Goal: Information Seeking & Learning: Learn about a topic

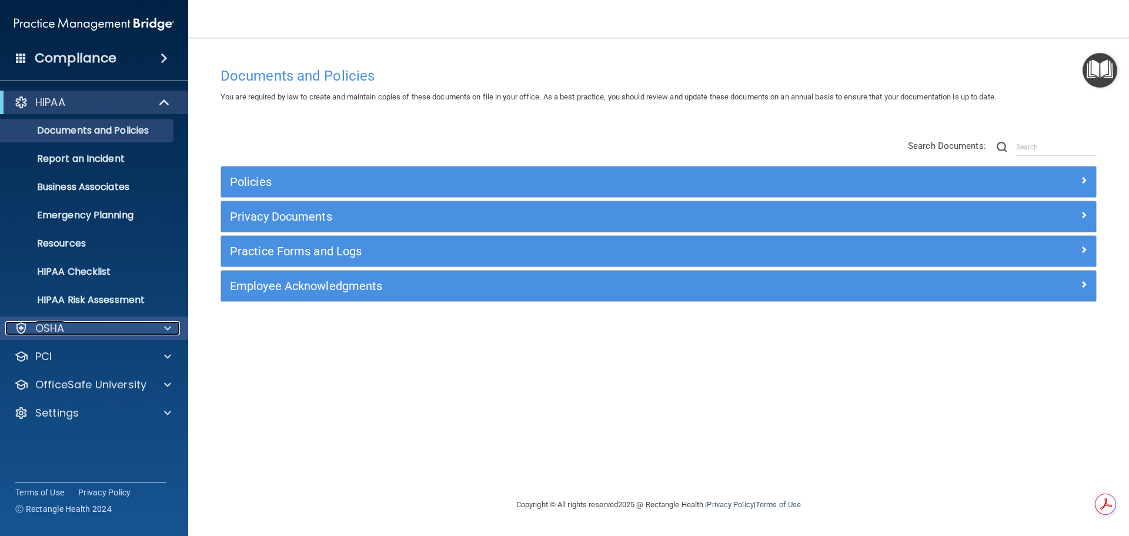
click at [78, 325] on div "OSHA" at bounding box center [78, 328] width 146 height 14
click at [79, 322] on div "OSHA" at bounding box center [78, 328] width 146 height 14
click at [1087, 71] on img "Open Resource Center" at bounding box center [1099, 70] width 35 height 35
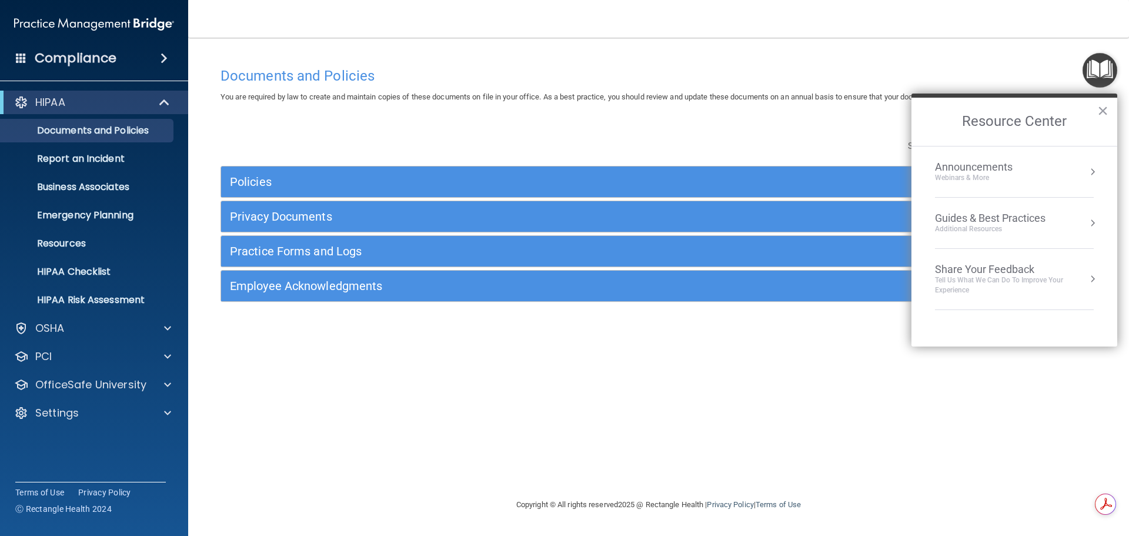
click at [1087, 71] on img "Open Resource Center" at bounding box center [1099, 70] width 35 height 35
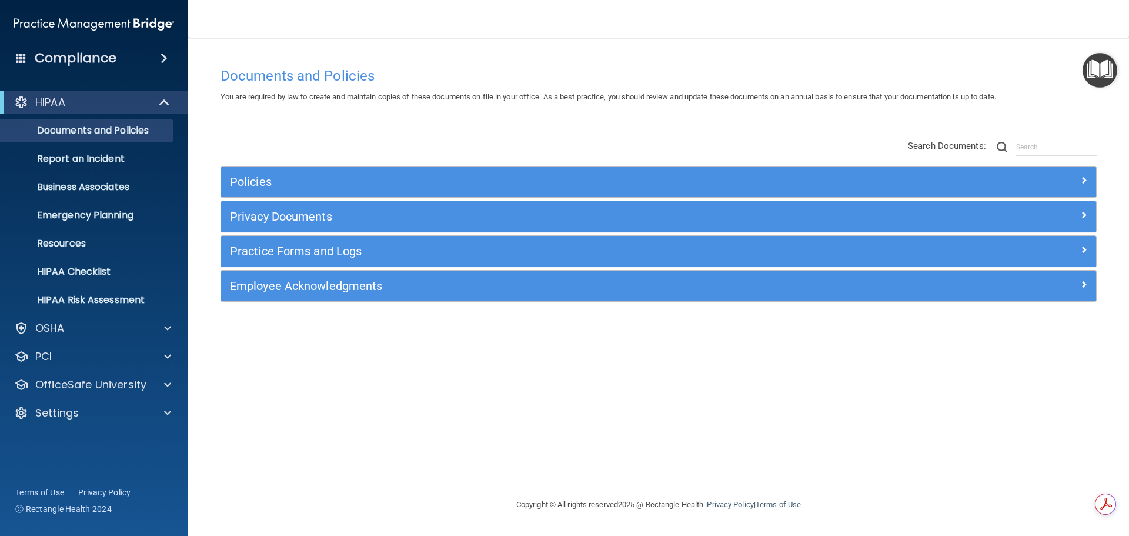
click at [24, 58] on span at bounding box center [21, 57] width 11 height 11
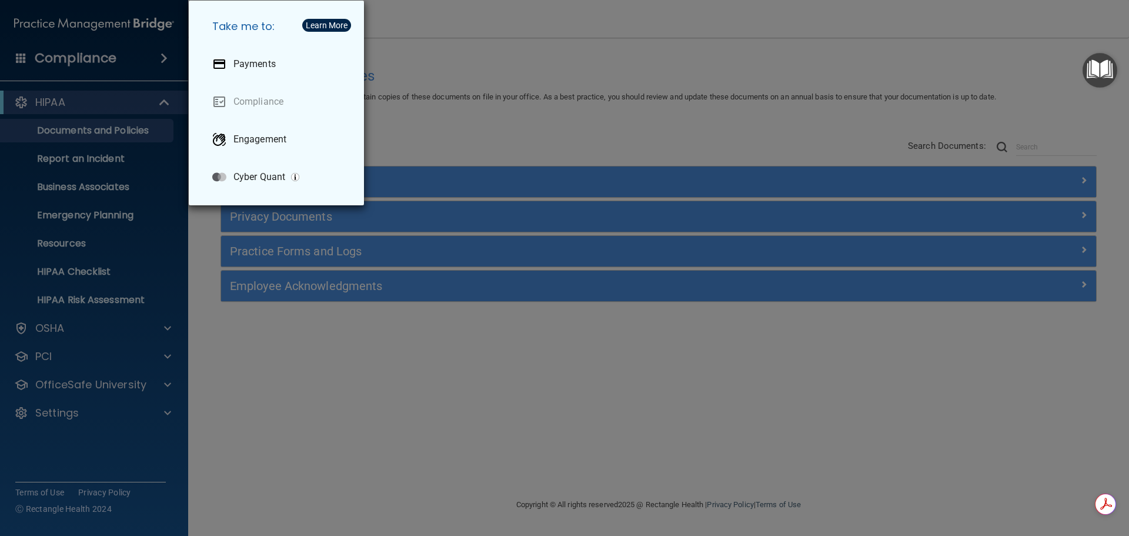
click at [247, 413] on div "Take me to: Payments Compliance Engagement Cyber Quant" at bounding box center [564, 268] width 1129 height 536
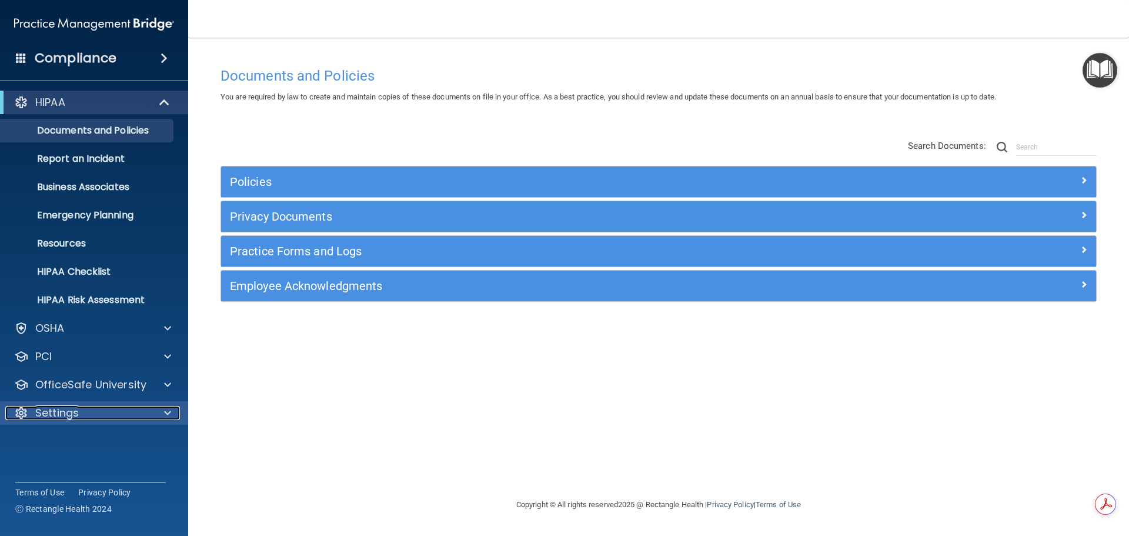
click at [163, 416] on div at bounding box center [165, 413] width 29 height 14
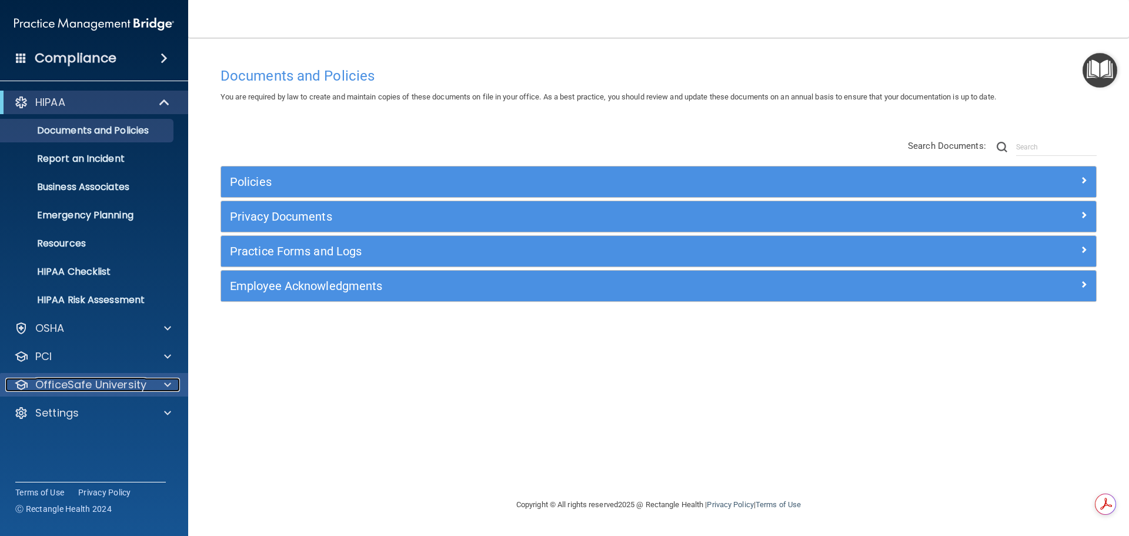
click at [116, 386] on p "OfficeSafe University" at bounding box center [90, 384] width 111 height 14
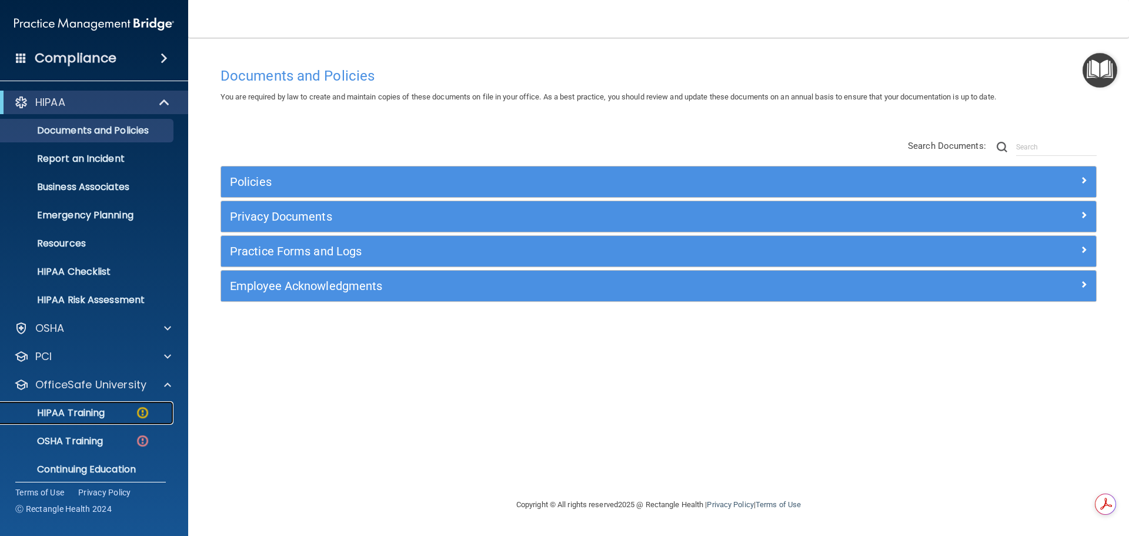
click at [92, 409] on p "HIPAA Training" at bounding box center [56, 413] width 97 height 12
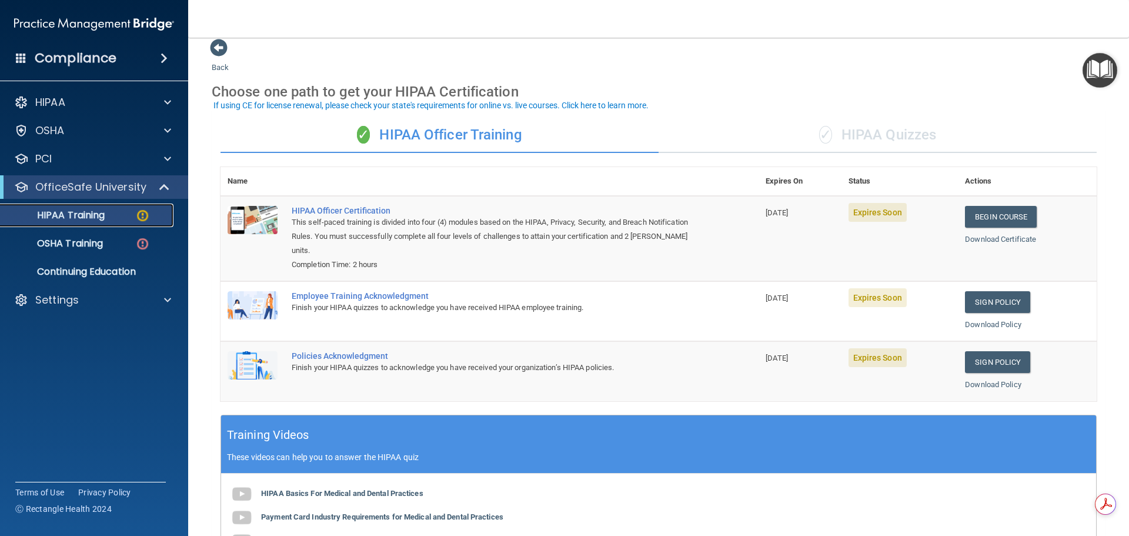
scroll to position [15, 0]
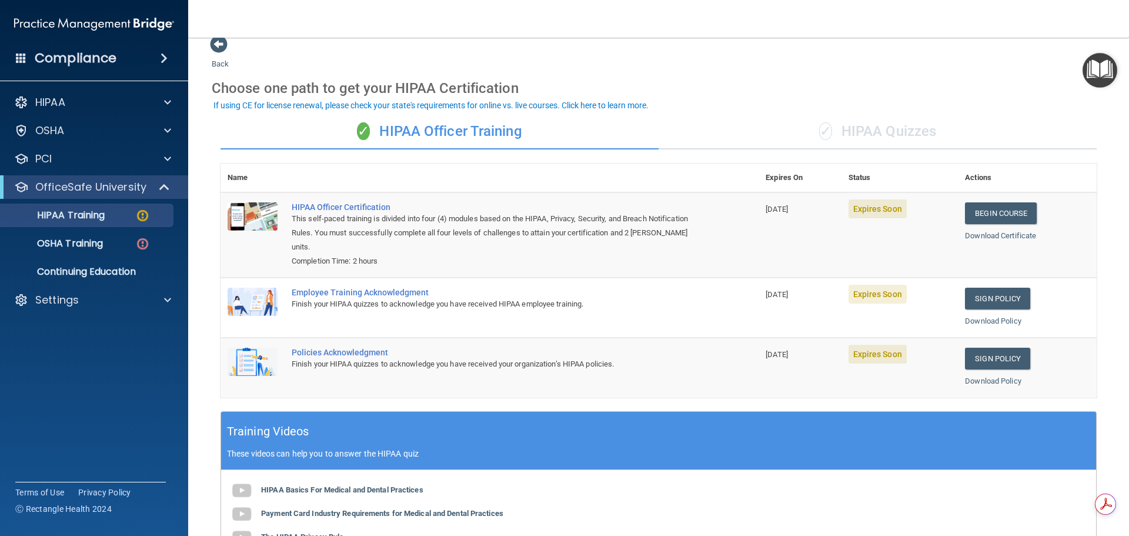
click at [162, 52] on span at bounding box center [163, 58] width 7 height 14
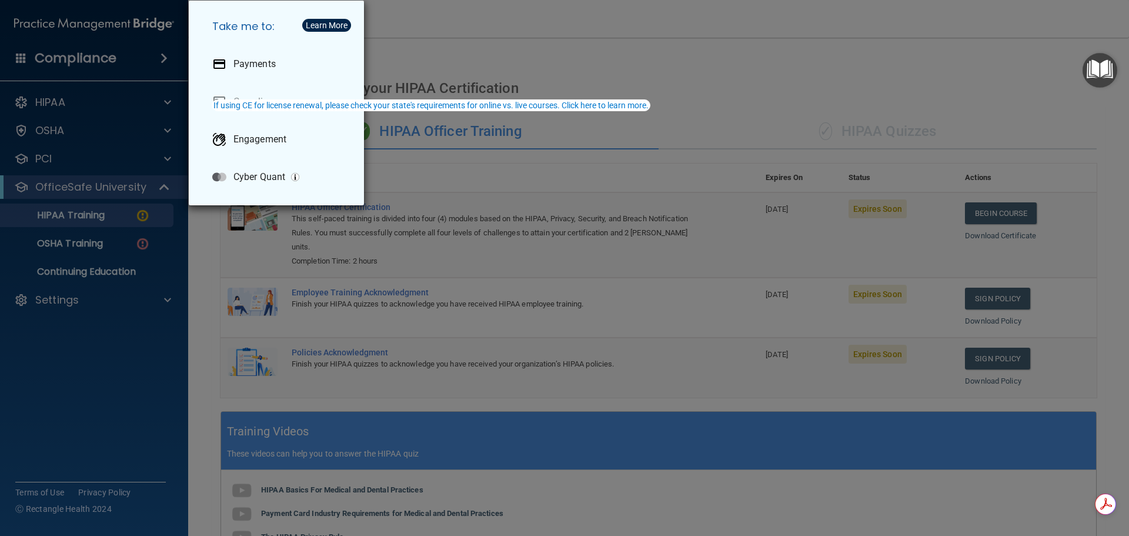
click at [50, 24] on div "Take me to: Payments Compliance Engagement Cyber Quant" at bounding box center [564, 268] width 1129 height 536
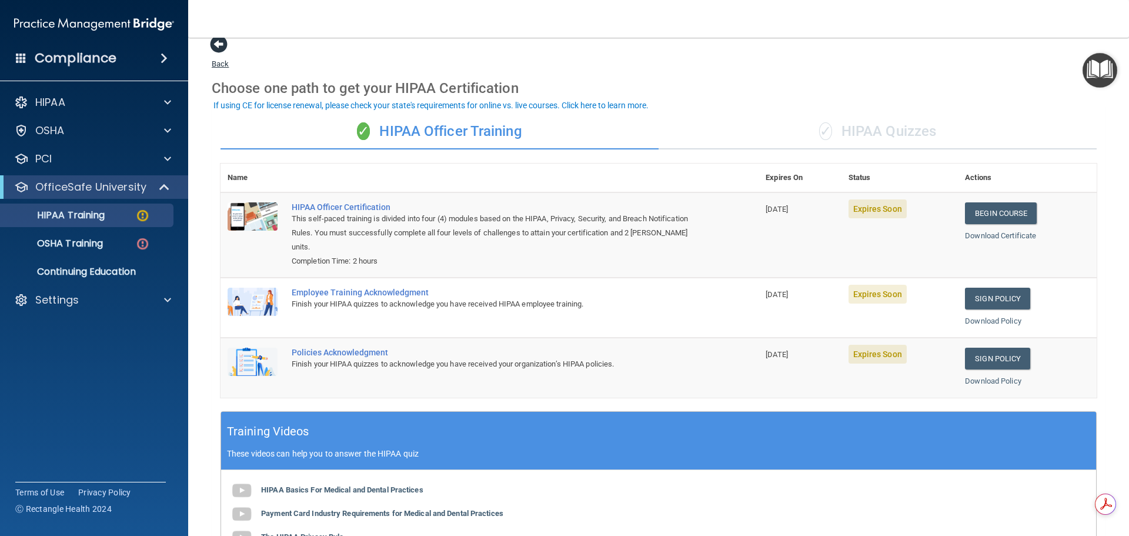
click at [214, 41] on span at bounding box center [219, 44] width 18 height 18
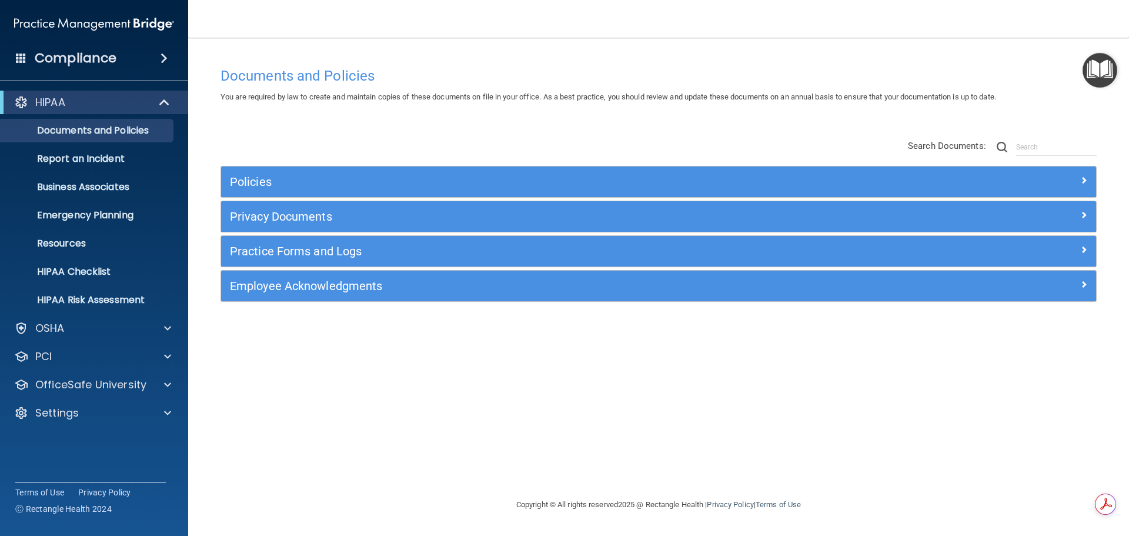
click at [21, 58] on span at bounding box center [21, 57] width 11 height 11
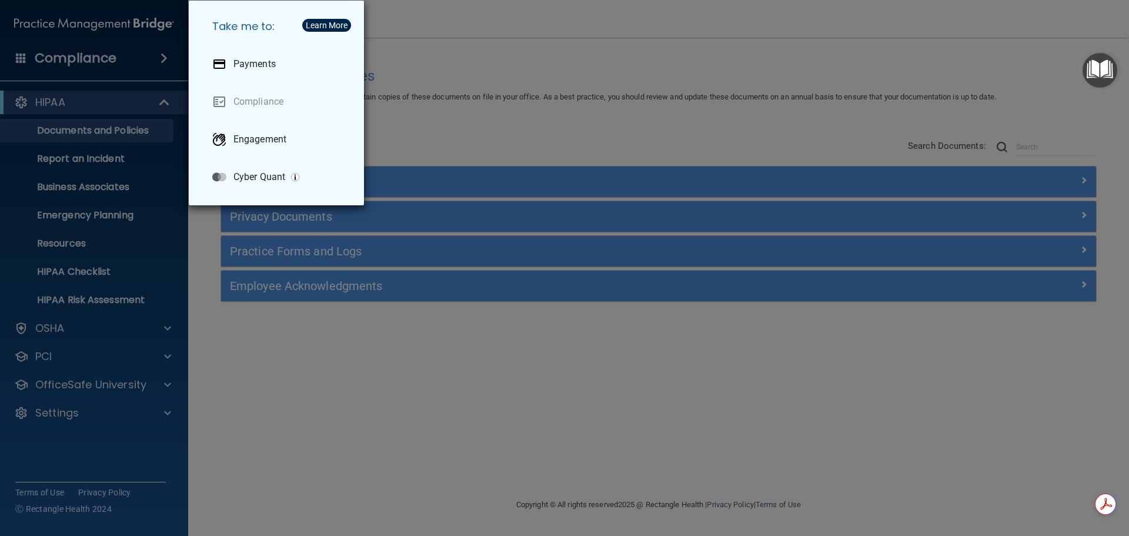
click at [21, 59] on div "Take me to: Payments Compliance Engagement Cyber Quant" at bounding box center [564, 268] width 1129 height 536
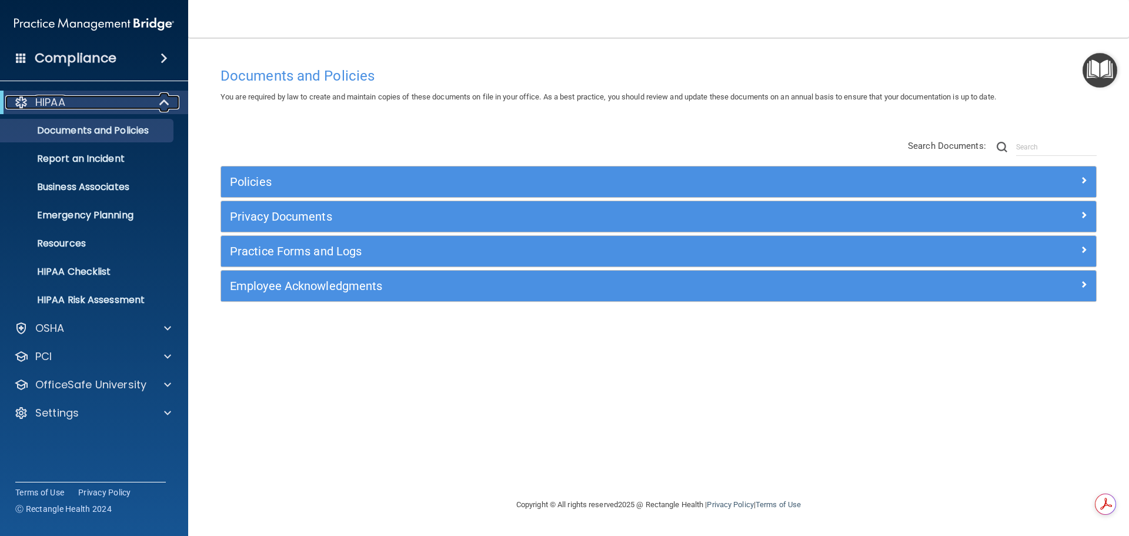
click at [17, 100] on div at bounding box center [21, 102] width 14 height 14
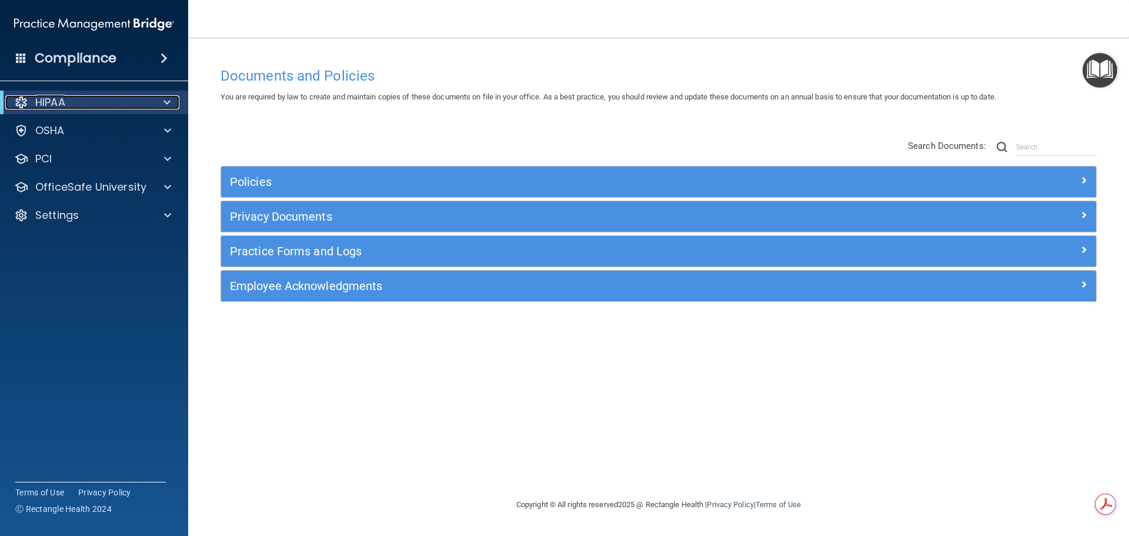
click at [17, 100] on div at bounding box center [21, 102] width 14 height 14
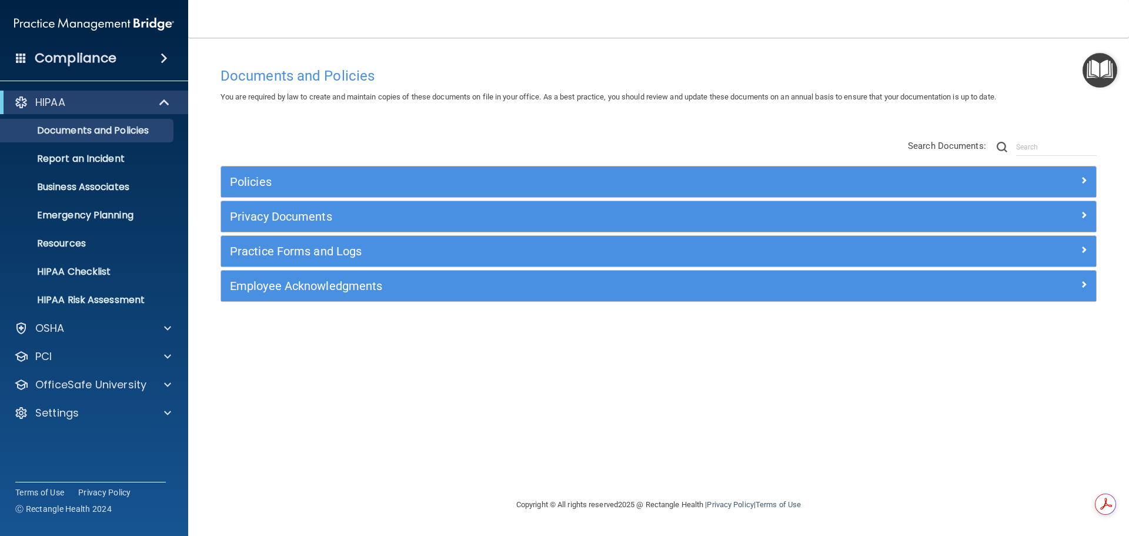
drag, startPoint x: 1093, startPoint y: 75, endPoint x: 1009, endPoint y: 61, distance: 85.2
click at [1009, 61] on div "Documents and Policies You are required by law to create and maintain copies of…" at bounding box center [658, 267] width 893 height 436
drag, startPoint x: 1110, startPoint y: 2, endPoint x: 422, endPoint y: 89, distance: 693.9
click at [422, 89] on div "Documents and Policies" at bounding box center [658, 75] width 893 height 29
click at [85, 407] on div "Settings" at bounding box center [78, 413] width 146 height 14
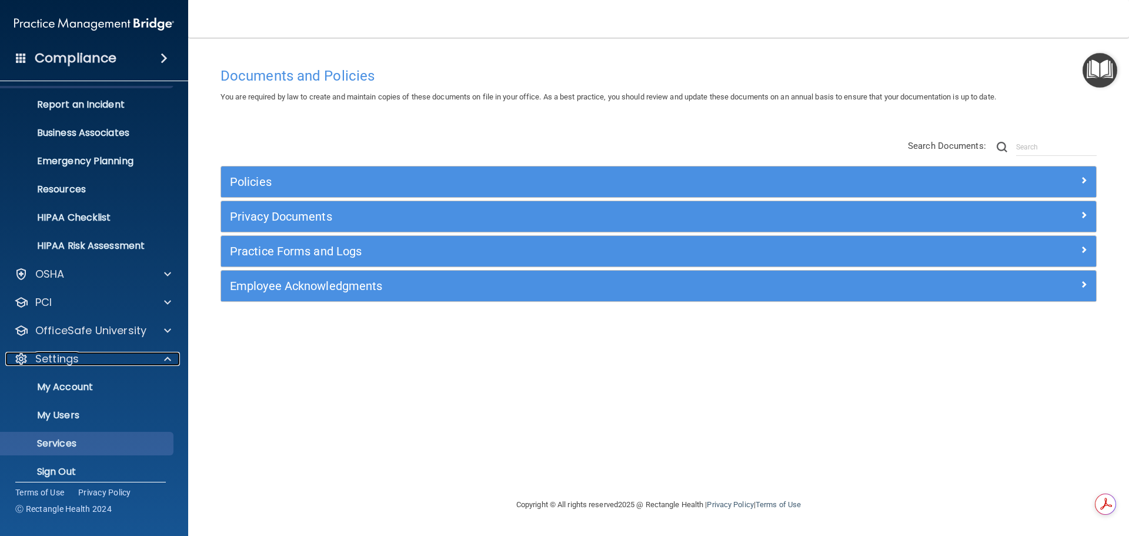
scroll to position [65, 0]
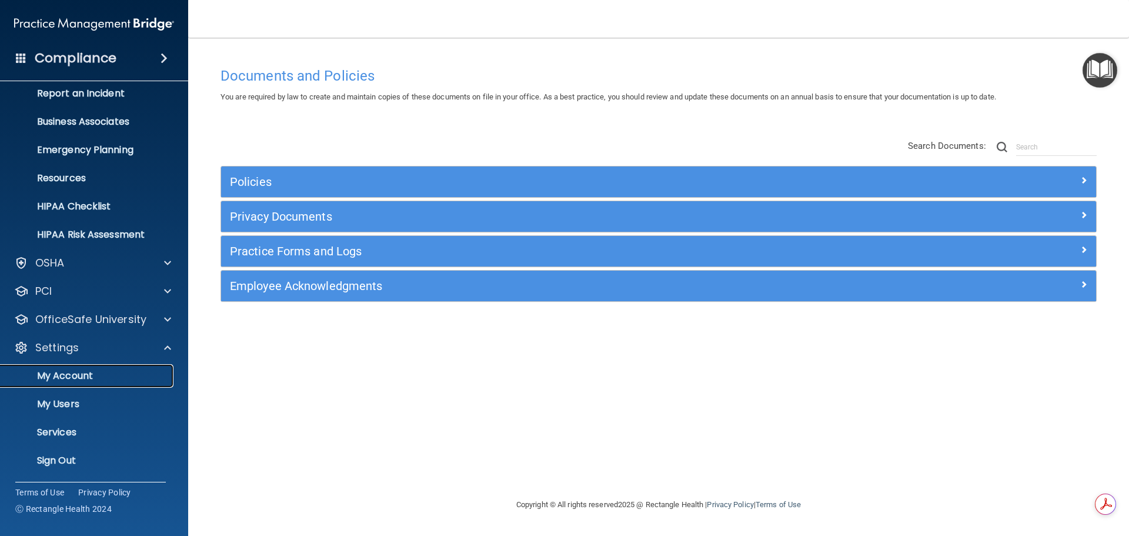
click at [60, 377] on p "My Account" at bounding box center [88, 376] width 160 height 12
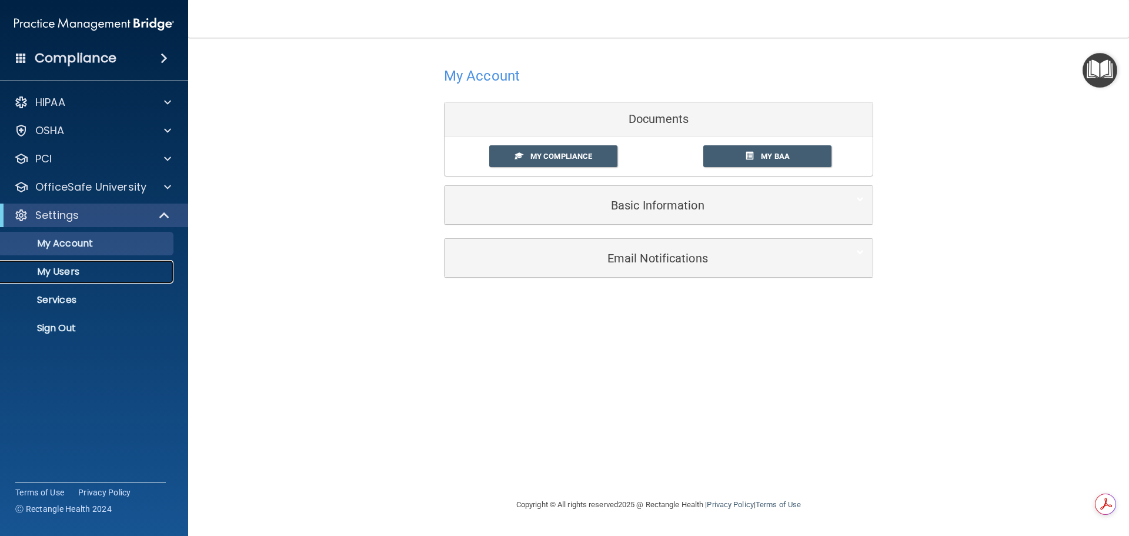
click at [86, 272] on p "My Users" at bounding box center [88, 272] width 160 height 12
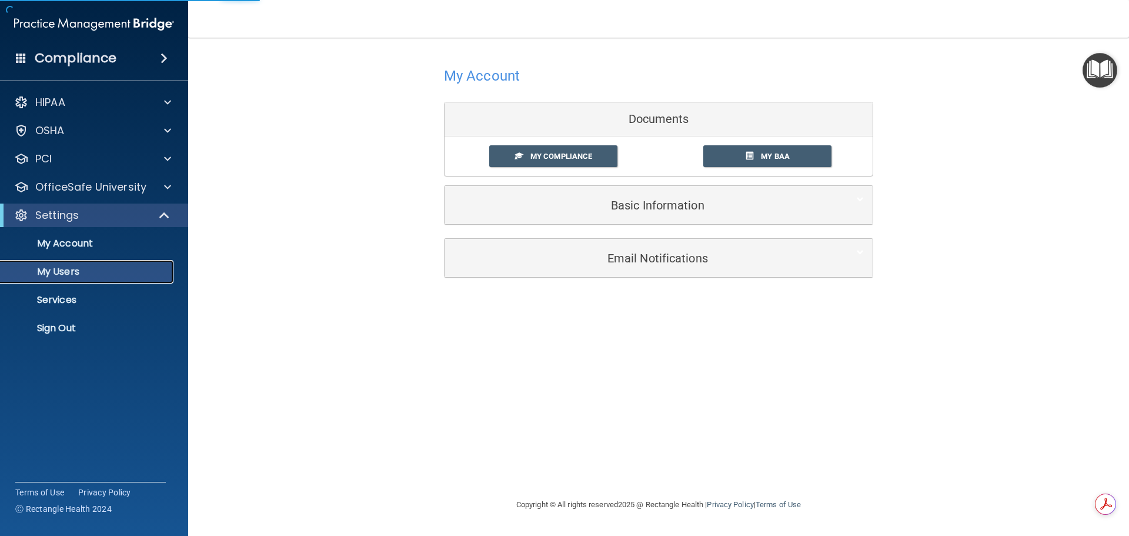
select select "20"
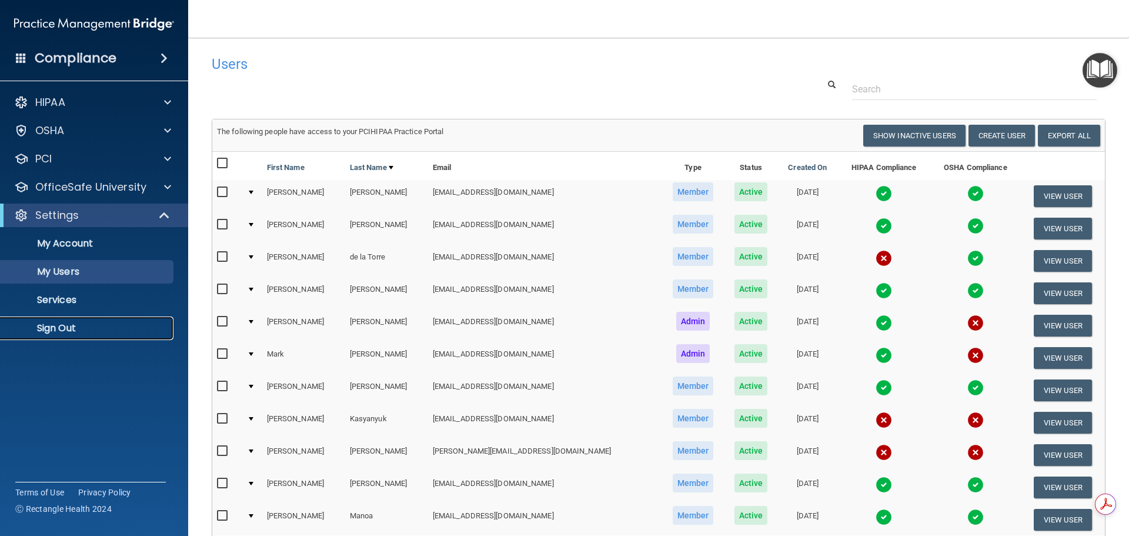
click at [82, 329] on p "Sign Out" at bounding box center [88, 328] width 160 height 12
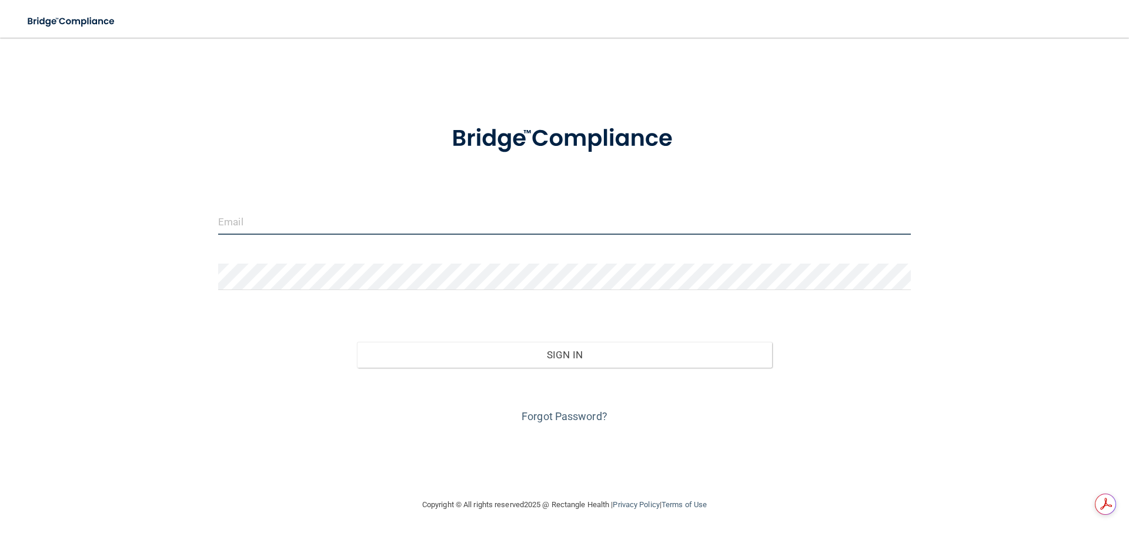
click at [329, 222] on input "email" at bounding box center [564, 221] width 692 height 26
click at [286, 222] on input "email" at bounding box center [564, 221] width 692 height 26
type input "[EMAIL_ADDRESS][DOMAIN_NAME]"
click at [357, 342] on button "Sign In" at bounding box center [565, 355] width 416 height 26
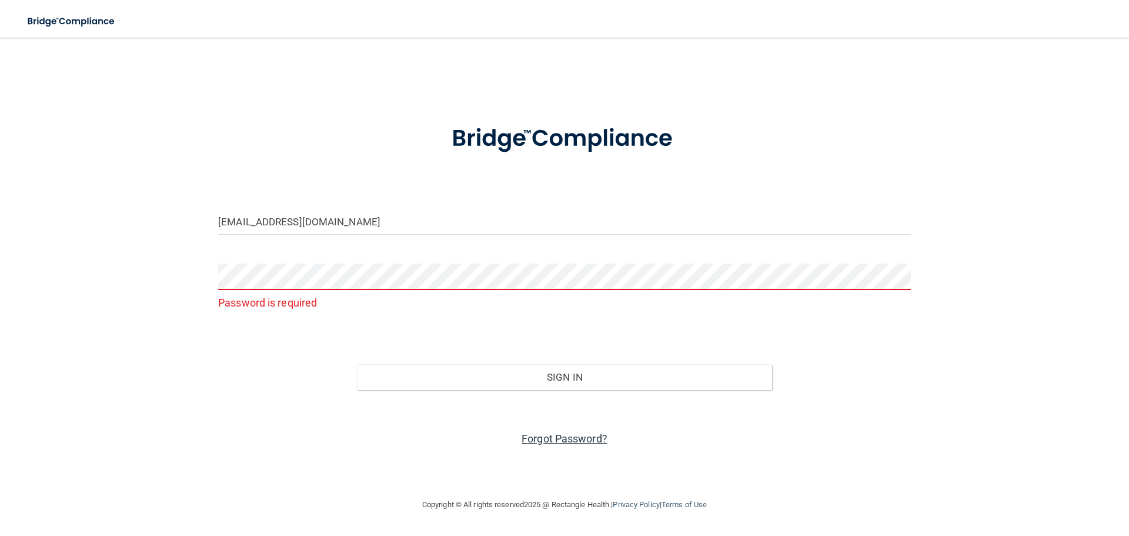
click at [530, 439] on link "Forgot Password?" at bounding box center [564, 438] width 86 height 12
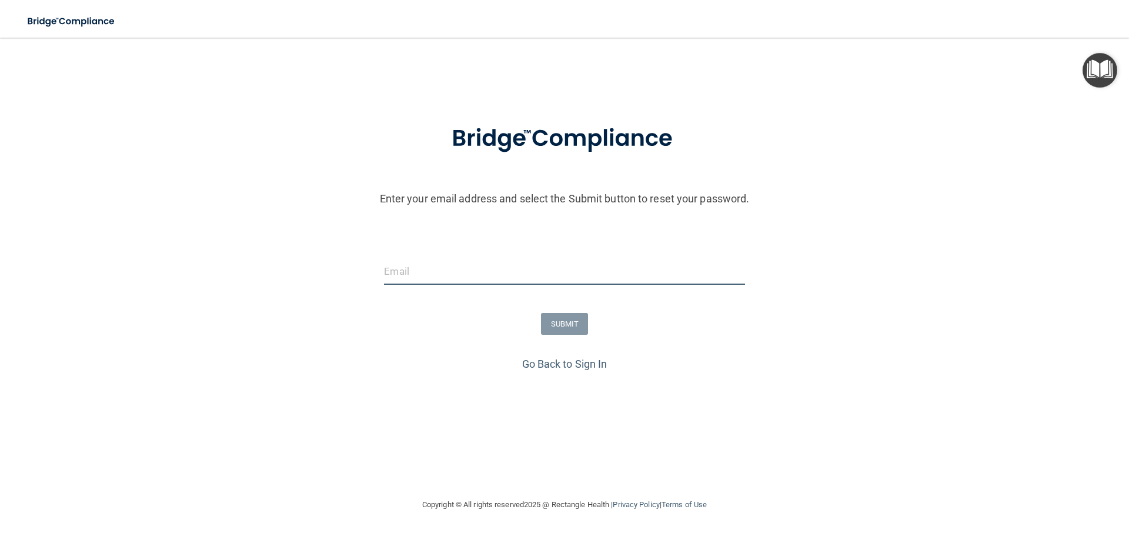
click at [419, 273] on input "email" at bounding box center [564, 271] width 360 height 26
type input "[EMAIL_ADDRESS][DOMAIN_NAME]"
click at [561, 321] on button "SUBMIT" at bounding box center [565, 324] width 48 height 22
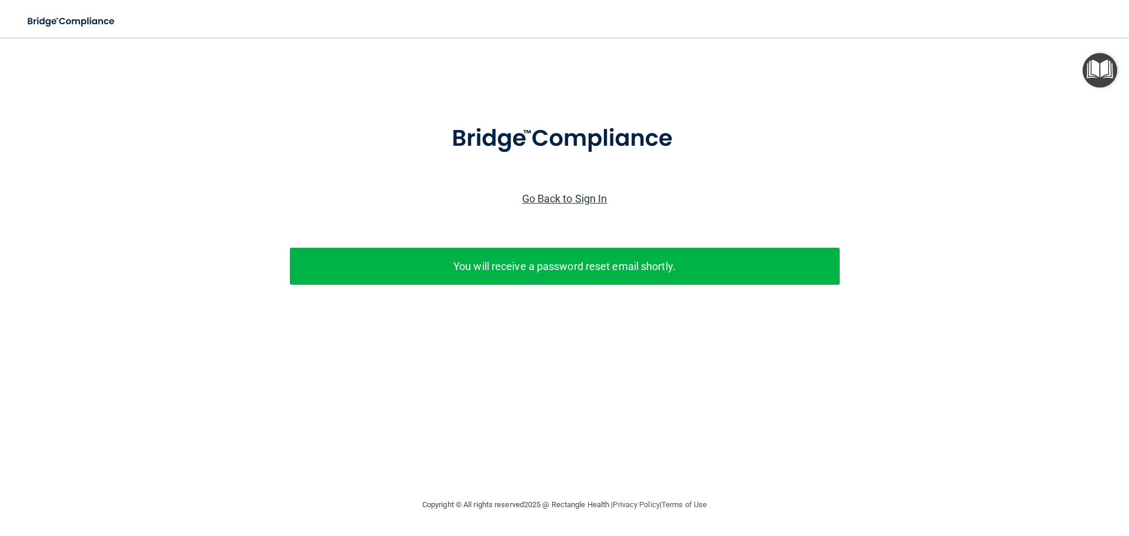
click at [570, 203] on link "Go Back to Sign In" at bounding box center [564, 198] width 85 height 12
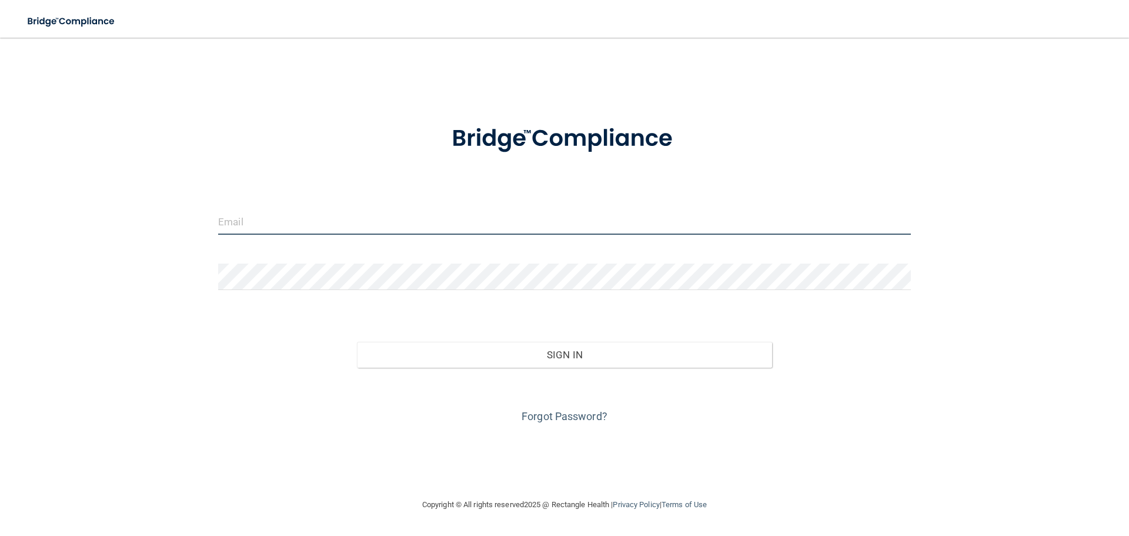
click at [292, 223] on input "email" at bounding box center [564, 221] width 692 height 26
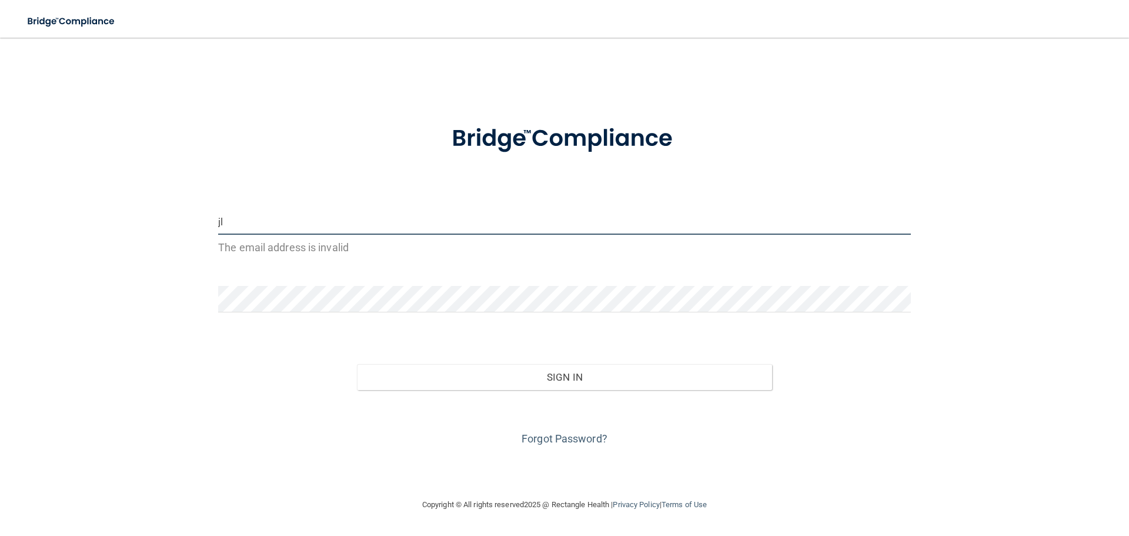
type input "[EMAIL_ADDRESS][DOMAIN_NAME]"
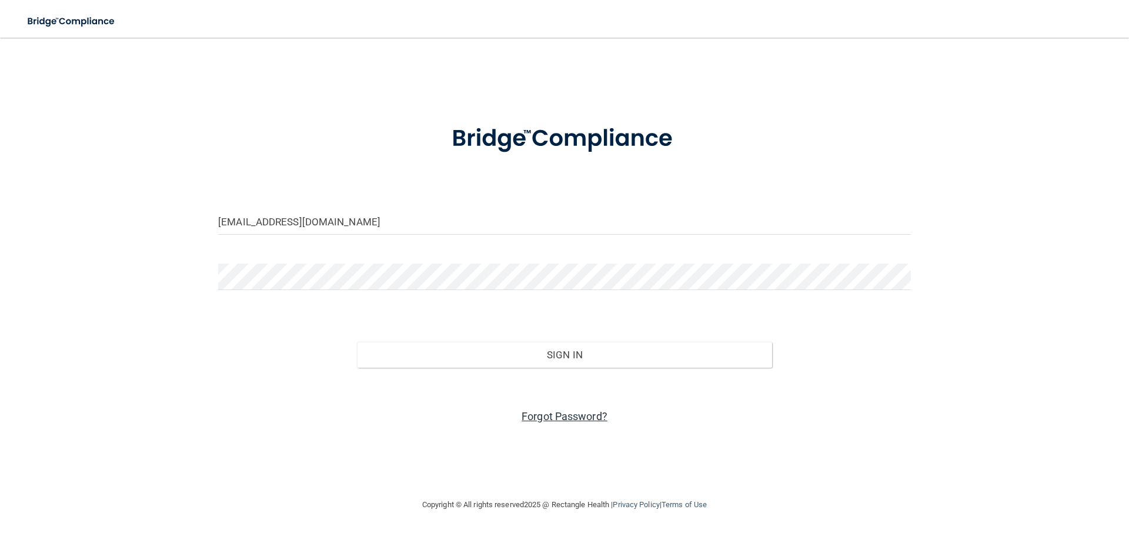
click at [572, 416] on link "Forgot Password?" at bounding box center [564, 416] width 86 height 12
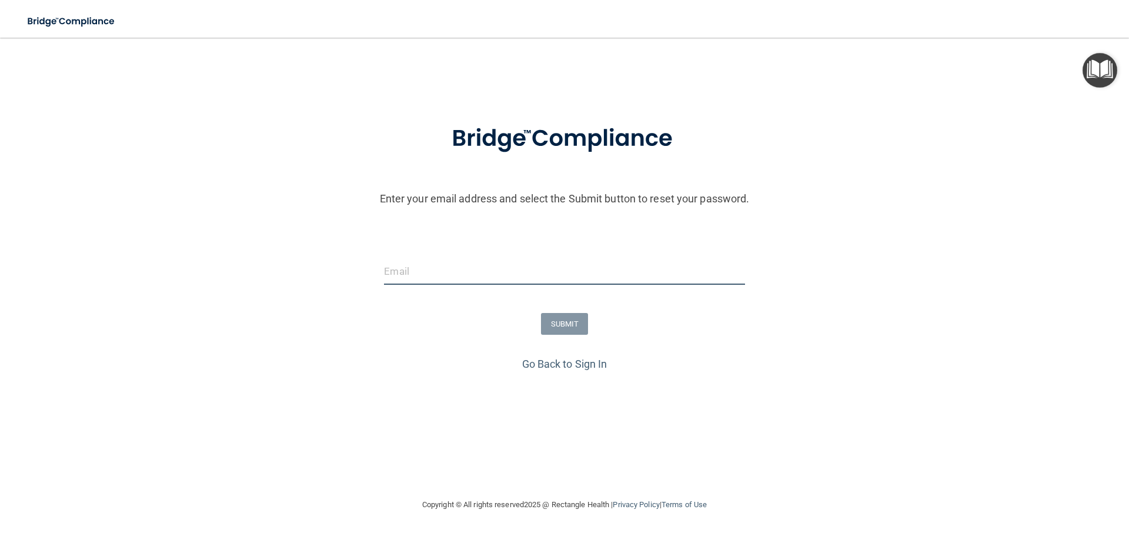
click at [447, 269] on input "email" at bounding box center [564, 271] width 360 height 26
type input "[EMAIL_ADDRESS][DOMAIN_NAME]"
click at [566, 322] on button "SUBMIT" at bounding box center [565, 324] width 48 height 22
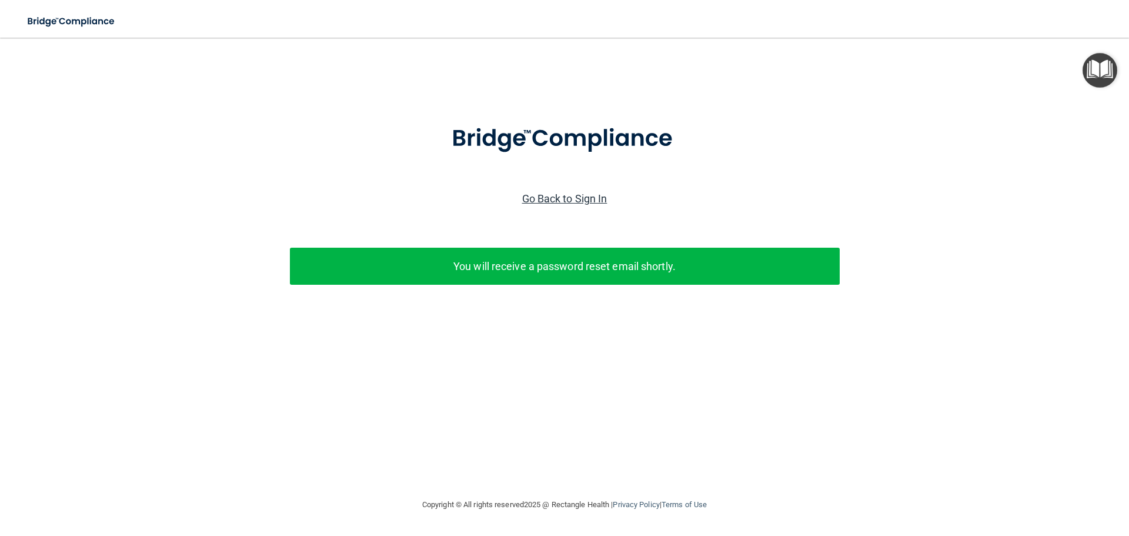
click at [568, 195] on link "Go Back to Sign In" at bounding box center [564, 198] width 85 height 12
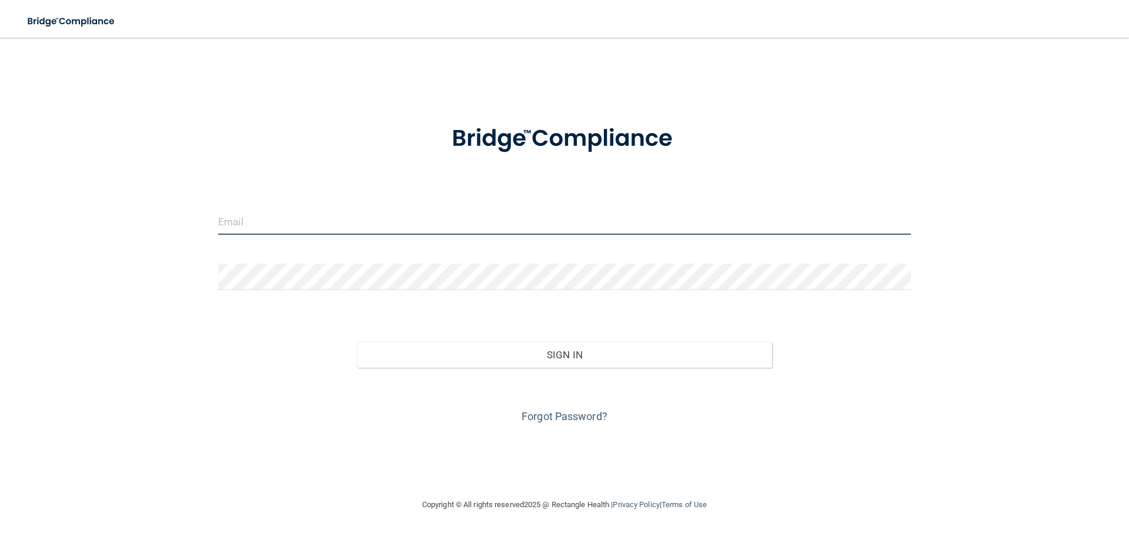
click at [297, 225] on input "email" at bounding box center [564, 221] width 692 height 26
type input "[EMAIL_ADDRESS][DOMAIN_NAME]"
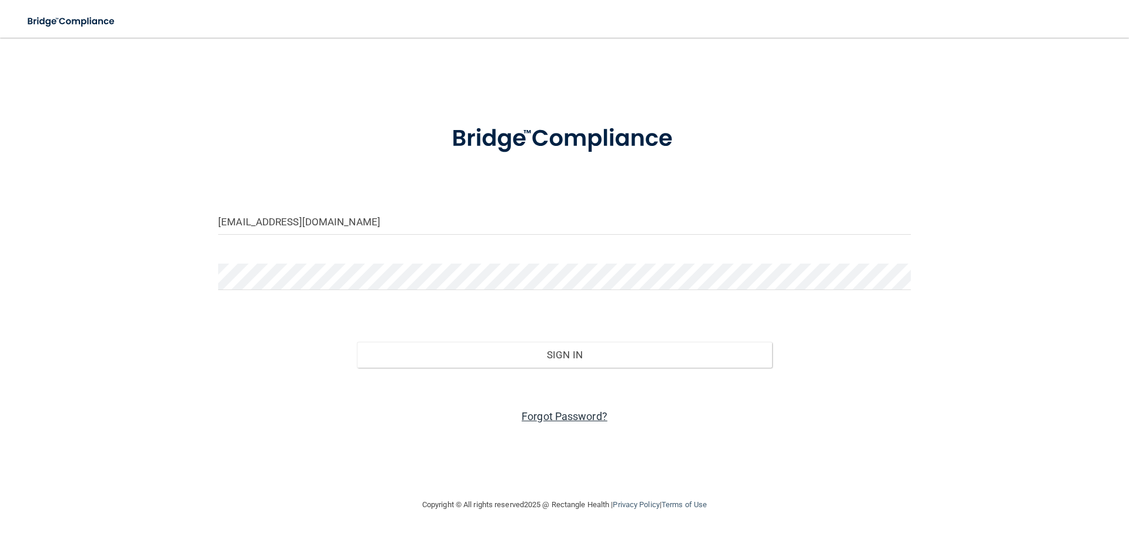
click at [547, 413] on link "Forgot Password?" at bounding box center [564, 416] width 86 height 12
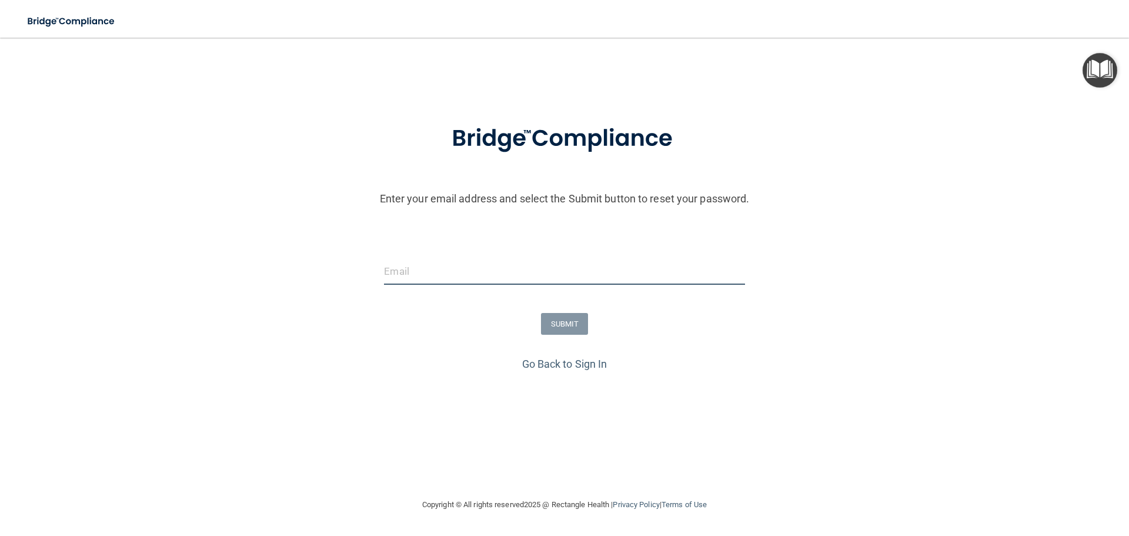
click at [436, 263] on input "email" at bounding box center [564, 271] width 360 height 26
type input "[EMAIL_ADDRESS][DOMAIN_NAME]"
click at [571, 322] on button "SUBMIT" at bounding box center [565, 324] width 48 height 22
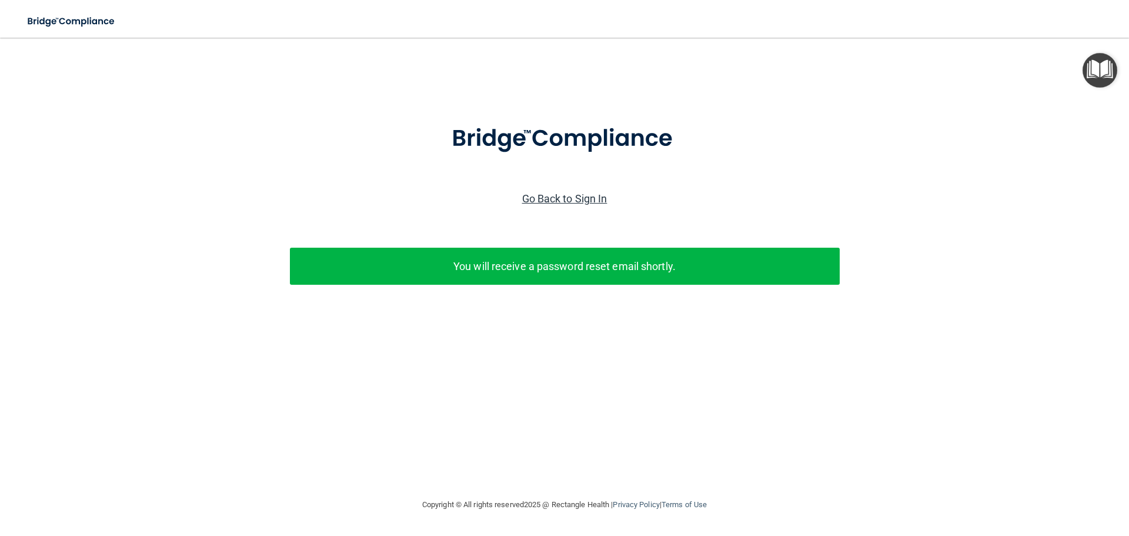
click at [551, 195] on link "Go Back to Sign In" at bounding box center [564, 198] width 85 height 12
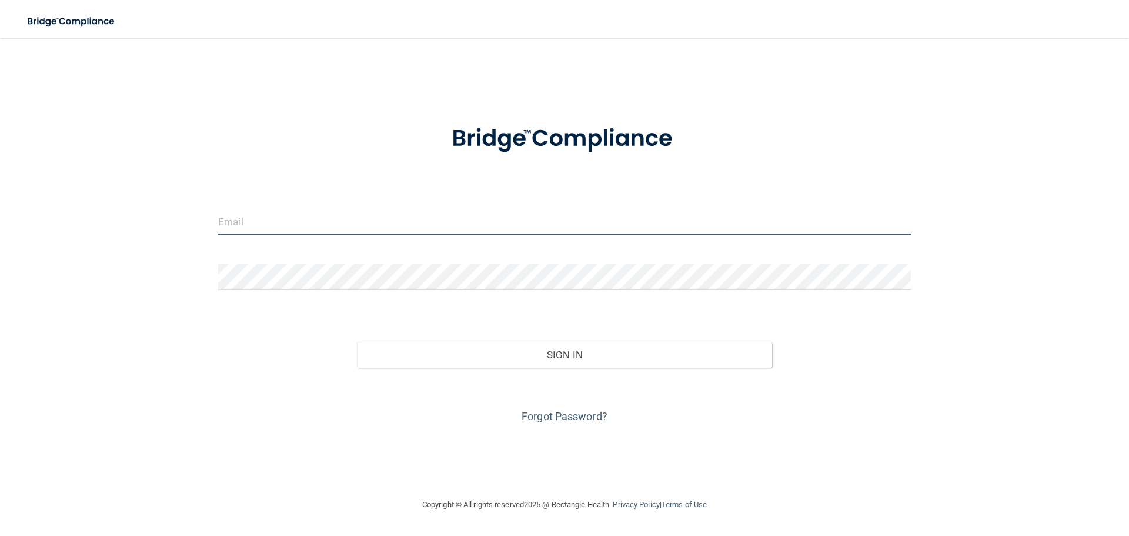
click at [283, 214] on input "email" at bounding box center [564, 221] width 692 height 26
type input "[EMAIL_ADDRESS][DOMAIN_NAME]"
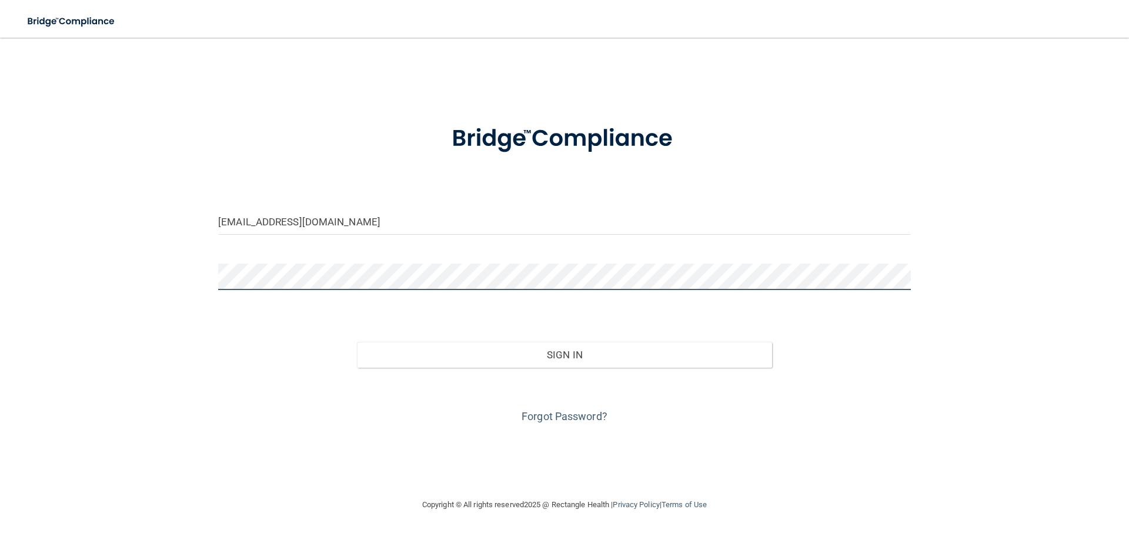
click at [357, 342] on button "Sign In" at bounding box center [565, 355] width 416 height 26
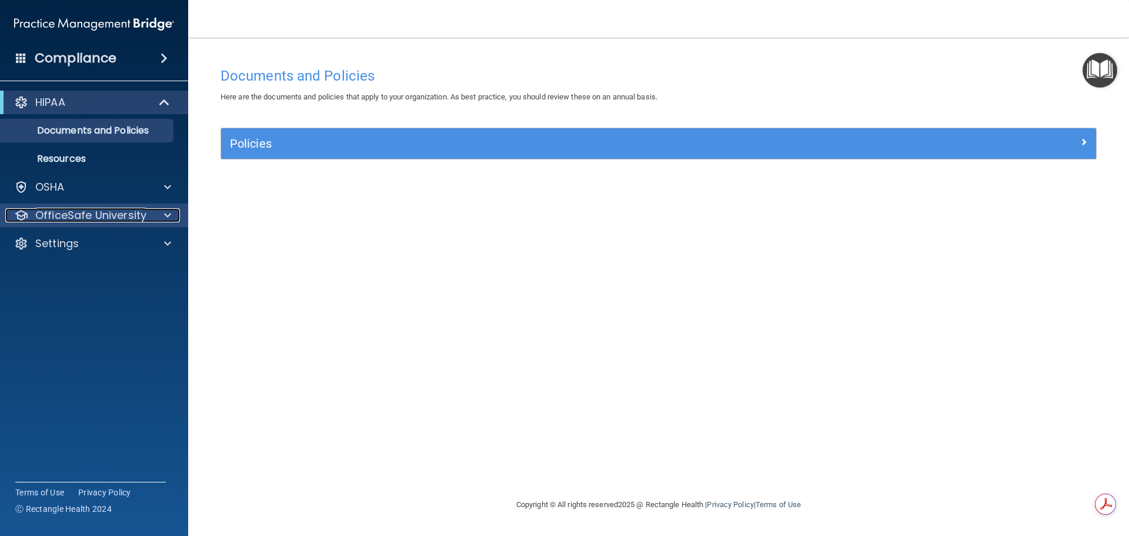
click at [110, 214] on p "OfficeSafe University" at bounding box center [90, 215] width 111 height 14
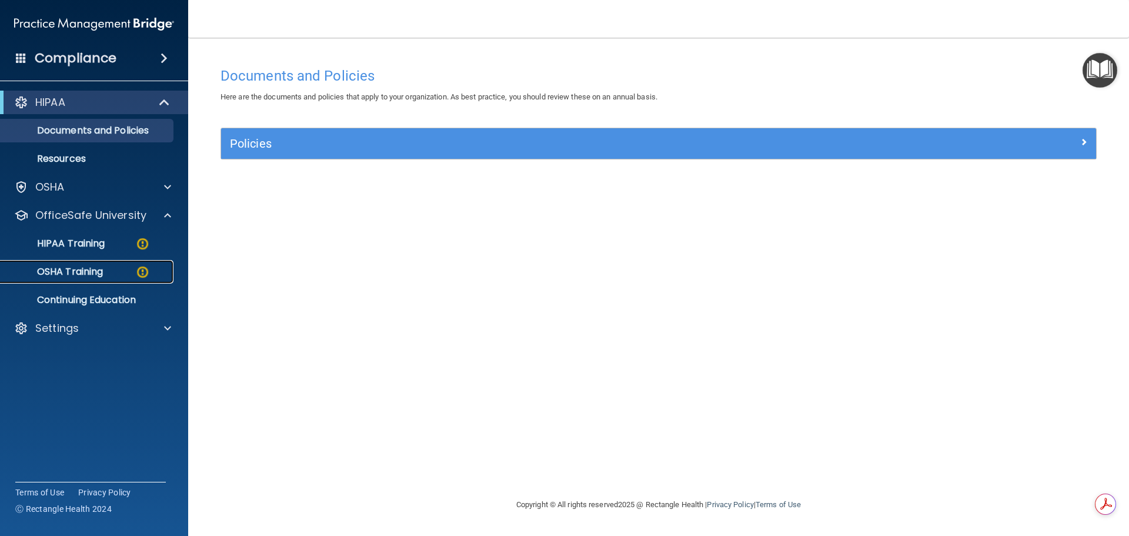
click at [90, 269] on p "OSHA Training" at bounding box center [55, 272] width 95 height 12
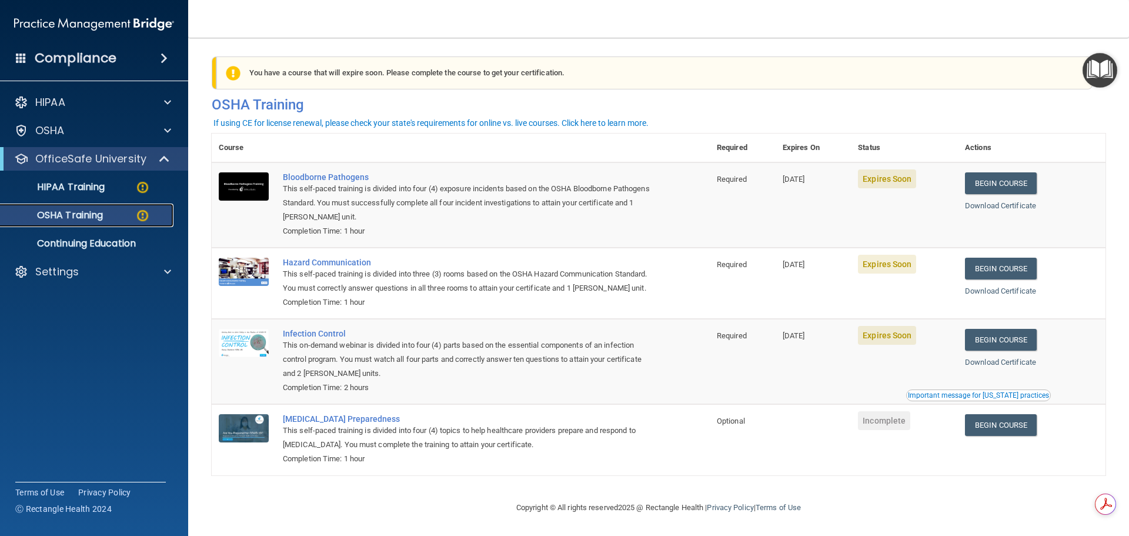
scroll to position [19, 0]
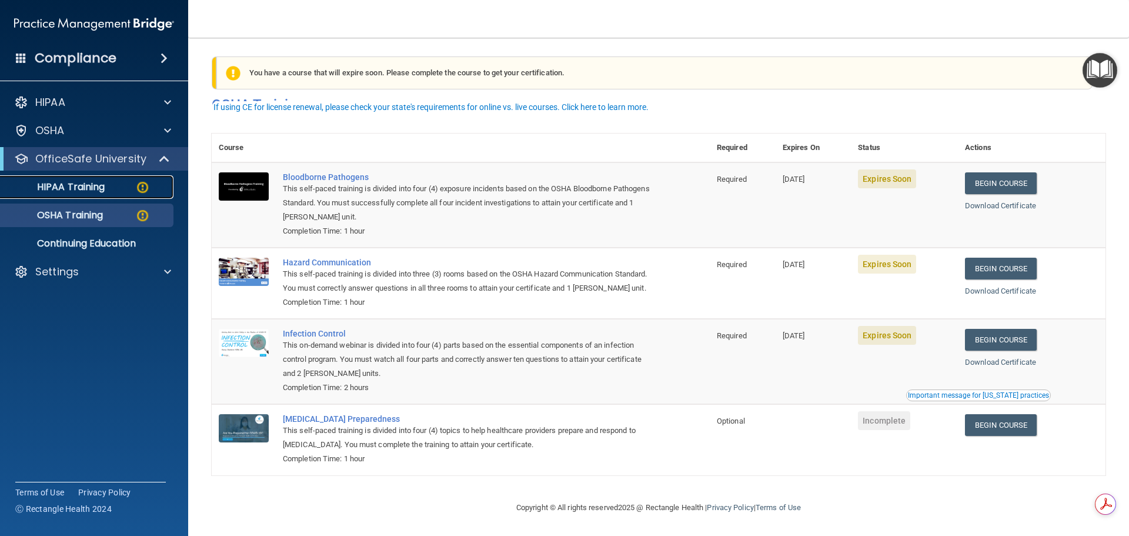
click at [99, 186] on p "HIPAA Training" at bounding box center [56, 187] width 97 height 12
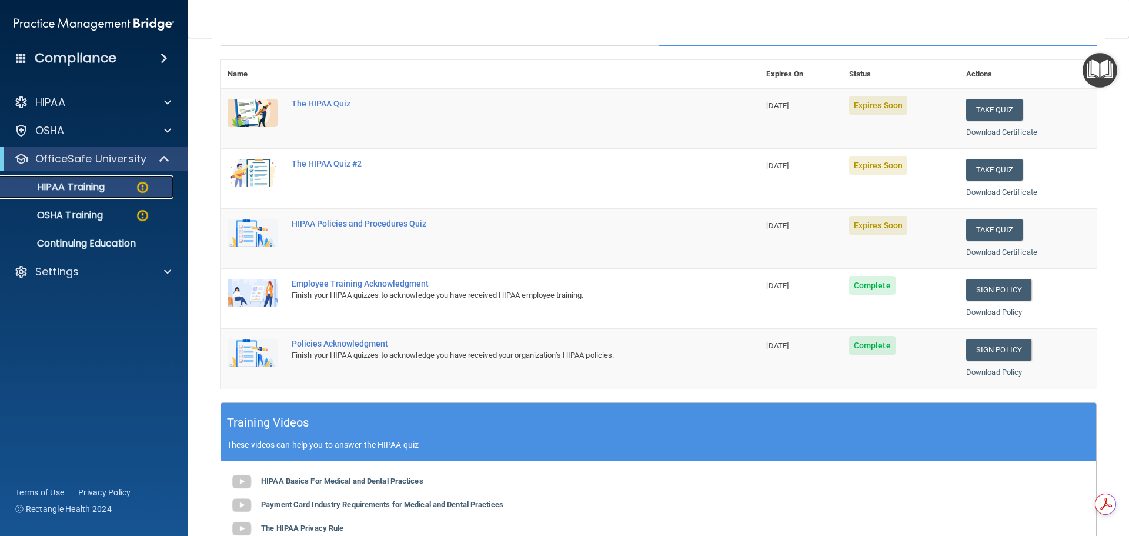
scroll to position [115, 0]
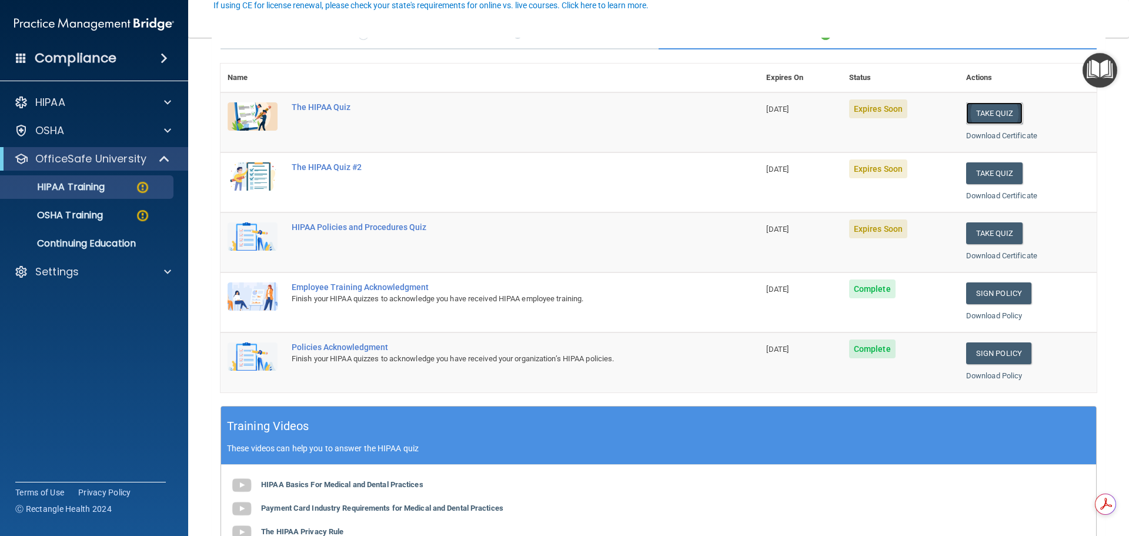
click at [975, 112] on button "Take Quiz" at bounding box center [994, 113] width 56 height 22
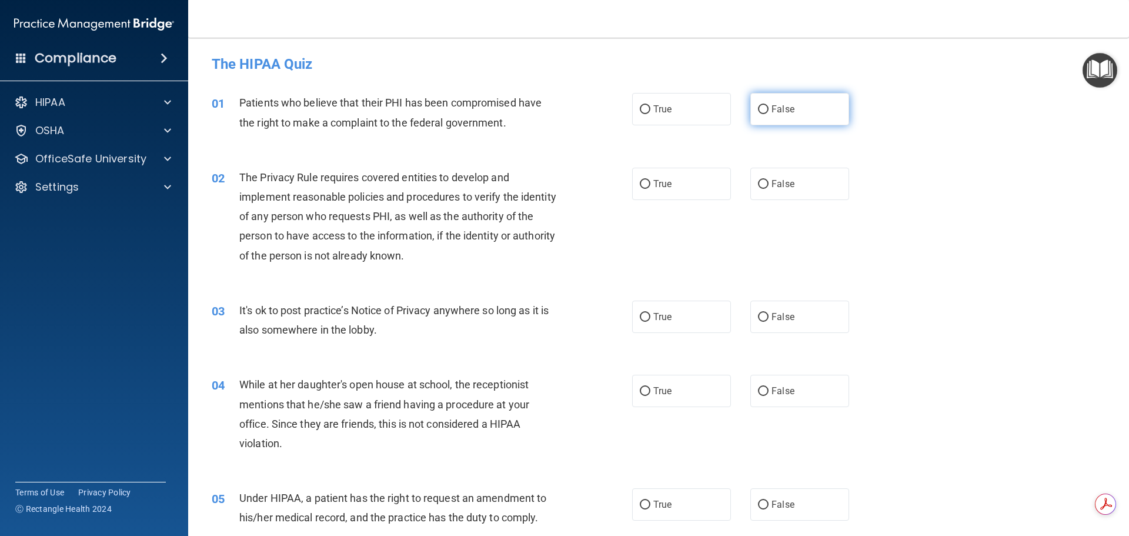
click at [762, 106] on input "False" at bounding box center [763, 109] width 11 height 9
radio input "true"
click at [640, 180] on input "True" at bounding box center [645, 184] width 11 height 9
radio input "true"
click at [644, 106] on input "True" at bounding box center [645, 109] width 11 height 9
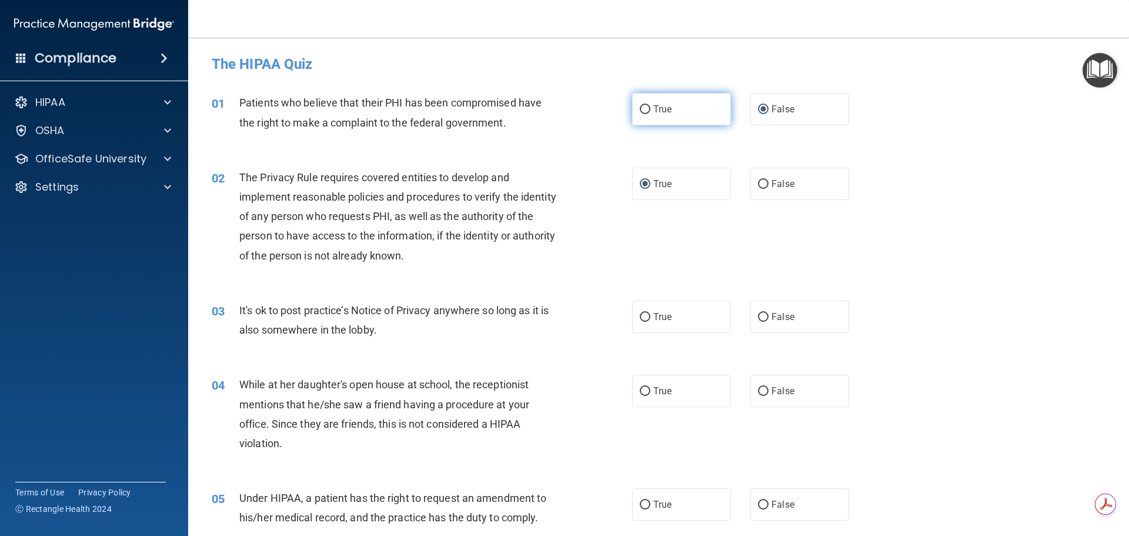
radio input "true"
radio input "false"
click at [758, 317] on input "False" at bounding box center [763, 317] width 11 height 9
radio input "true"
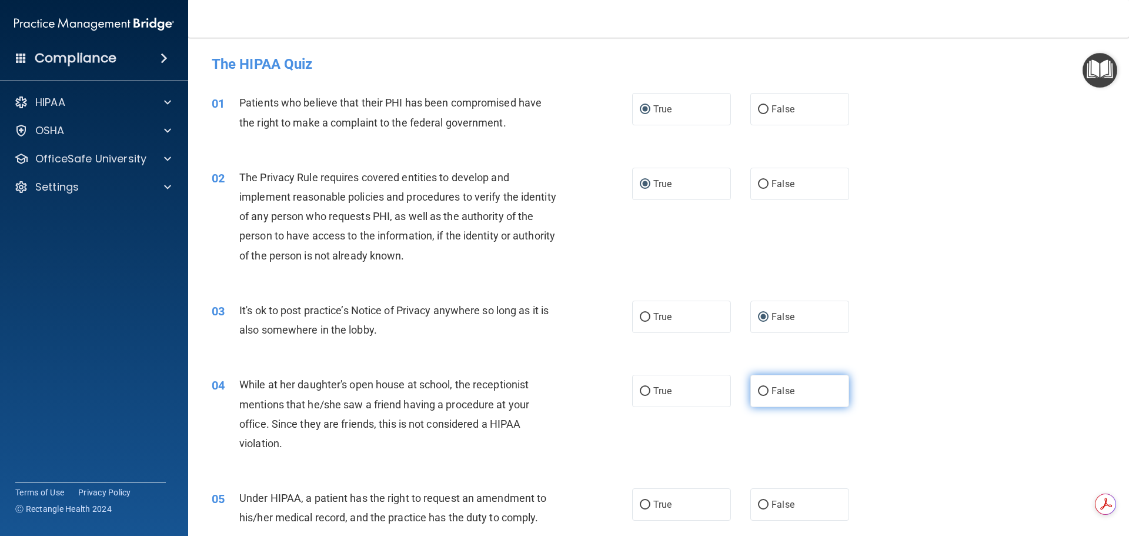
click at [758, 390] on input "False" at bounding box center [763, 391] width 11 height 9
radio input "true"
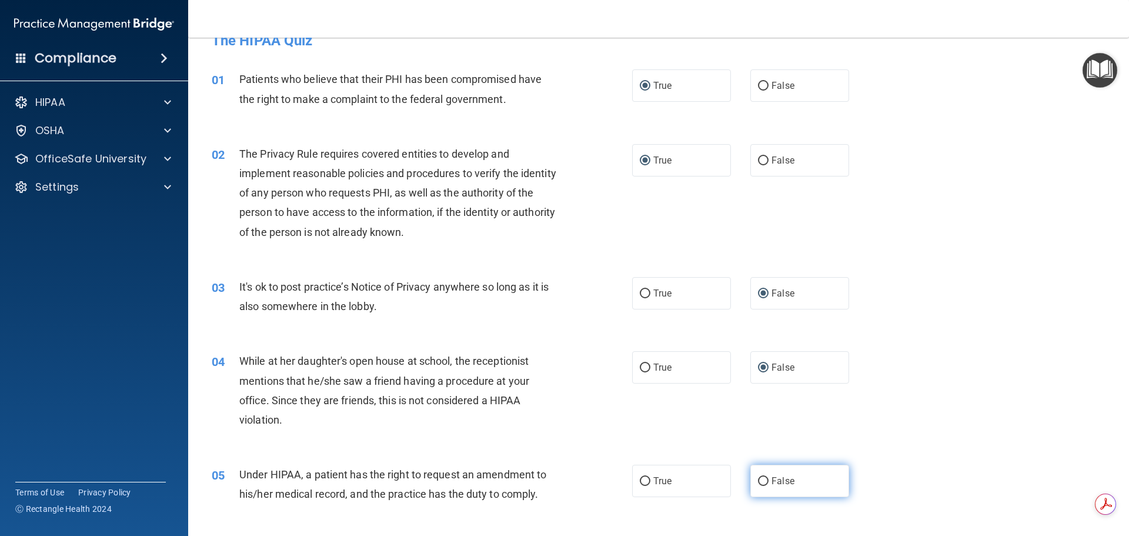
scroll to position [73, 0]
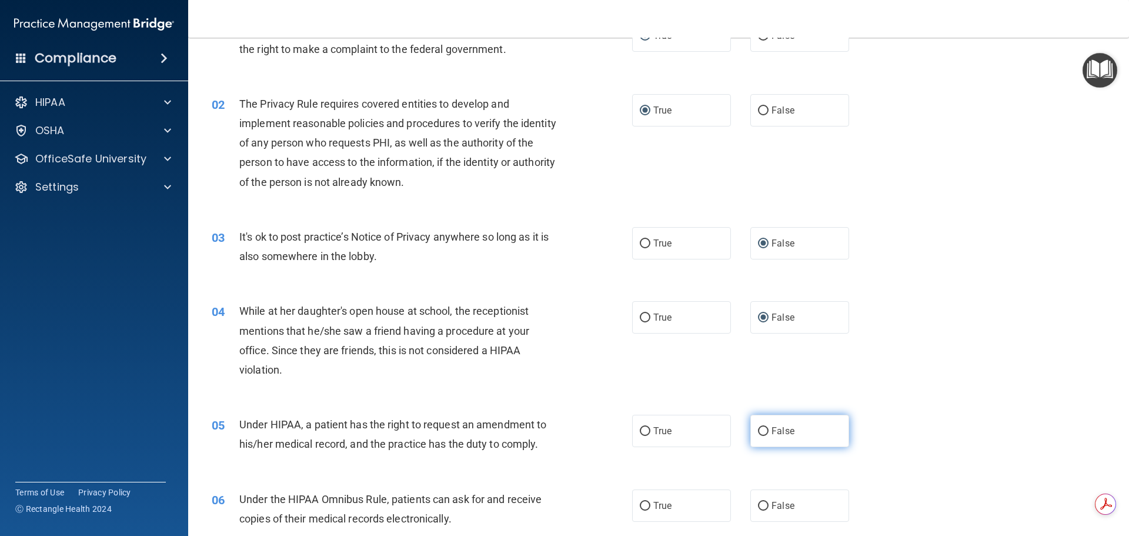
click at [760, 433] on input "False" at bounding box center [763, 431] width 11 height 9
radio input "true"
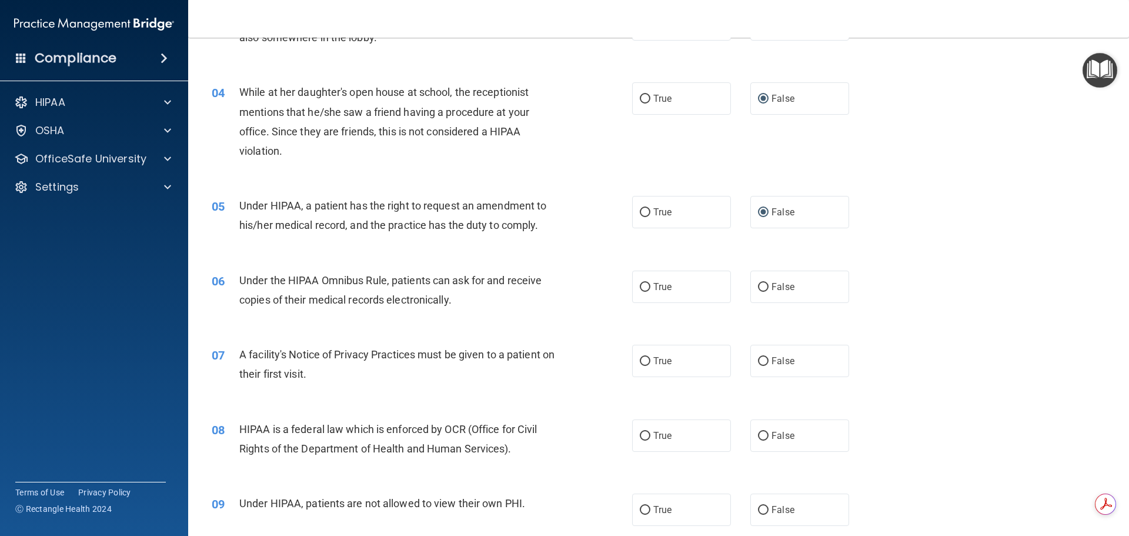
scroll to position [294, 0]
click at [640, 281] on input "True" at bounding box center [645, 285] width 11 height 9
radio input "true"
click at [640, 361] on input "True" at bounding box center [645, 359] width 11 height 9
radio input "true"
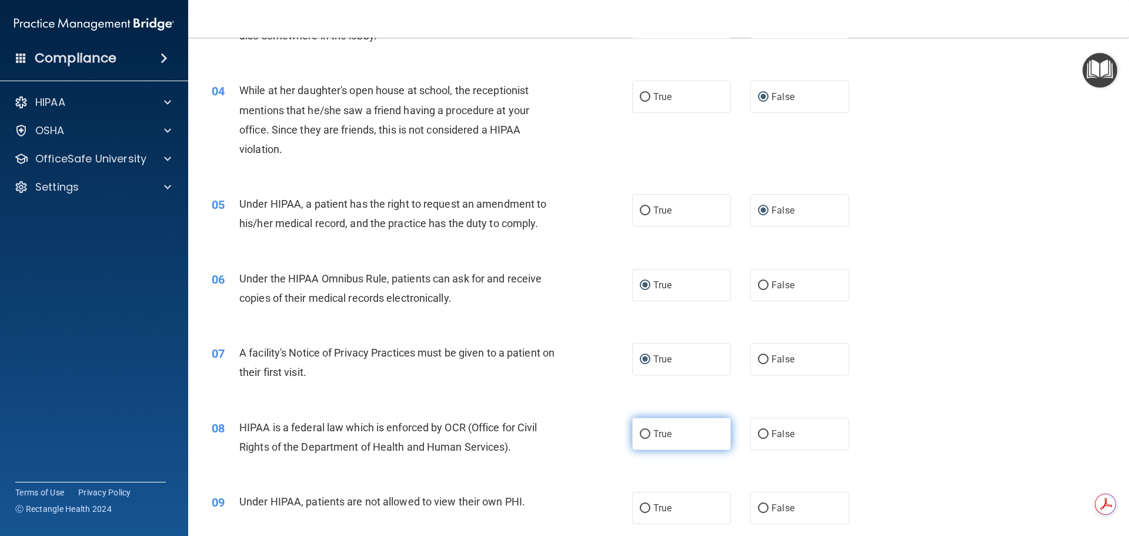
click at [642, 432] on input "True" at bounding box center [645, 434] width 11 height 9
radio input "true"
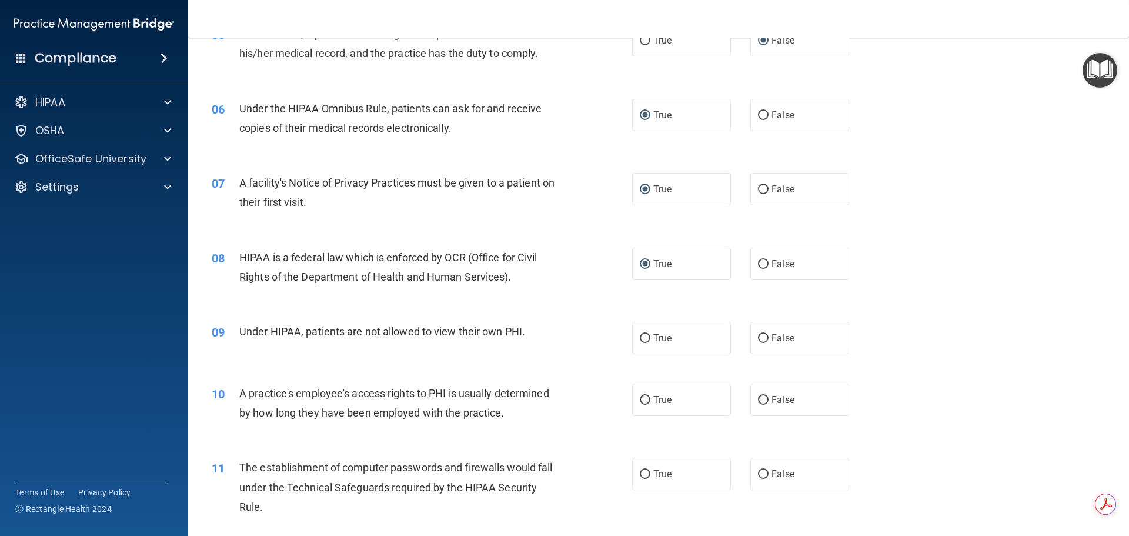
scroll to position [470, 0]
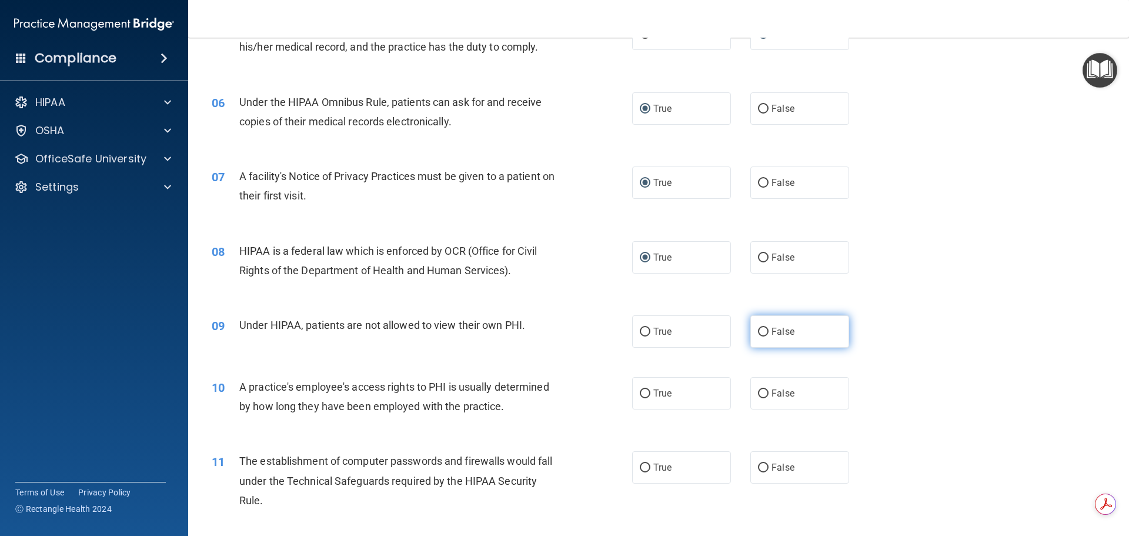
click at [765, 331] on label "False" at bounding box center [799, 331] width 99 height 32
click at [765, 331] on input "False" at bounding box center [763, 331] width 11 height 9
radio input "true"
click at [758, 392] on input "False" at bounding box center [763, 393] width 11 height 9
radio input "true"
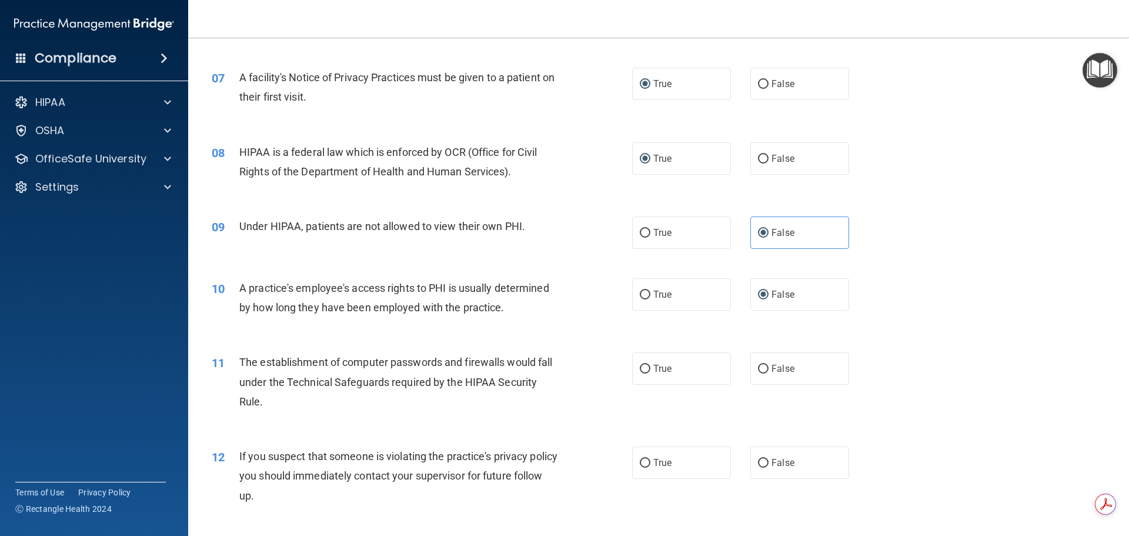
scroll to position [573, 0]
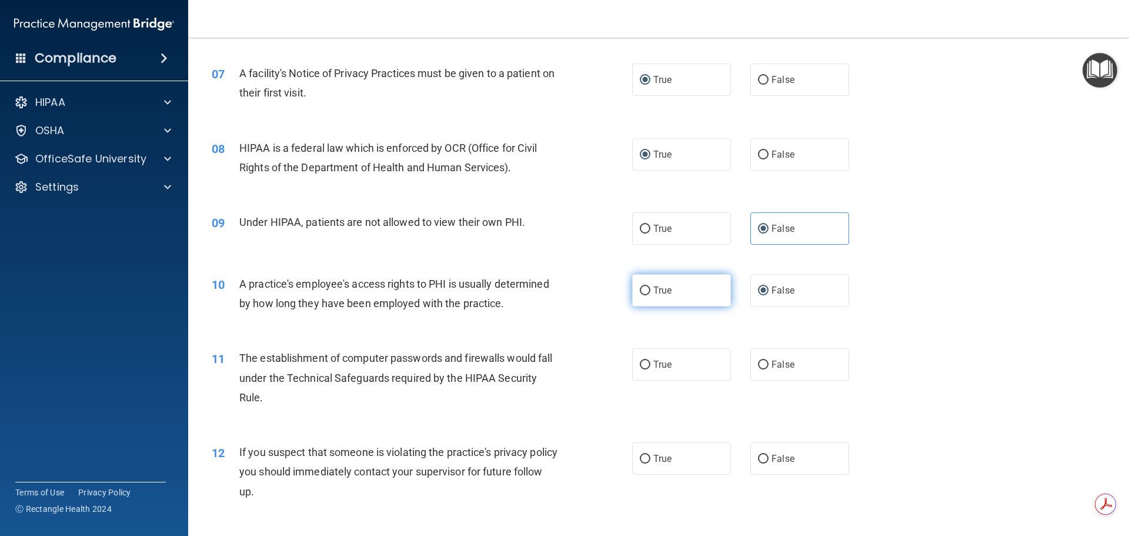
click at [645, 289] on input "True" at bounding box center [645, 290] width 11 height 9
radio input "true"
radio input "false"
click at [640, 360] on input "True" at bounding box center [645, 364] width 11 height 9
radio input "true"
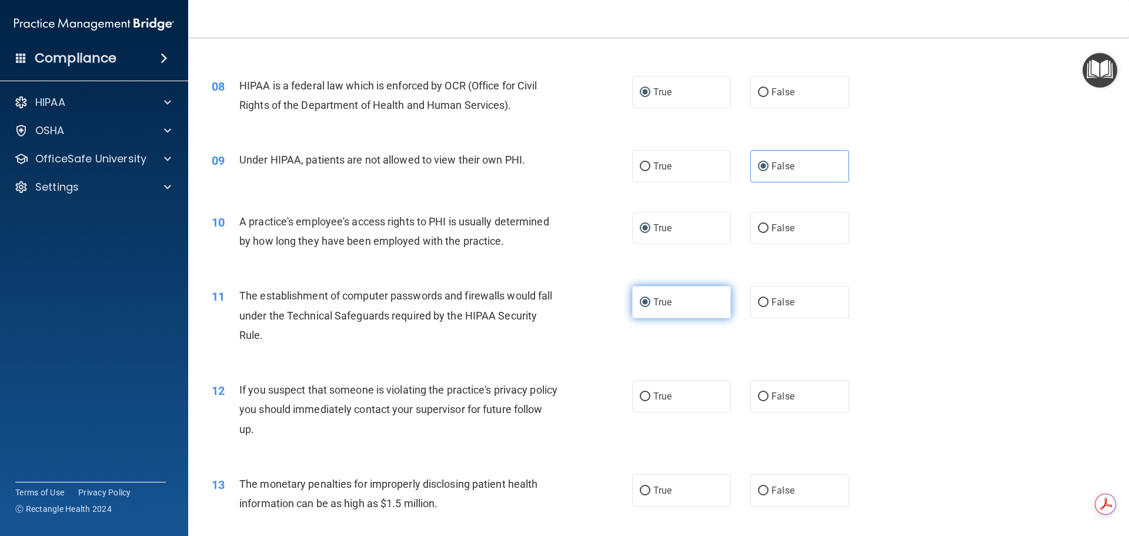
scroll to position [647, 0]
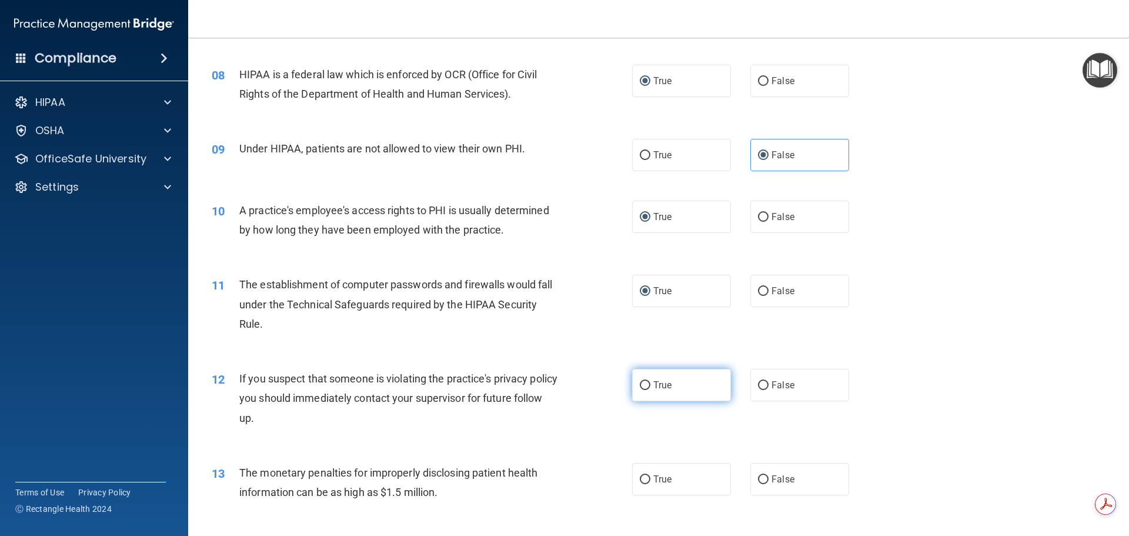
click at [640, 387] on input "True" at bounding box center [645, 385] width 11 height 9
radio input "true"
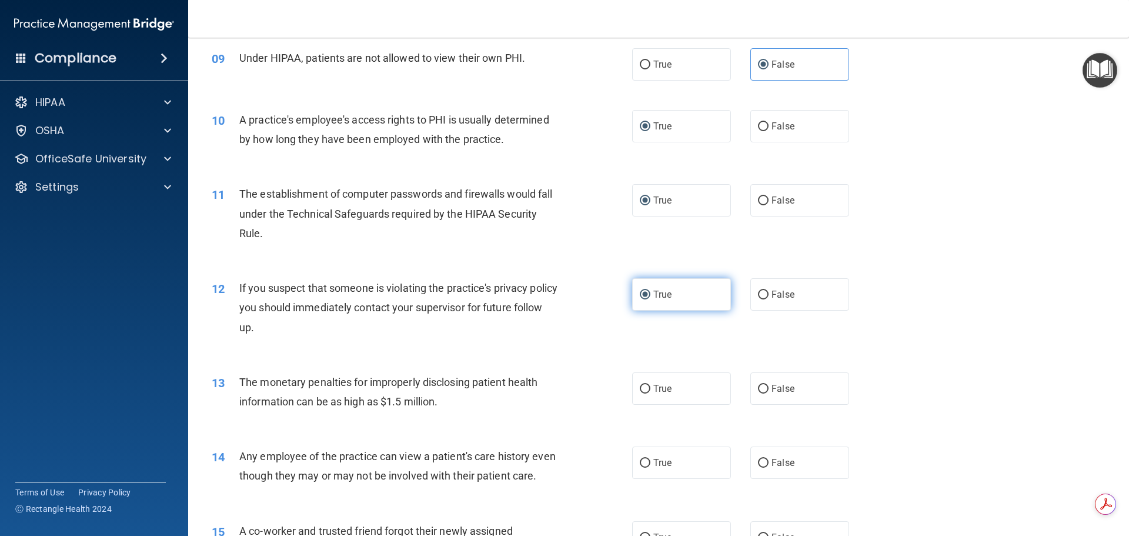
scroll to position [749, 0]
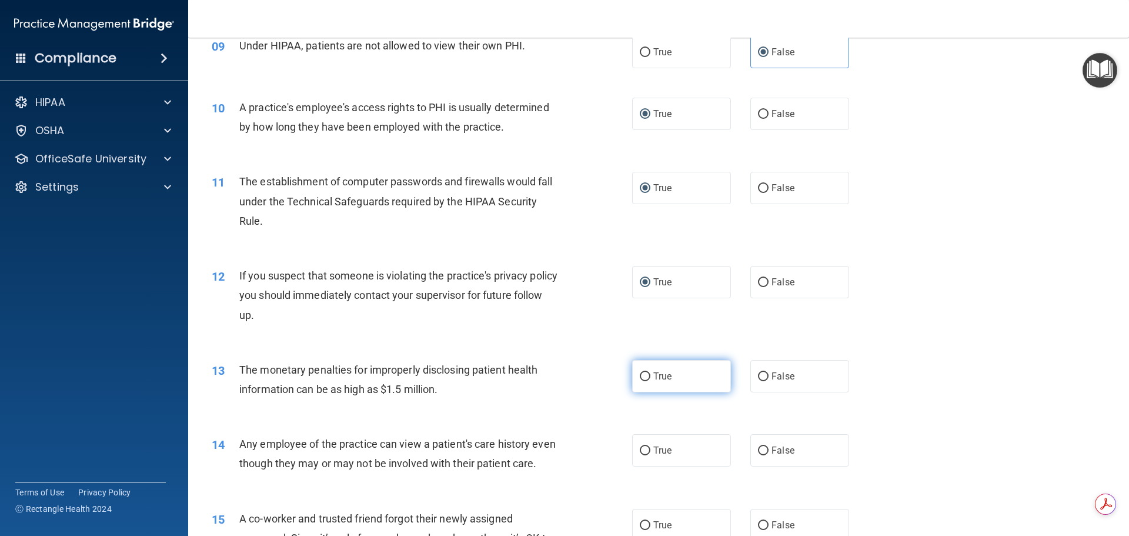
click at [640, 376] on input "True" at bounding box center [645, 376] width 11 height 9
radio input "true"
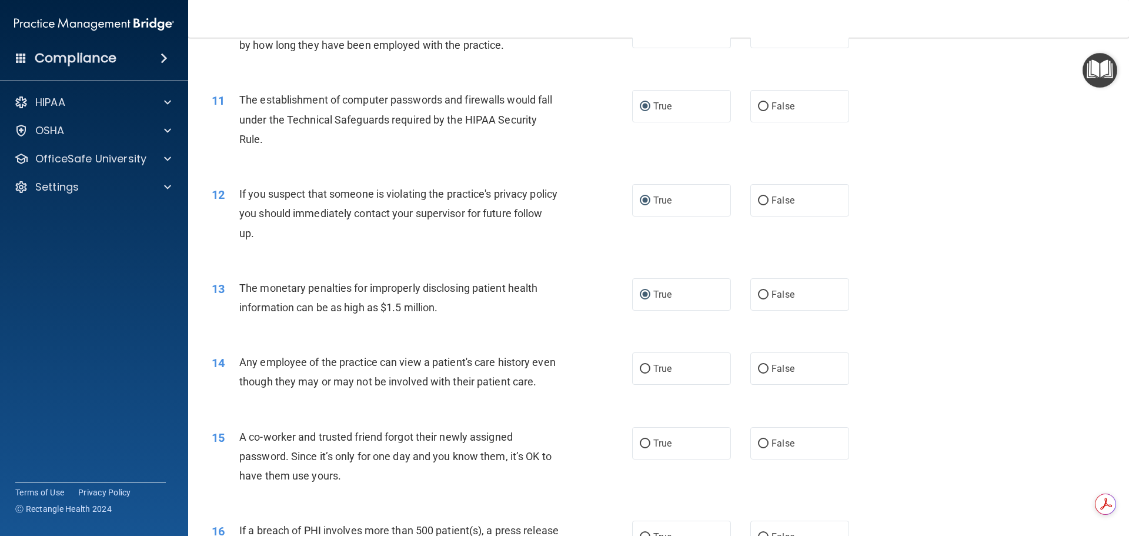
scroll to position [838, 0]
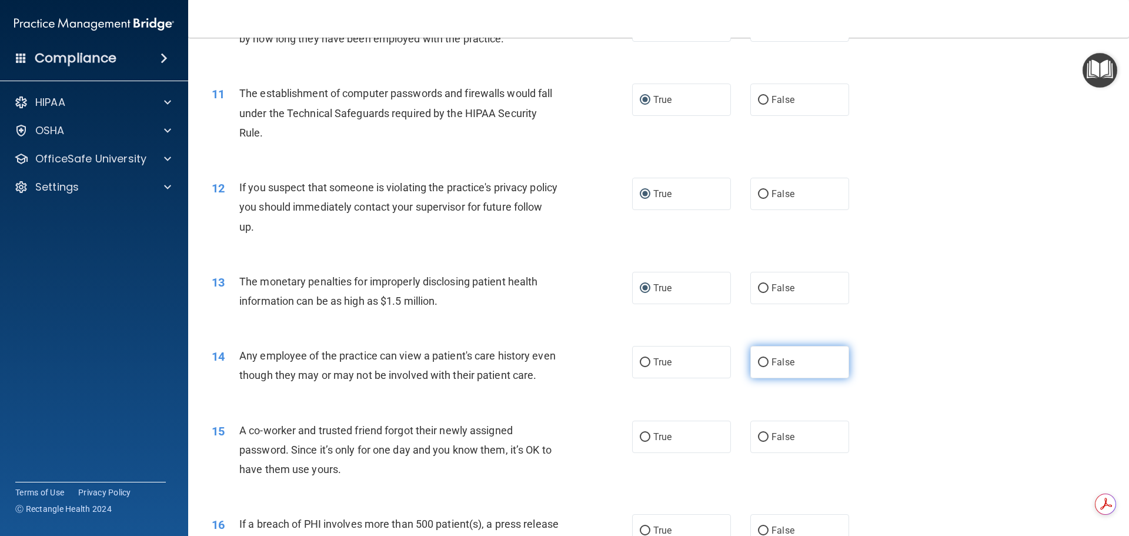
click at [758, 362] on input "False" at bounding box center [763, 362] width 11 height 9
radio input "true"
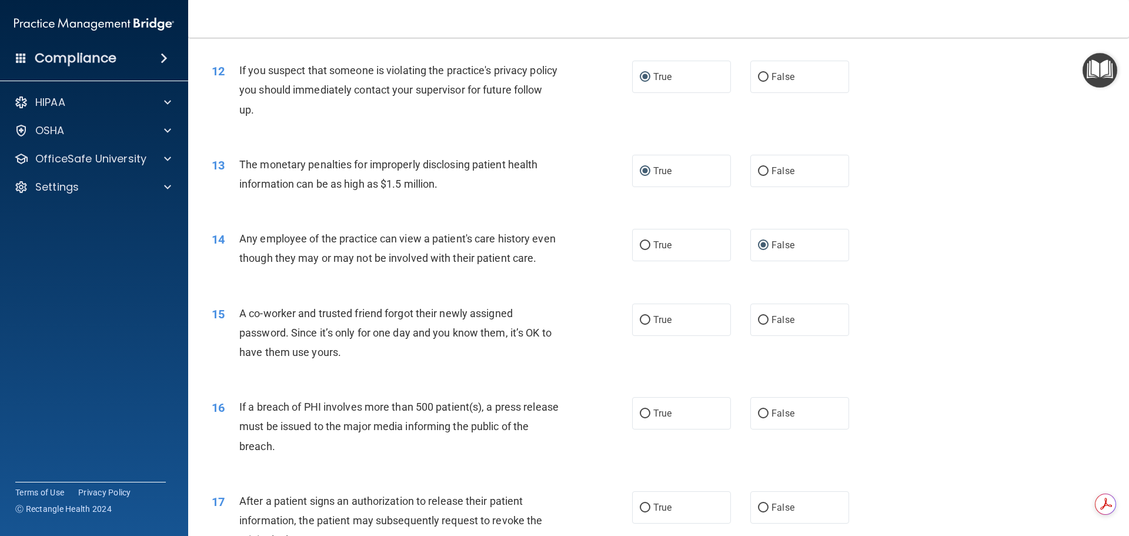
scroll to position [955, 0]
click at [758, 324] on input "False" at bounding box center [763, 319] width 11 height 9
radio input "true"
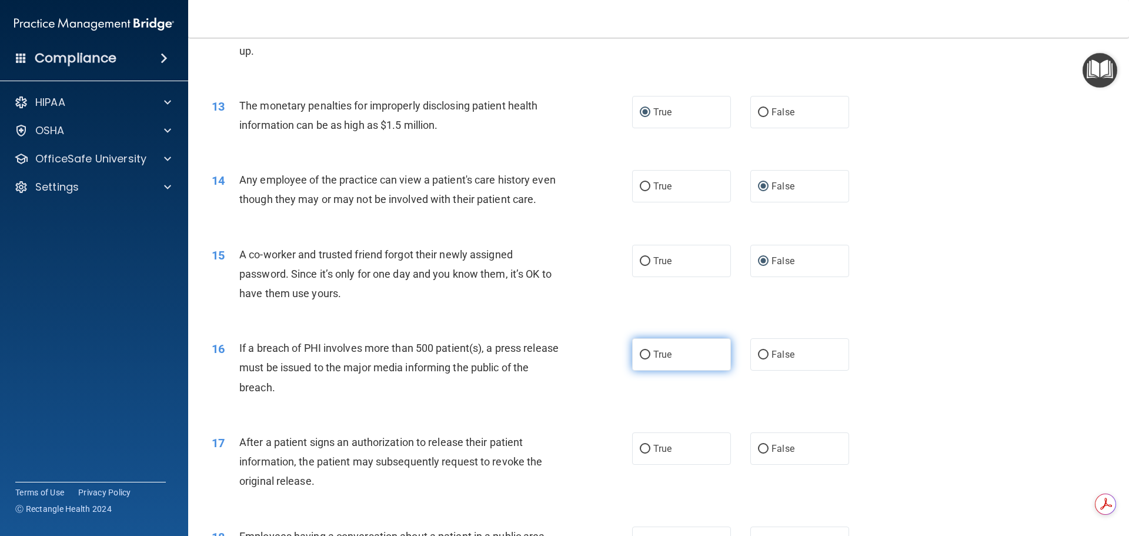
scroll to position [1029, 0]
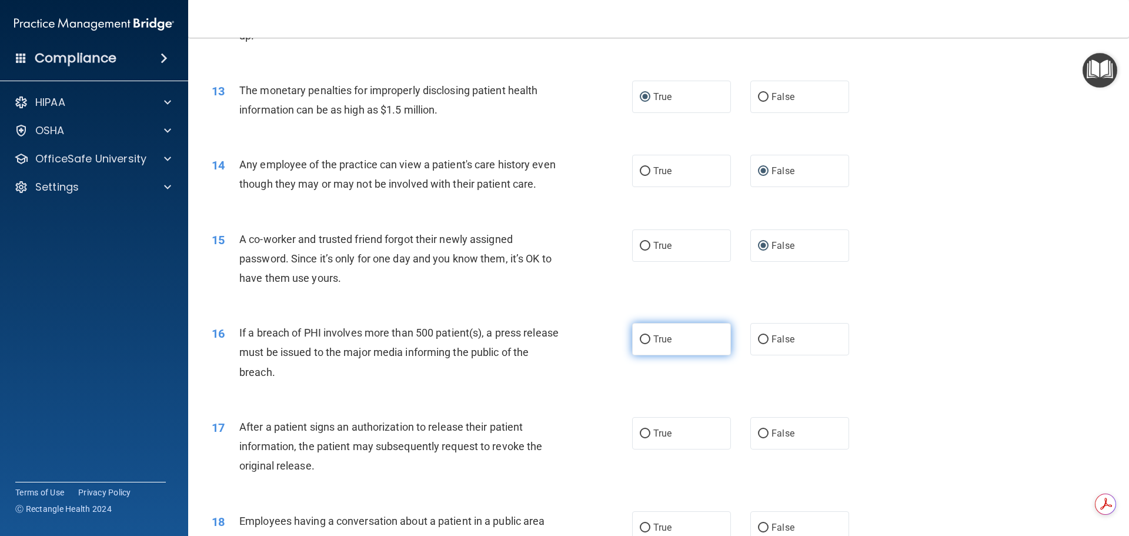
click at [640, 344] on input "True" at bounding box center [645, 339] width 11 height 9
radio input "true"
click at [641, 438] on input "True" at bounding box center [645, 433] width 11 height 9
radio input "true"
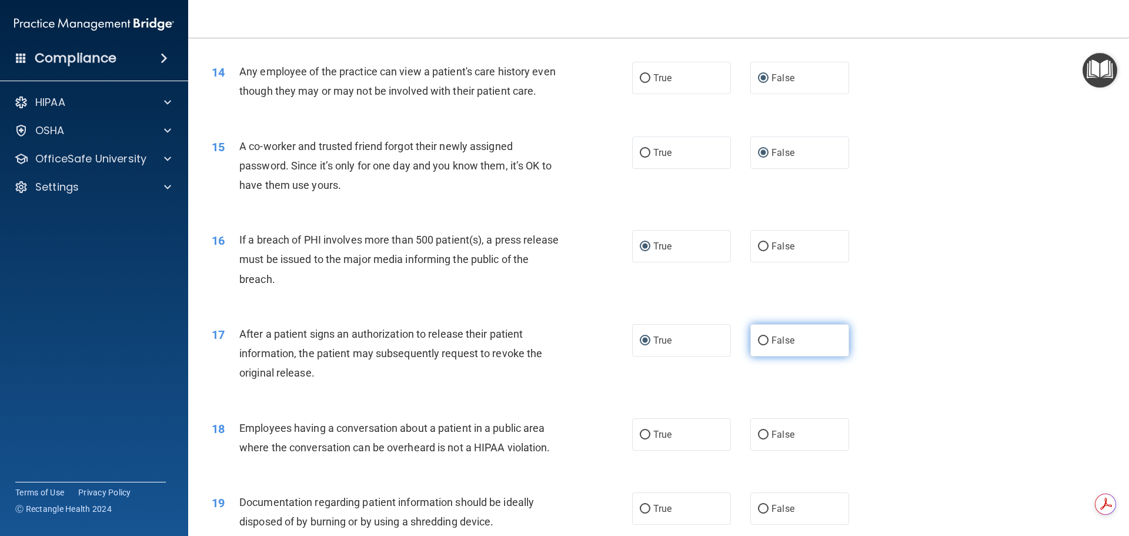
scroll to position [1132, 0]
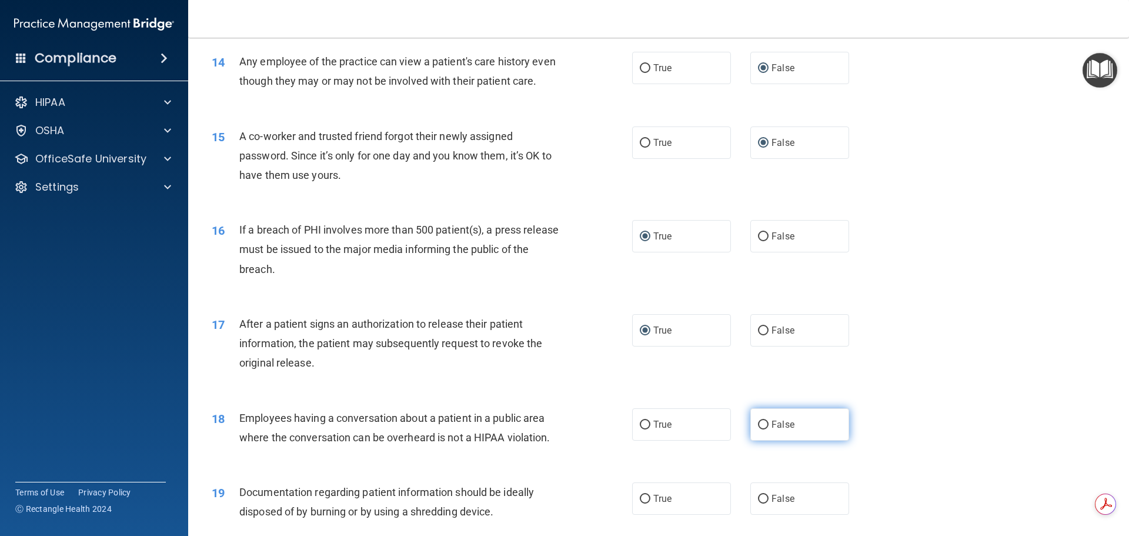
click at [751, 440] on label "False" at bounding box center [799, 424] width 99 height 32
click at [758, 429] on input "False" at bounding box center [763, 424] width 11 height 9
radio input "true"
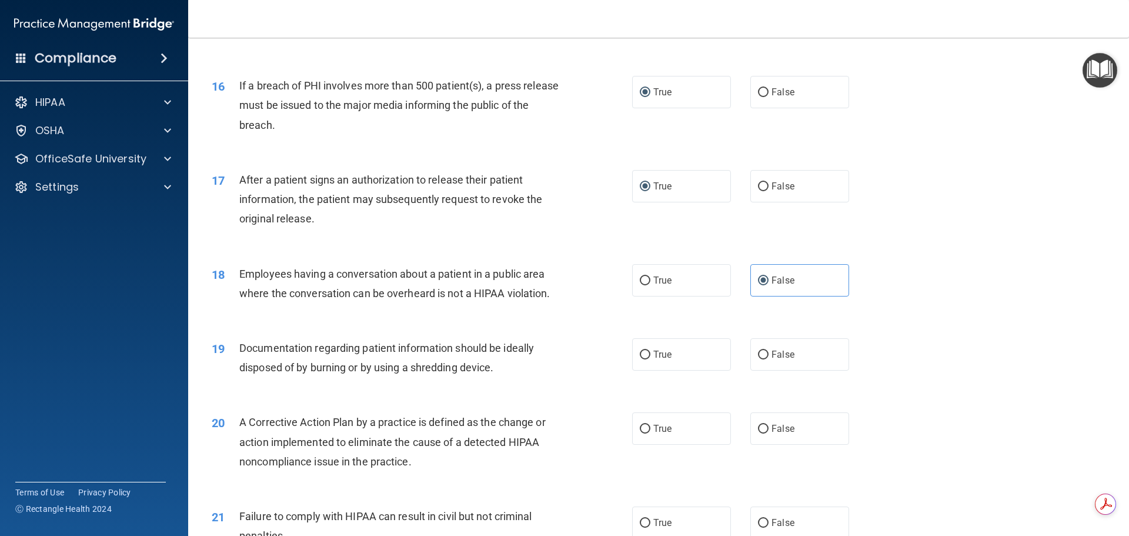
scroll to position [1279, 0]
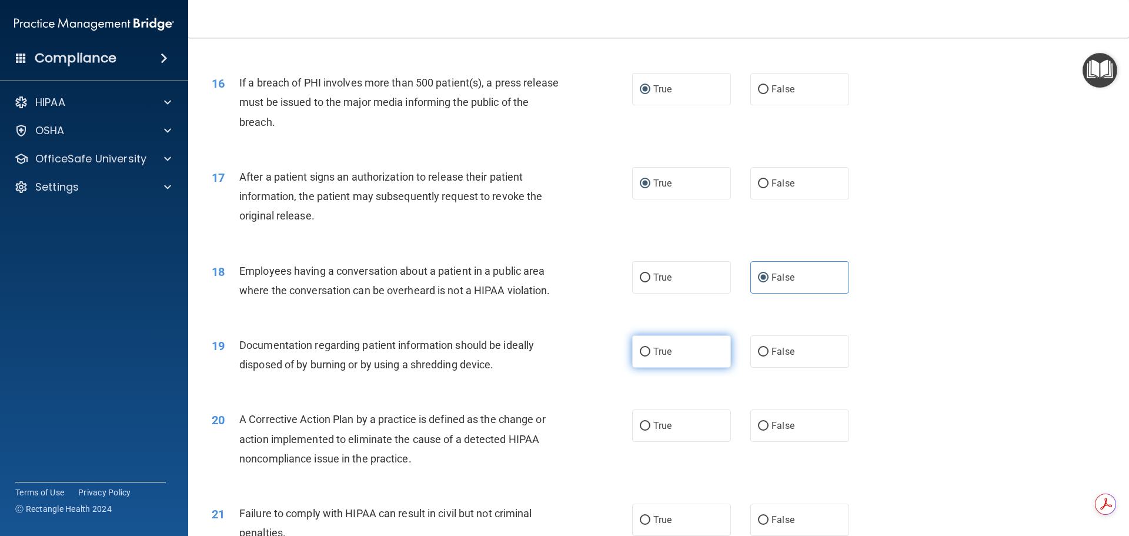
click at [640, 356] on input "True" at bounding box center [645, 351] width 11 height 9
radio input "true"
click at [640, 430] on input "True" at bounding box center [645, 425] width 11 height 9
radio input "true"
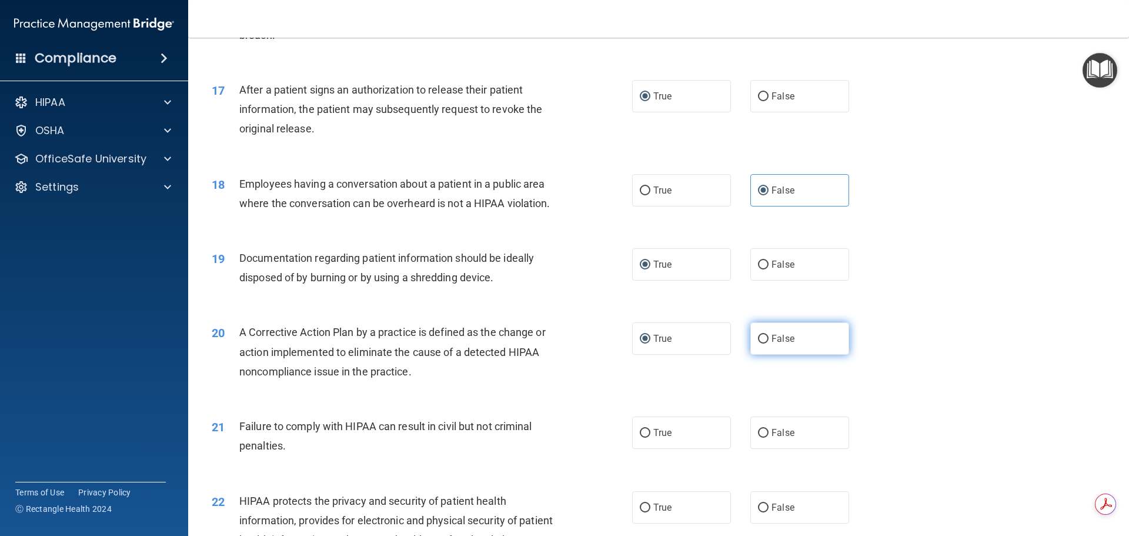
scroll to position [1381, 0]
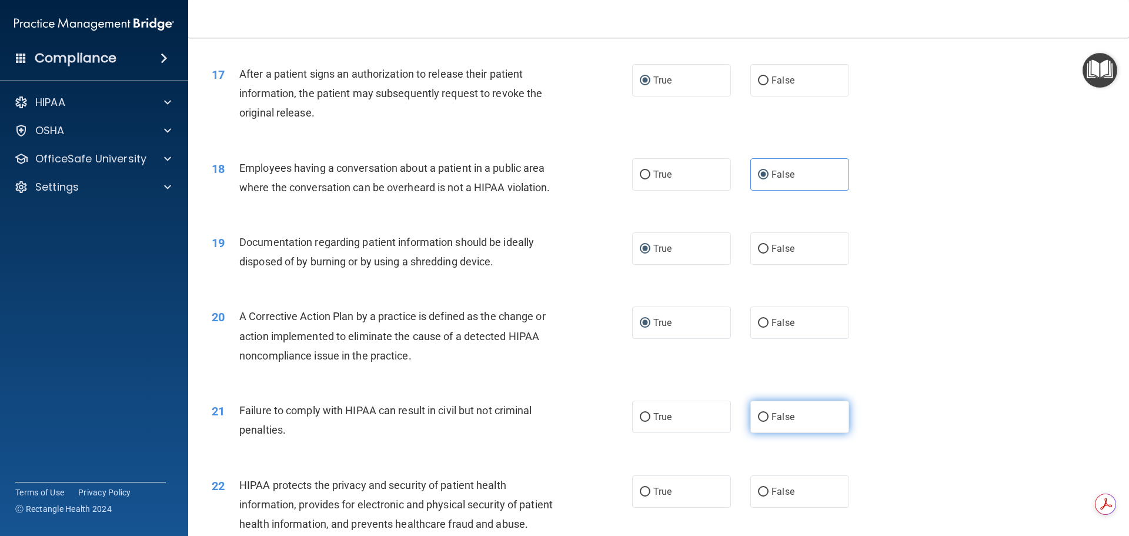
click at [760, 421] on input "False" at bounding box center [763, 417] width 11 height 9
radio input "true"
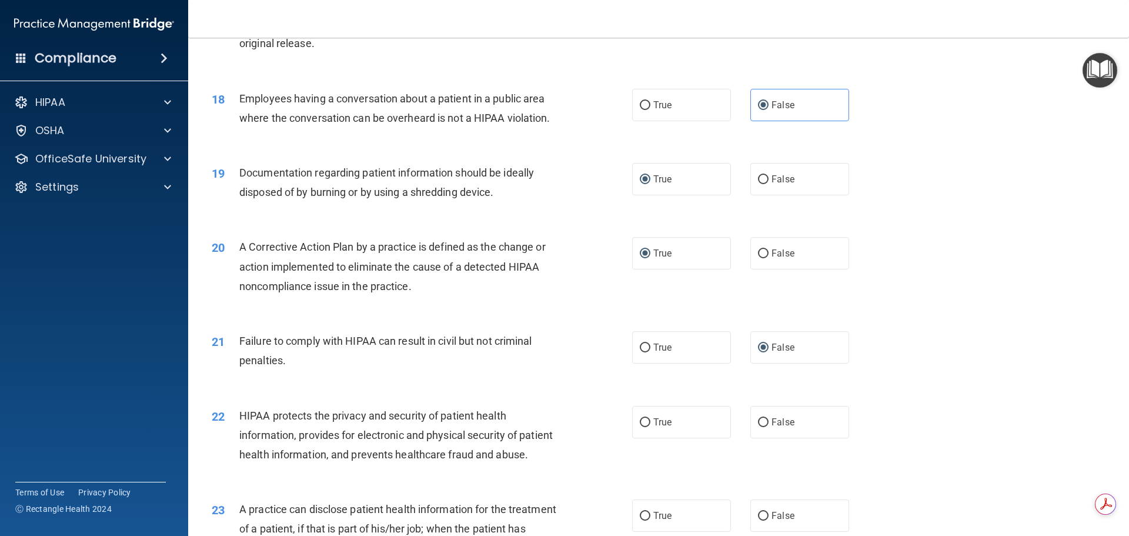
scroll to position [1470, 0]
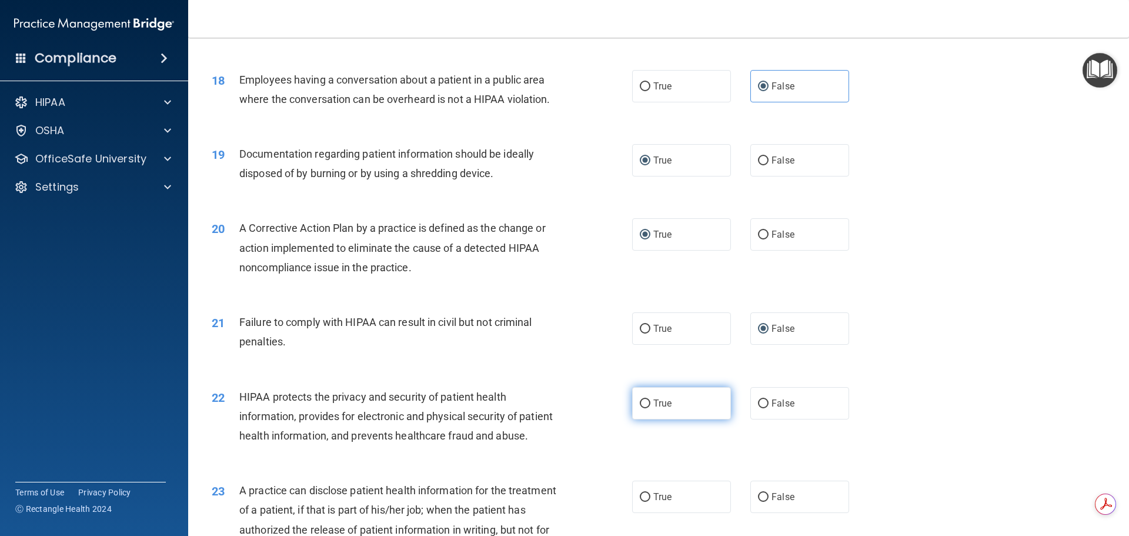
click at [642, 408] on input "True" at bounding box center [645, 403] width 11 height 9
radio input "true"
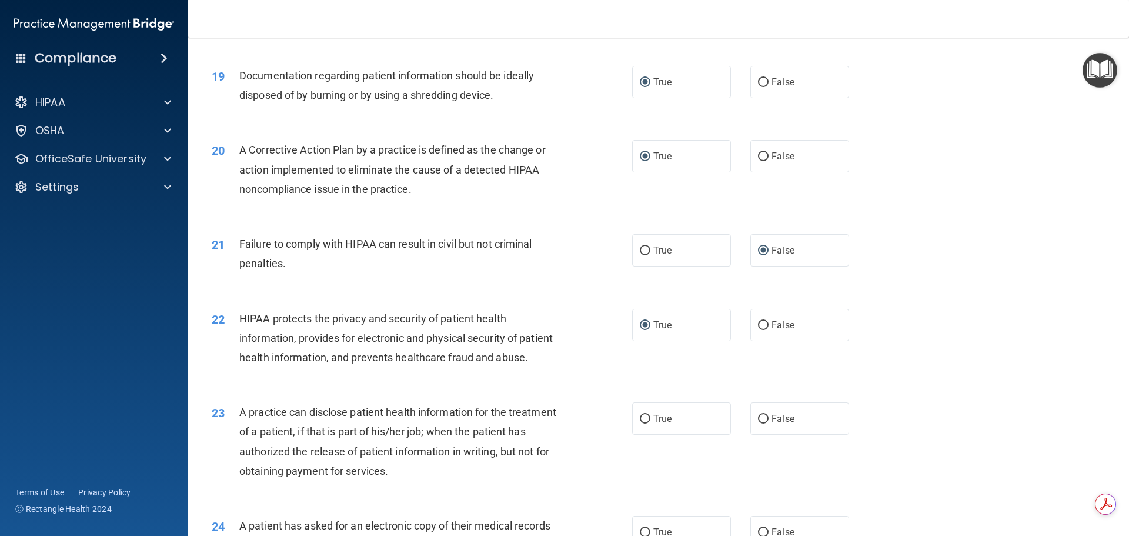
scroll to position [1558, 0]
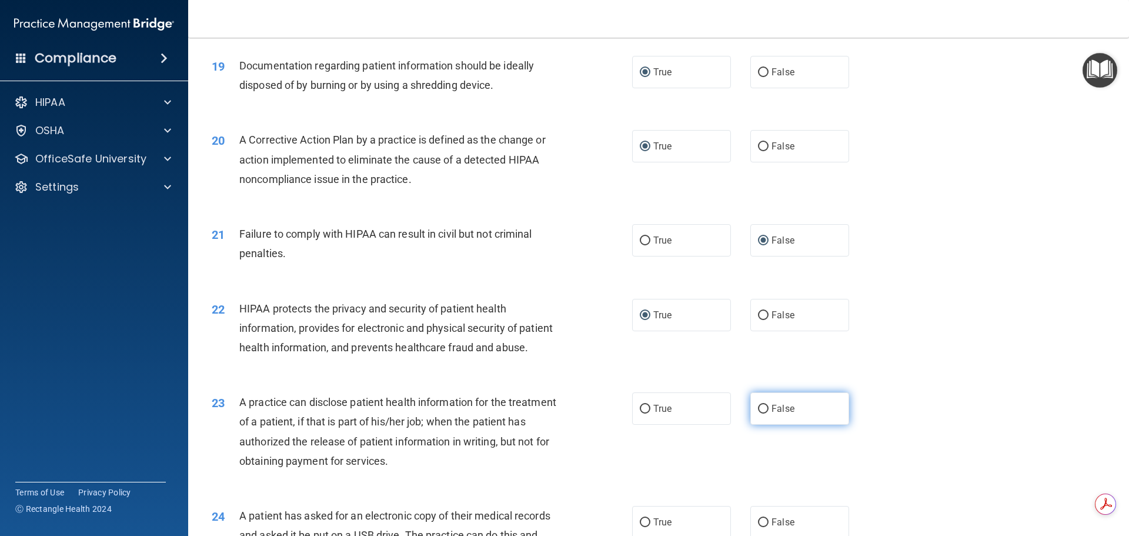
click at [758, 413] on input "False" at bounding box center [763, 408] width 11 height 9
radio input "true"
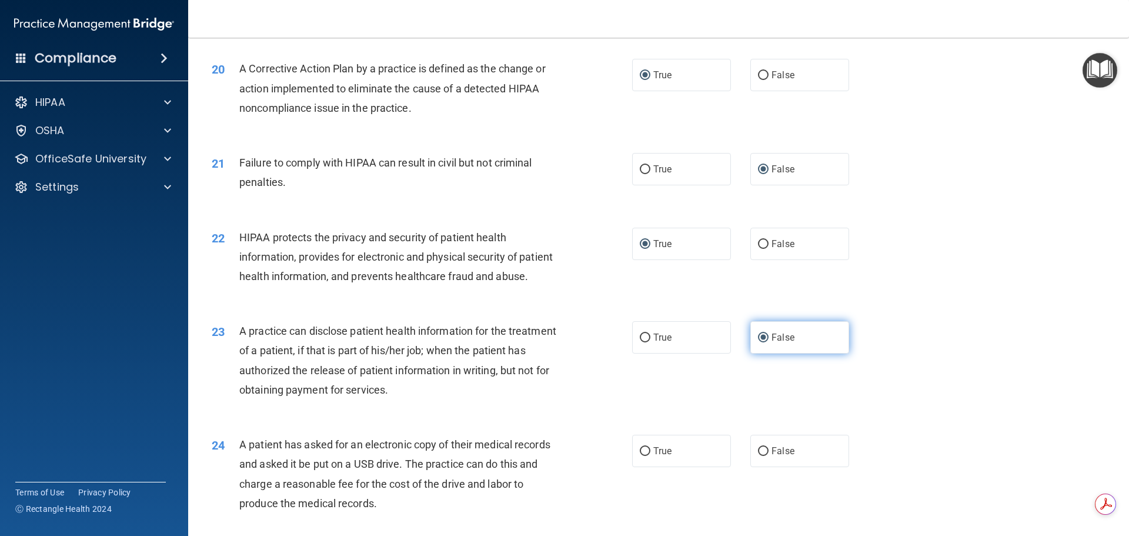
scroll to position [1646, 0]
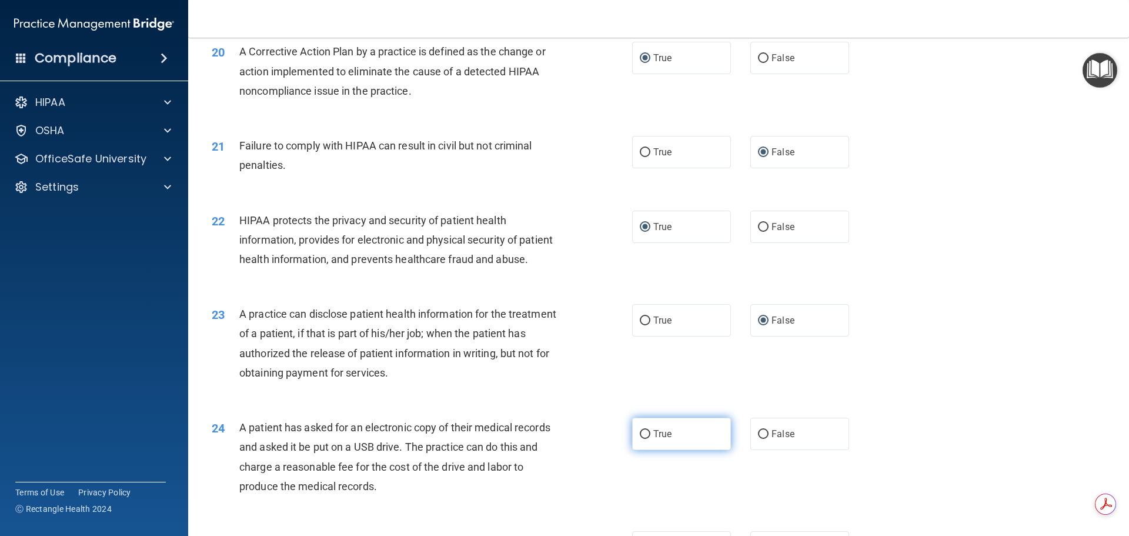
click at [640, 439] on input "True" at bounding box center [645, 434] width 11 height 9
radio input "true"
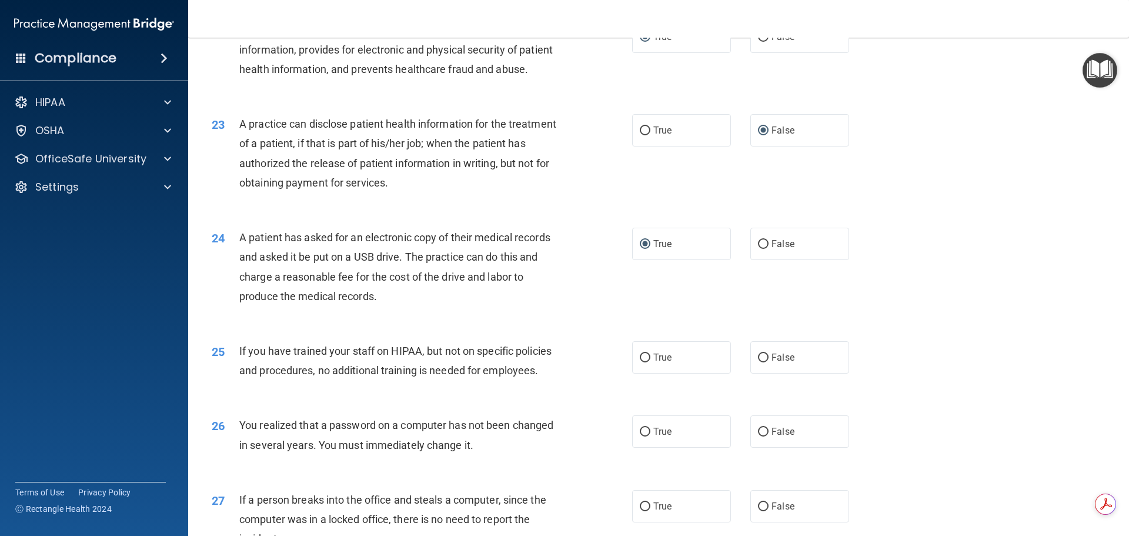
scroll to position [1837, 0]
drag, startPoint x: 752, startPoint y: 392, endPoint x: 758, endPoint y: 397, distance: 7.9
click at [758, 361] on input "False" at bounding box center [763, 356] width 11 height 9
radio input "true"
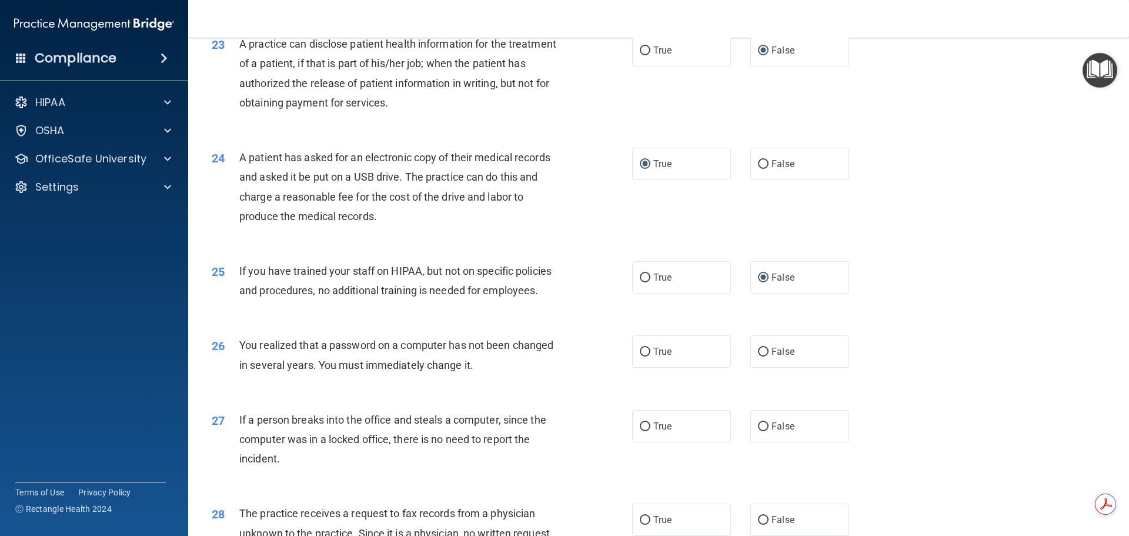
scroll to position [1925, 0]
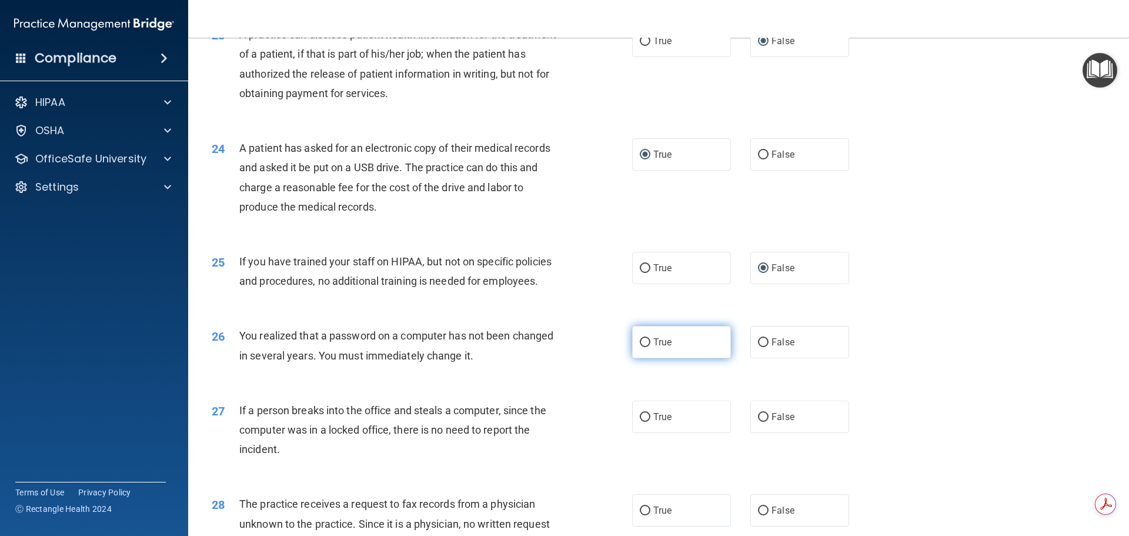
click at [644, 347] on input "True" at bounding box center [645, 342] width 11 height 9
radio input "true"
click at [758, 421] on input "False" at bounding box center [763, 417] width 11 height 9
radio input "true"
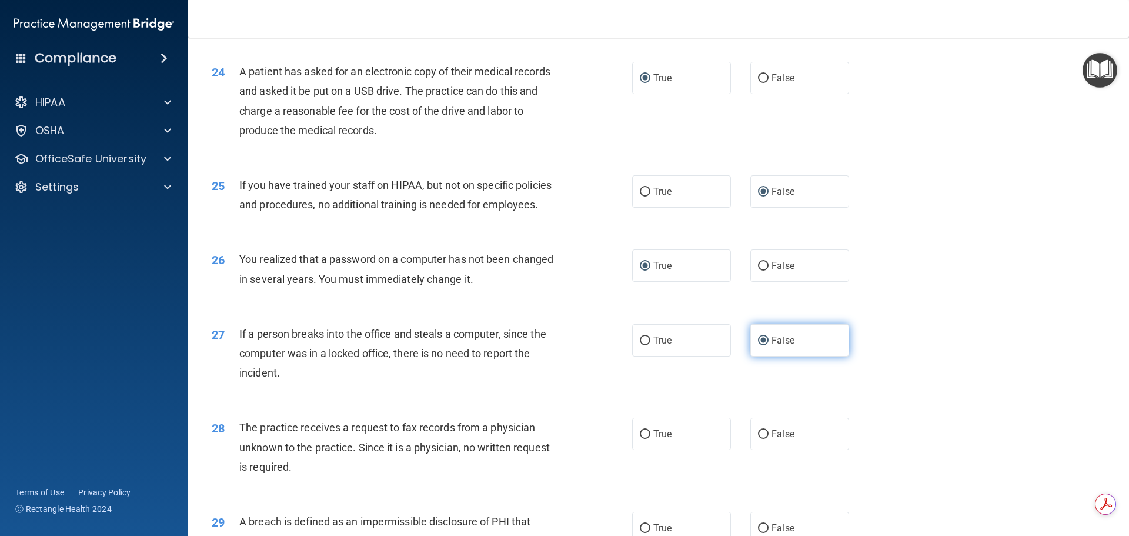
scroll to position [2028, 0]
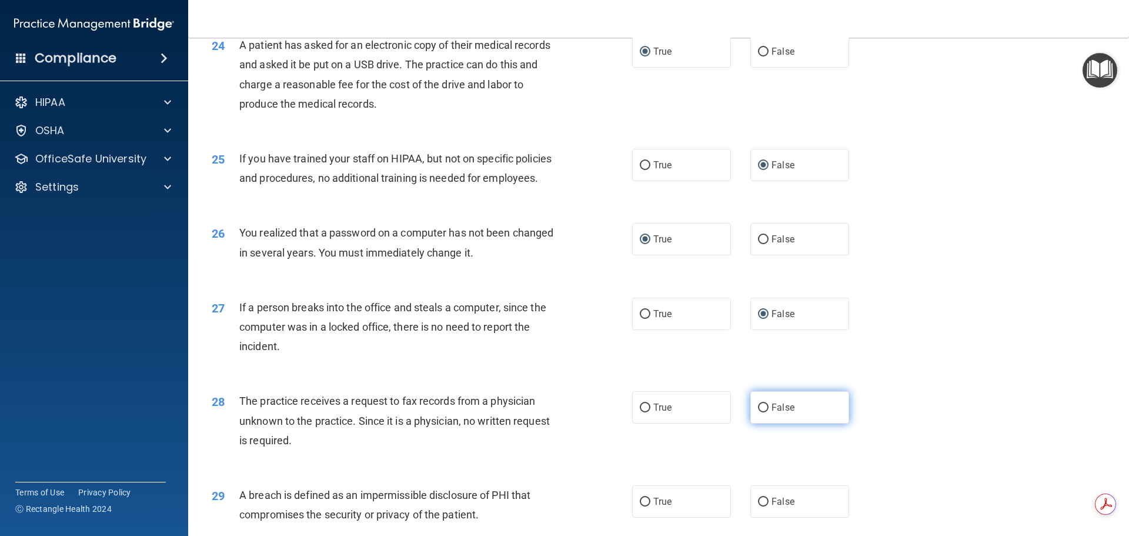
click at [759, 412] on input "False" at bounding box center [763, 407] width 11 height 9
radio input "true"
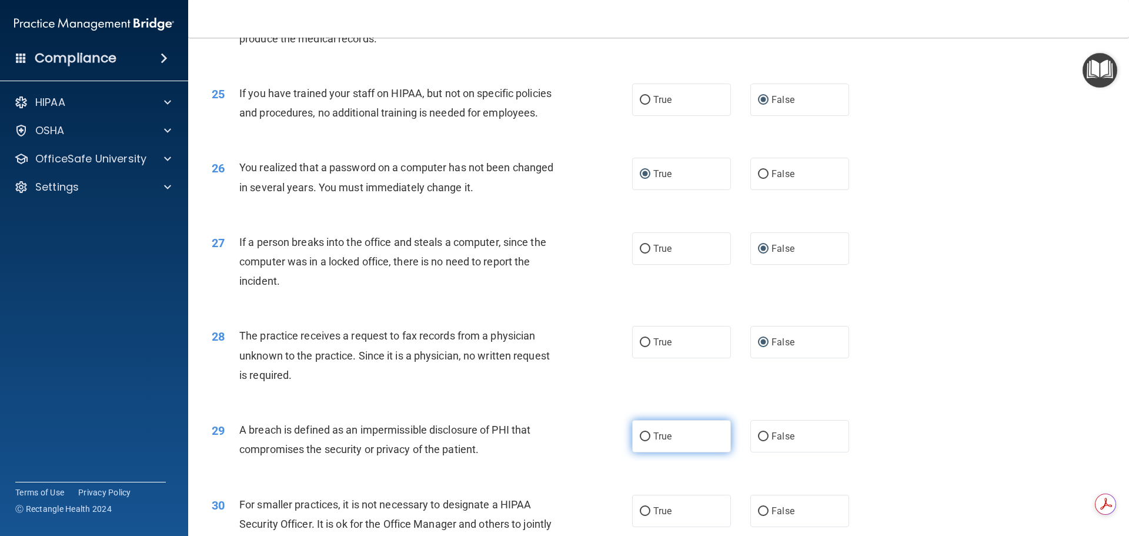
scroll to position [2131, 0]
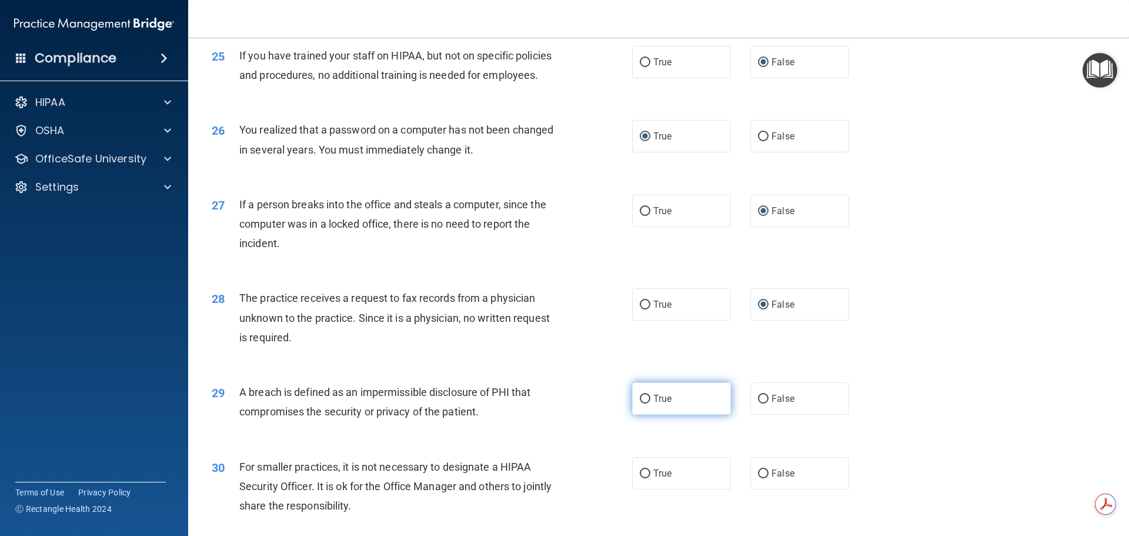
click at [634, 414] on label "True" at bounding box center [681, 398] width 99 height 32
click at [640, 403] on input "True" at bounding box center [645, 398] width 11 height 9
radio input "true"
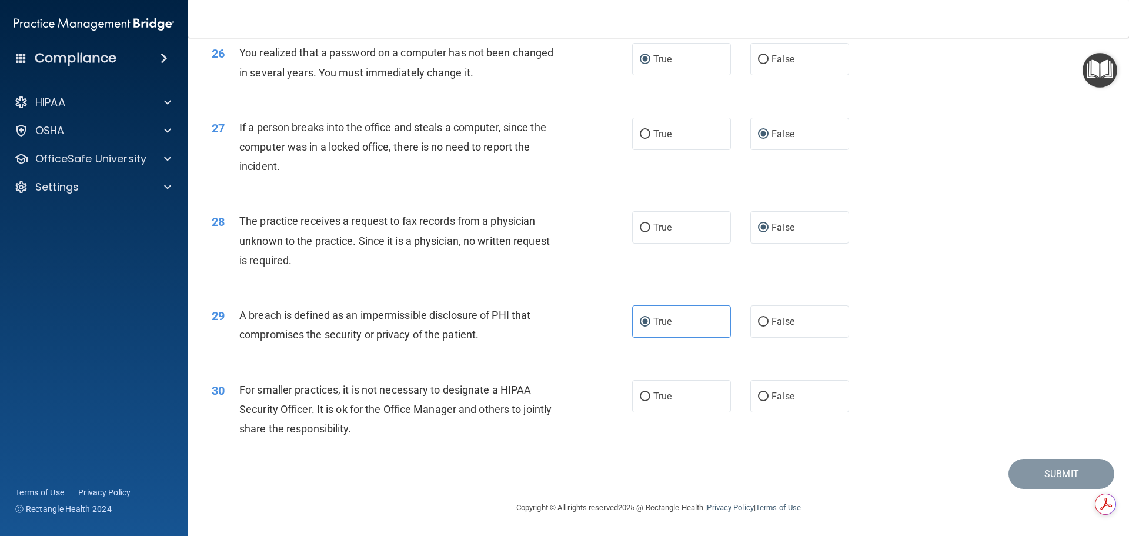
scroll to position [2234, 0]
click at [758, 401] on input "False" at bounding box center [763, 396] width 11 height 9
radio input "true"
click at [1042, 488] on button "Submit" at bounding box center [1061, 474] width 106 height 30
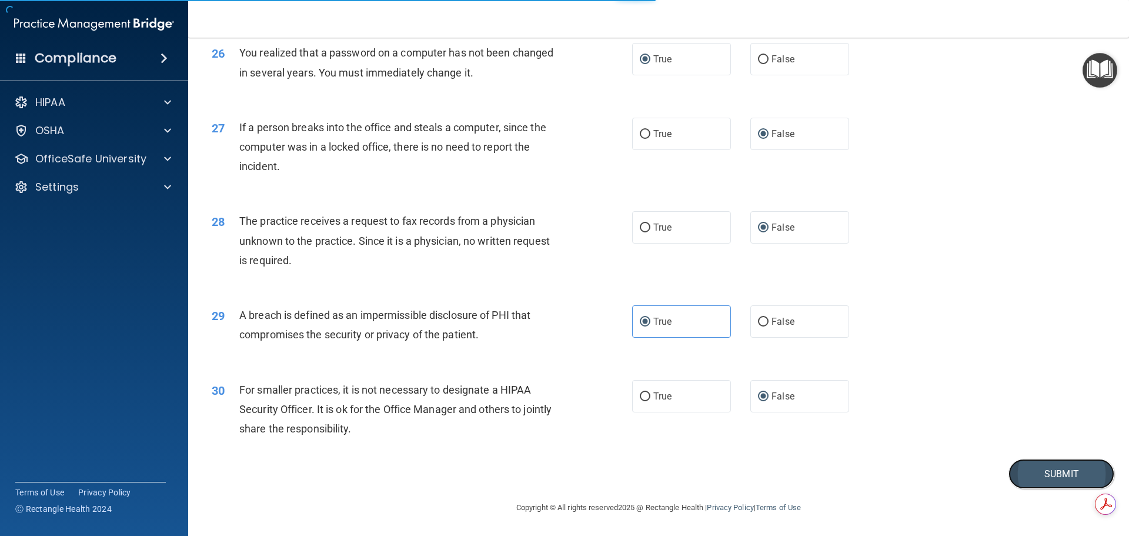
click at [1055, 486] on button "Submit" at bounding box center [1061, 474] width 106 height 30
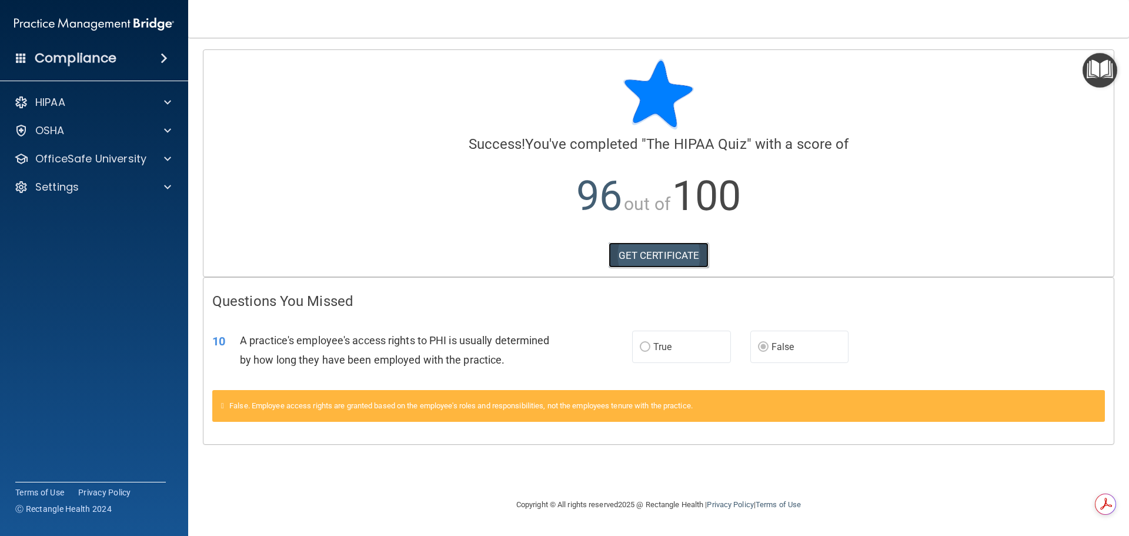
click at [648, 253] on link "GET CERTIFICATE" at bounding box center [658, 255] width 101 height 26
click at [58, 102] on p "HIPAA" at bounding box center [50, 102] width 30 height 14
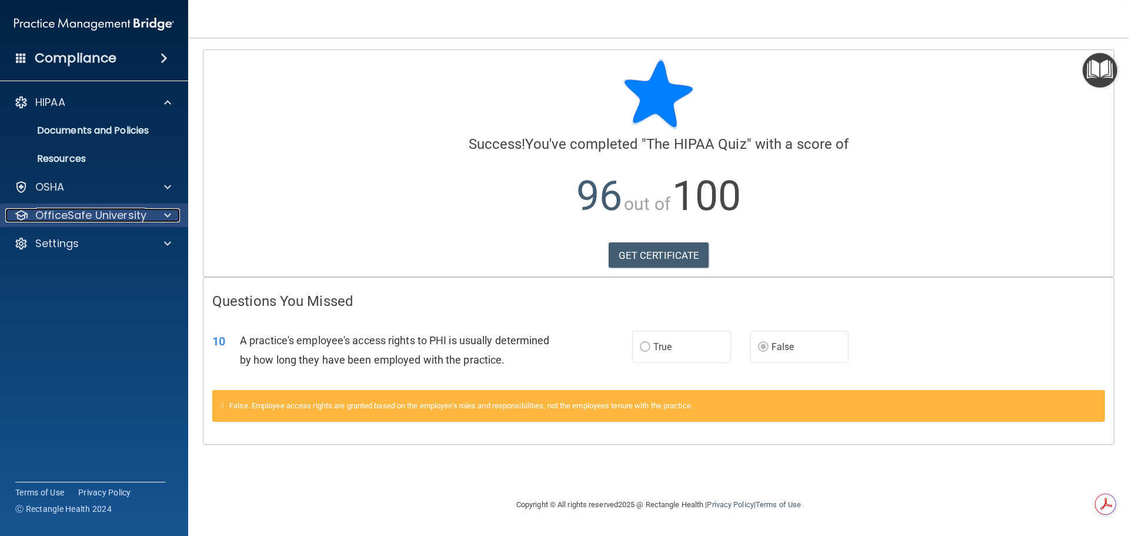
click at [89, 210] on p "OfficeSafe University" at bounding box center [90, 215] width 111 height 14
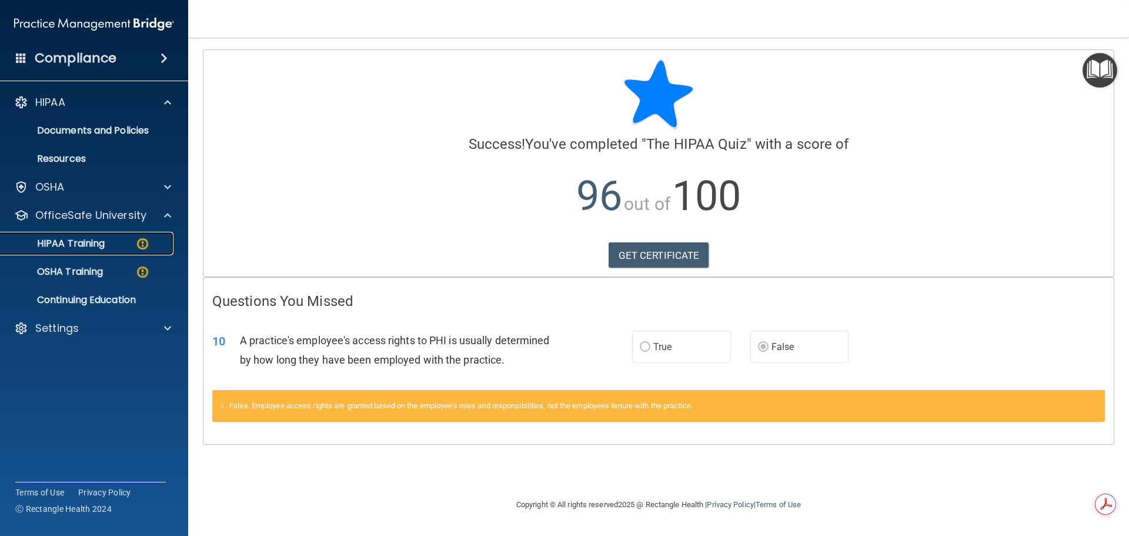
click at [96, 241] on p "HIPAA Training" at bounding box center [56, 243] width 97 height 12
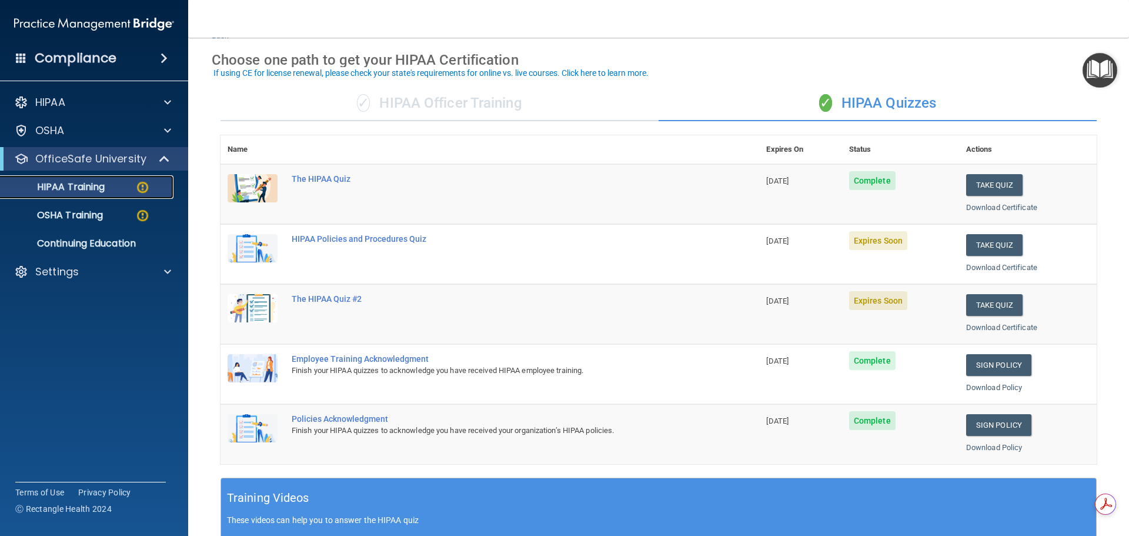
scroll to position [59, 0]
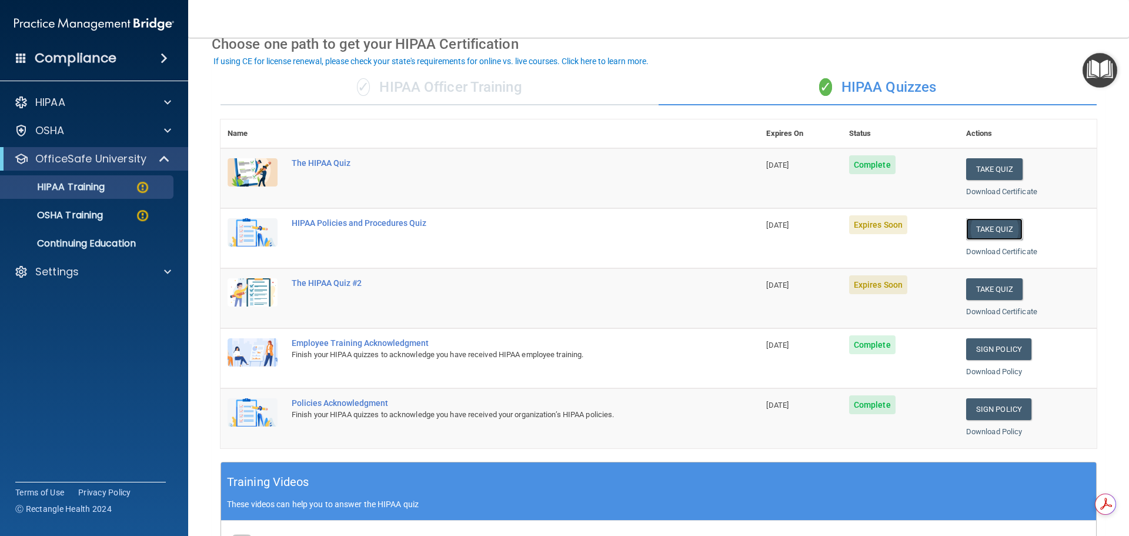
click at [985, 226] on button "Take Quiz" at bounding box center [994, 229] width 56 height 22
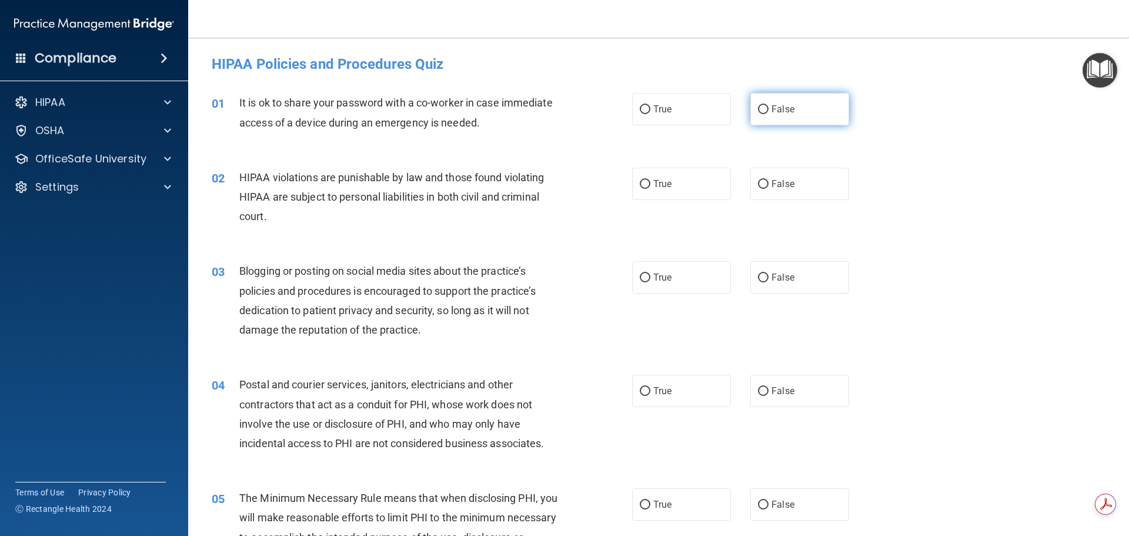
click at [762, 109] on input "False" at bounding box center [763, 109] width 11 height 9
radio input "true"
click at [653, 184] on span "True" at bounding box center [662, 183] width 18 height 11
click at [649, 184] on input "True" at bounding box center [645, 184] width 11 height 9
radio input "true"
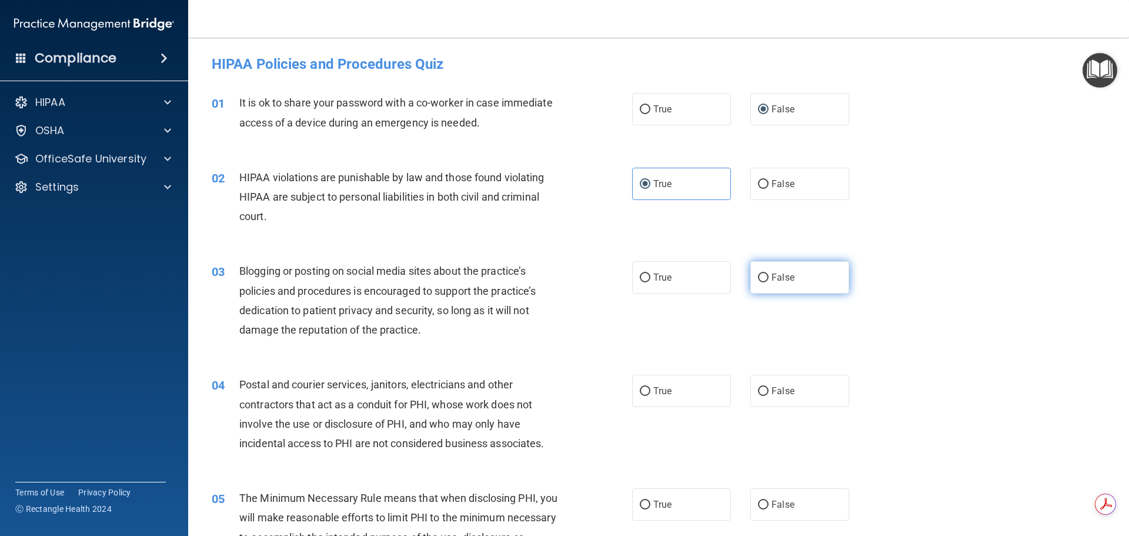
click at [758, 276] on input "False" at bounding box center [763, 277] width 11 height 9
radio input "true"
click at [642, 387] on input "True" at bounding box center [645, 391] width 11 height 9
radio input "true"
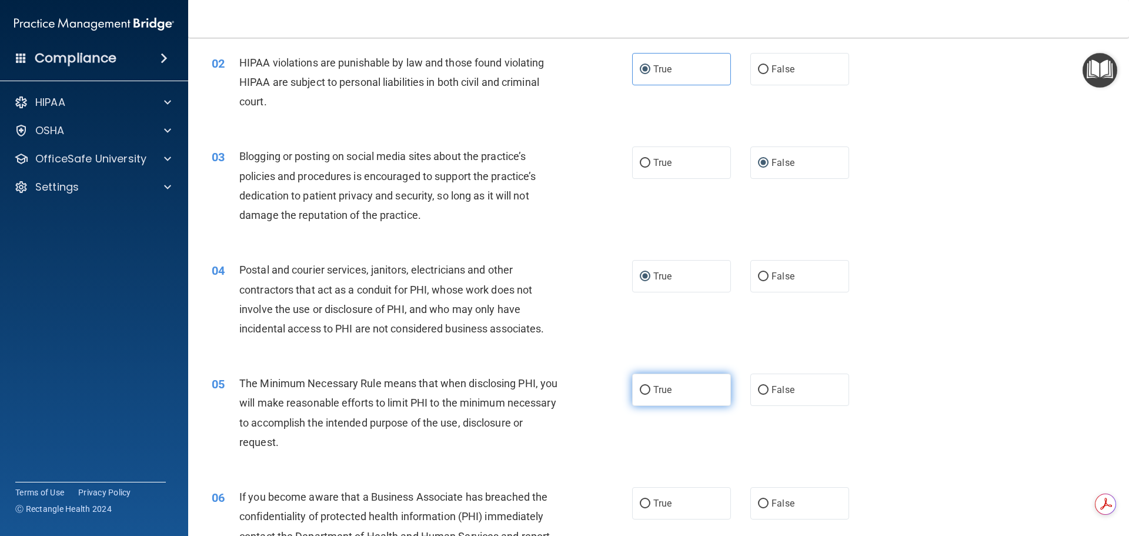
scroll to position [118, 0]
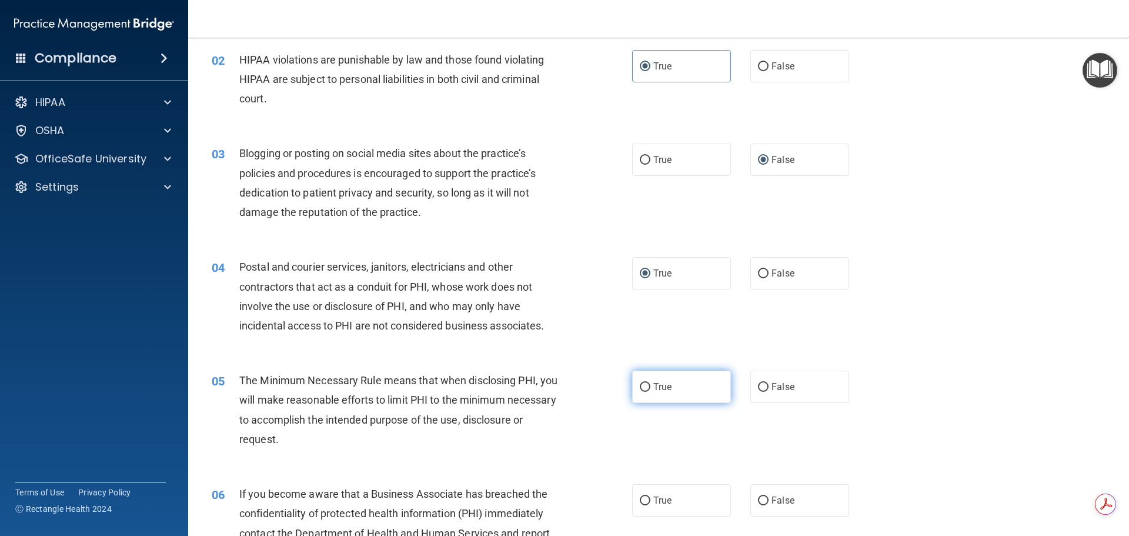
click at [640, 387] on input "True" at bounding box center [645, 387] width 11 height 9
radio input "true"
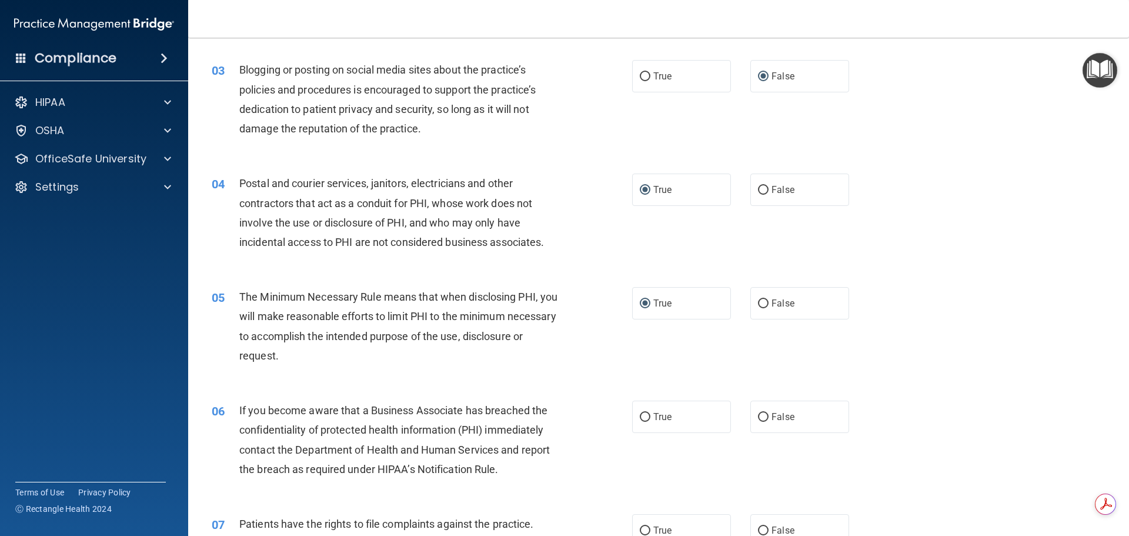
scroll to position [220, 0]
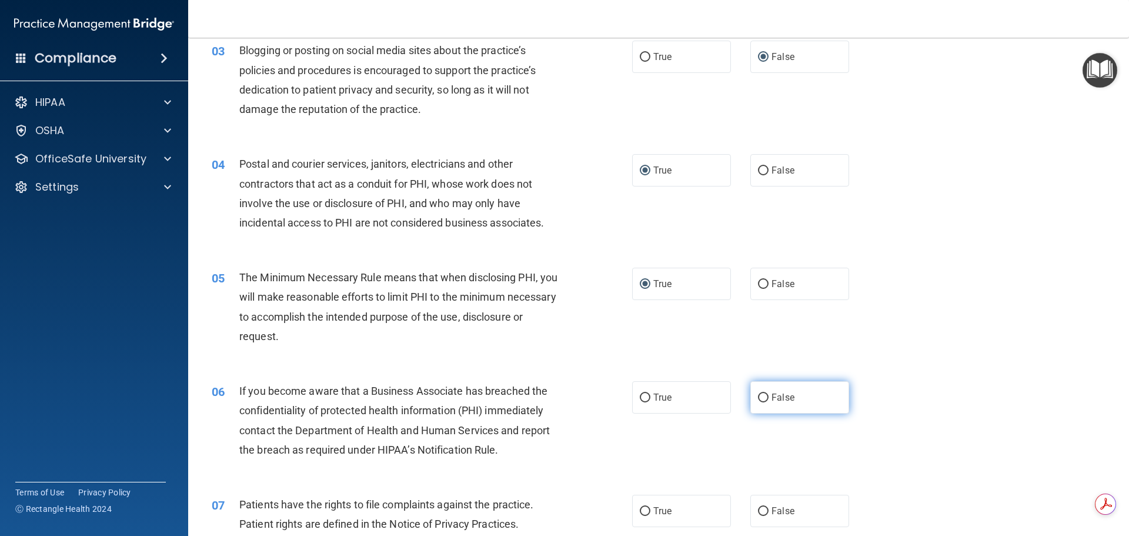
click at [758, 397] on input "False" at bounding box center [763, 397] width 11 height 9
radio input "true"
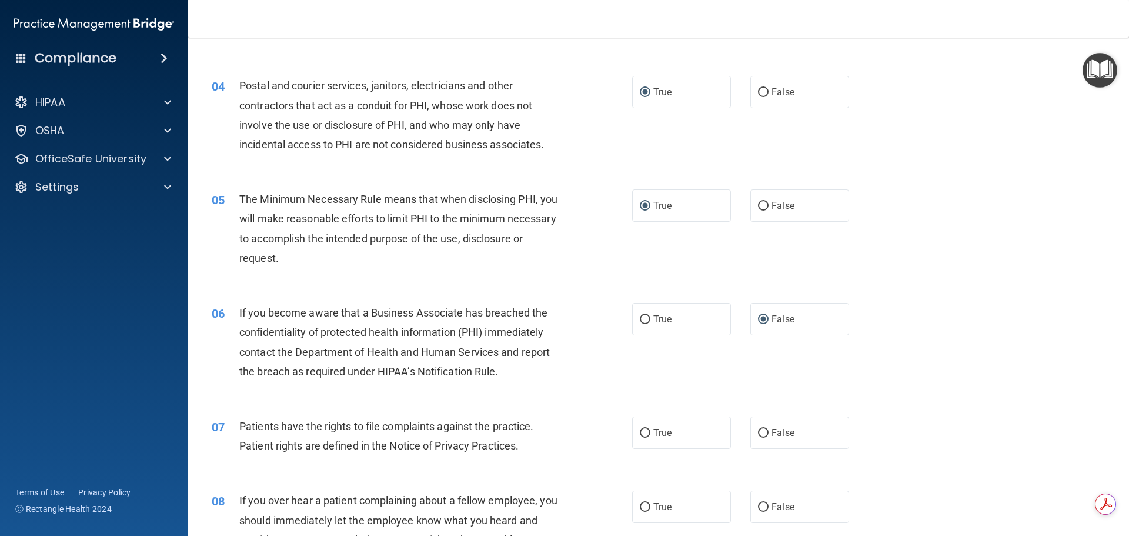
scroll to position [323, 0]
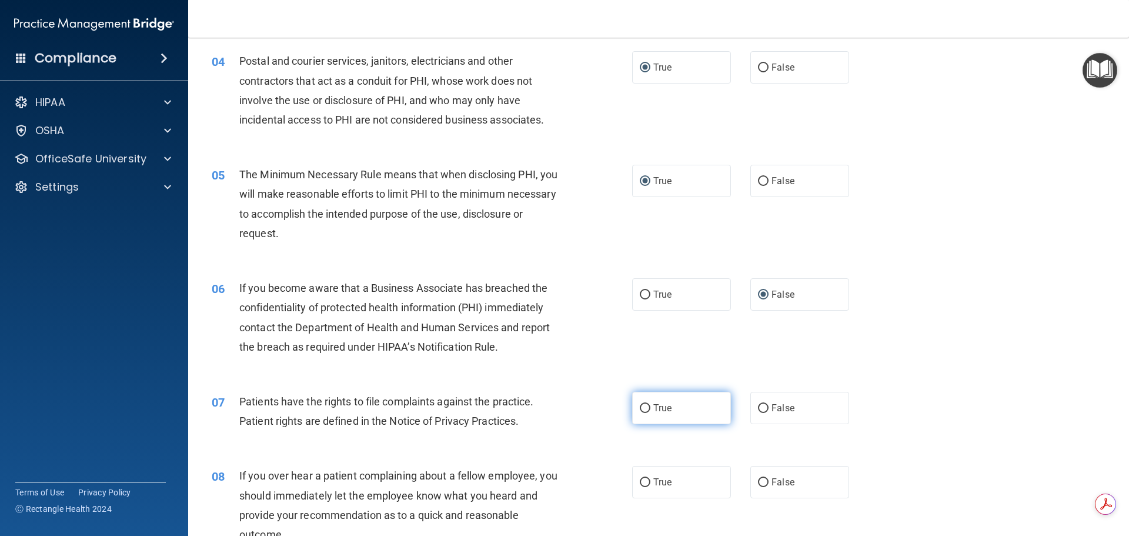
click at [640, 409] on input "True" at bounding box center [645, 408] width 11 height 9
radio input "true"
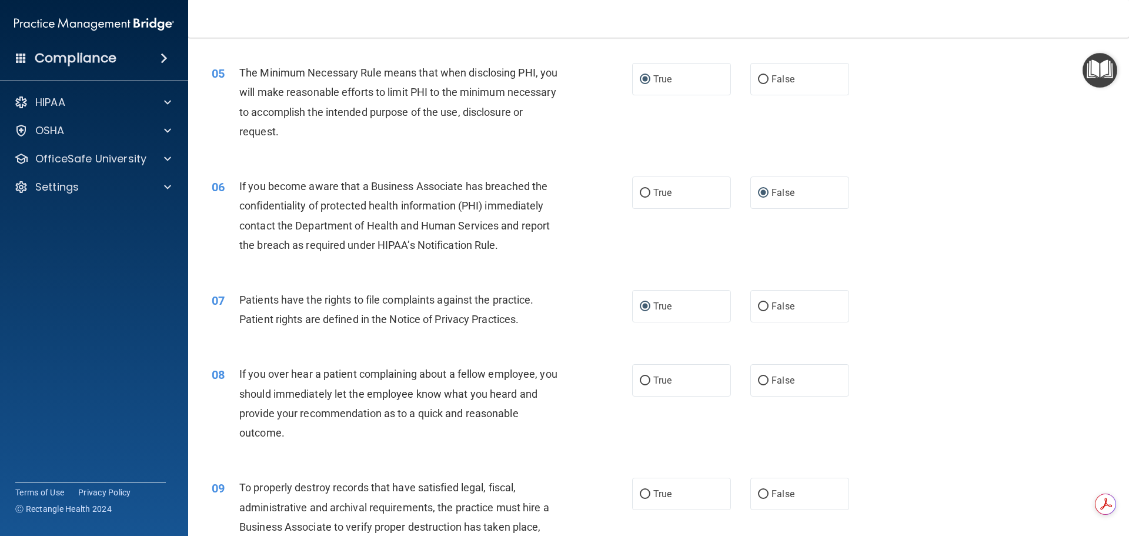
scroll to position [426, 0]
click at [758, 382] on input "False" at bounding box center [763, 379] width 11 height 9
radio input "true"
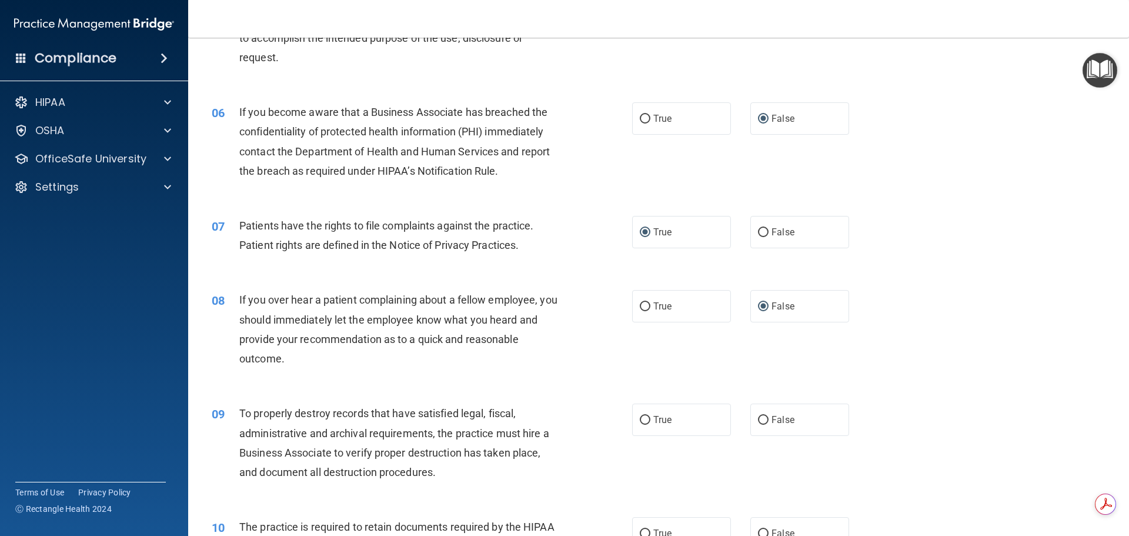
scroll to position [514, 0]
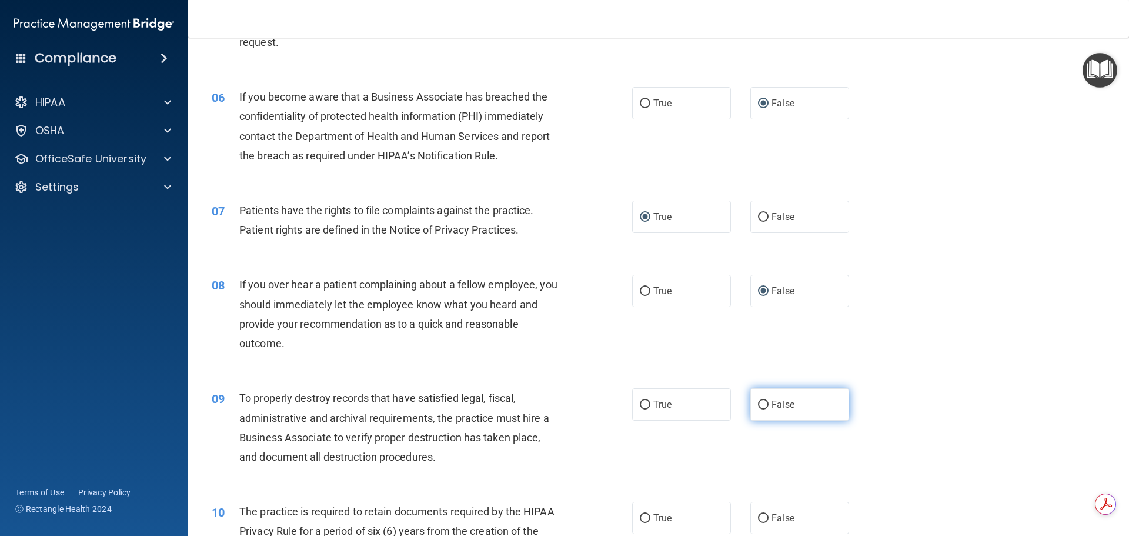
click at [759, 400] on input "False" at bounding box center [763, 404] width 11 height 9
radio input "true"
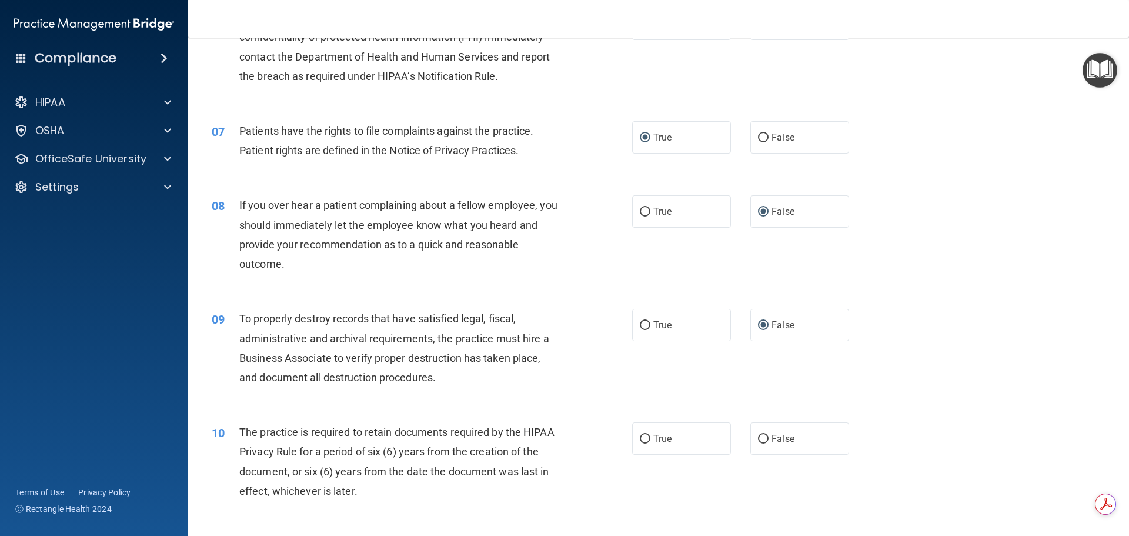
scroll to position [617, 0]
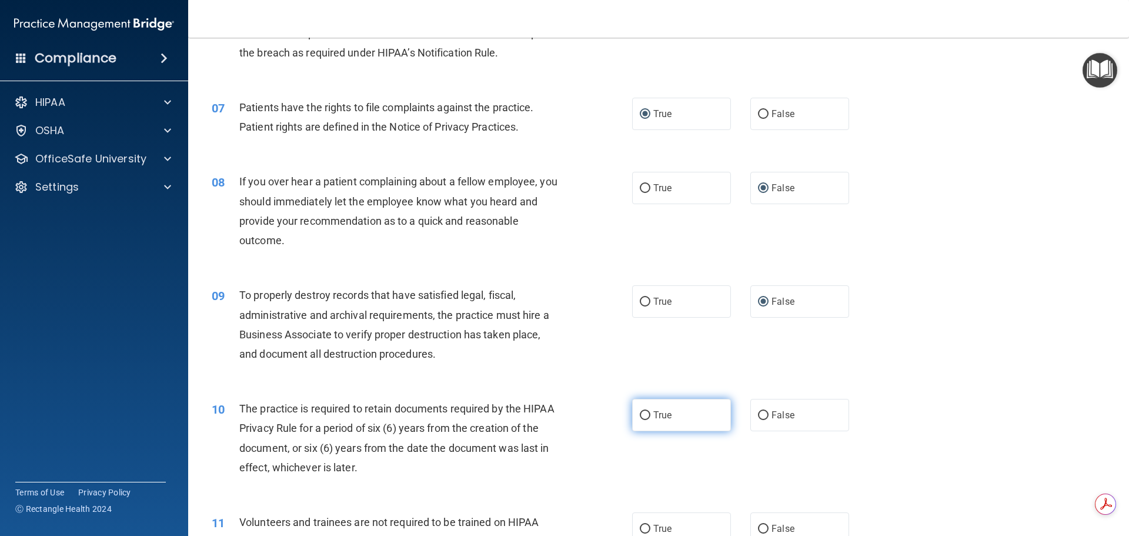
click at [640, 414] on input "True" at bounding box center [645, 415] width 11 height 9
radio input "true"
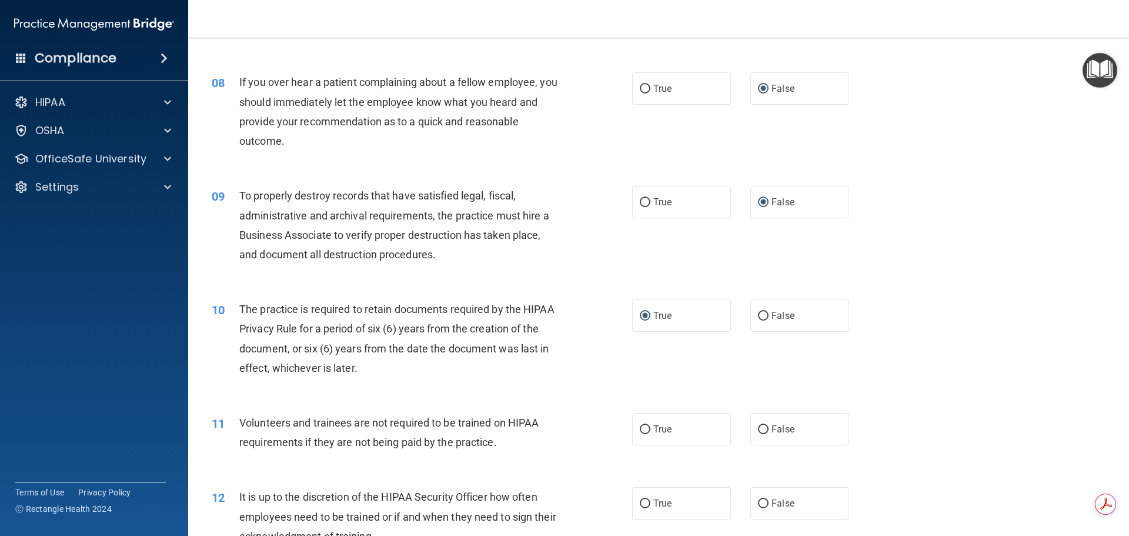
scroll to position [749, 0]
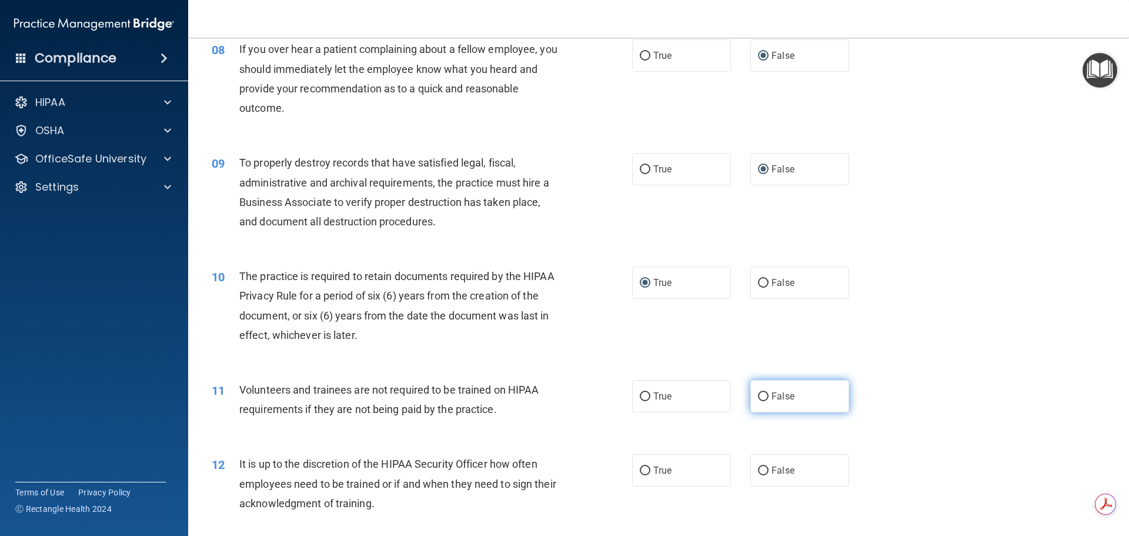
click at [758, 395] on input "False" at bounding box center [763, 396] width 11 height 9
radio input "true"
click at [761, 469] on input "False" at bounding box center [763, 470] width 11 height 9
radio input "true"
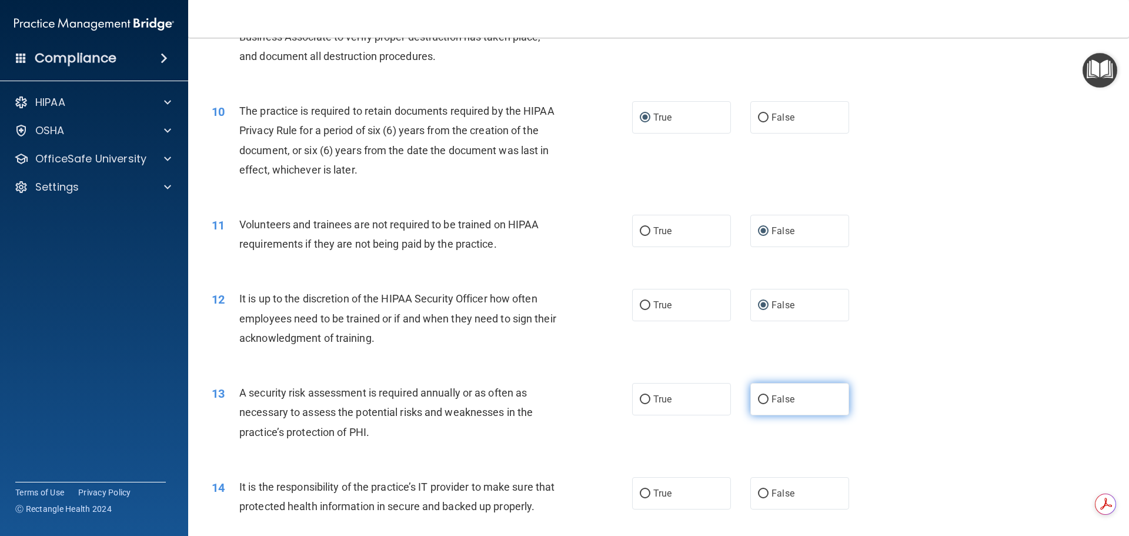
scroll to position [926, 0]
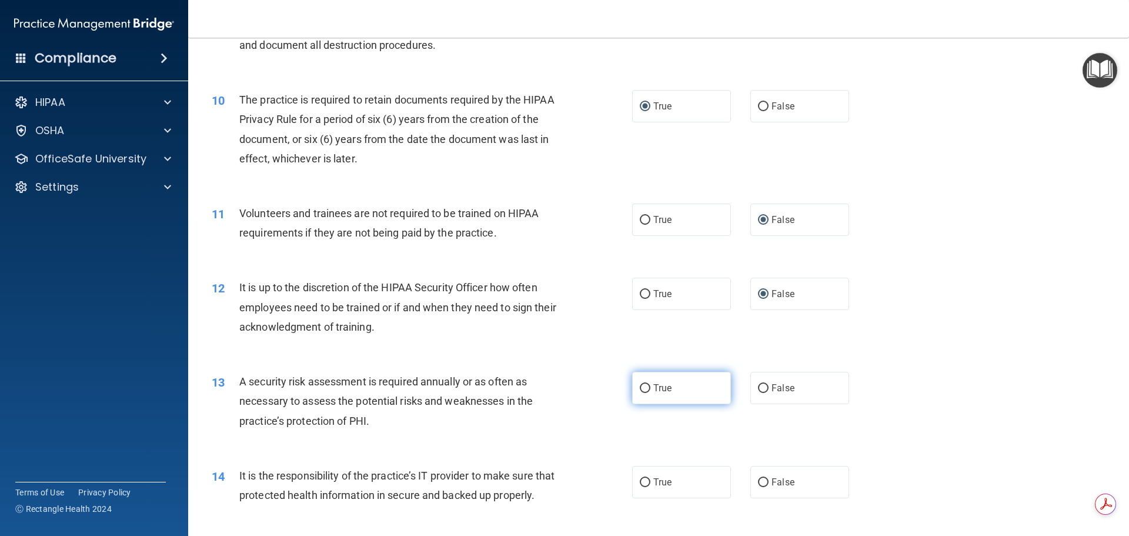
click at [644, 389] on input "True" at bounding box center [645, 388] width 11 height 9
radio input "true"
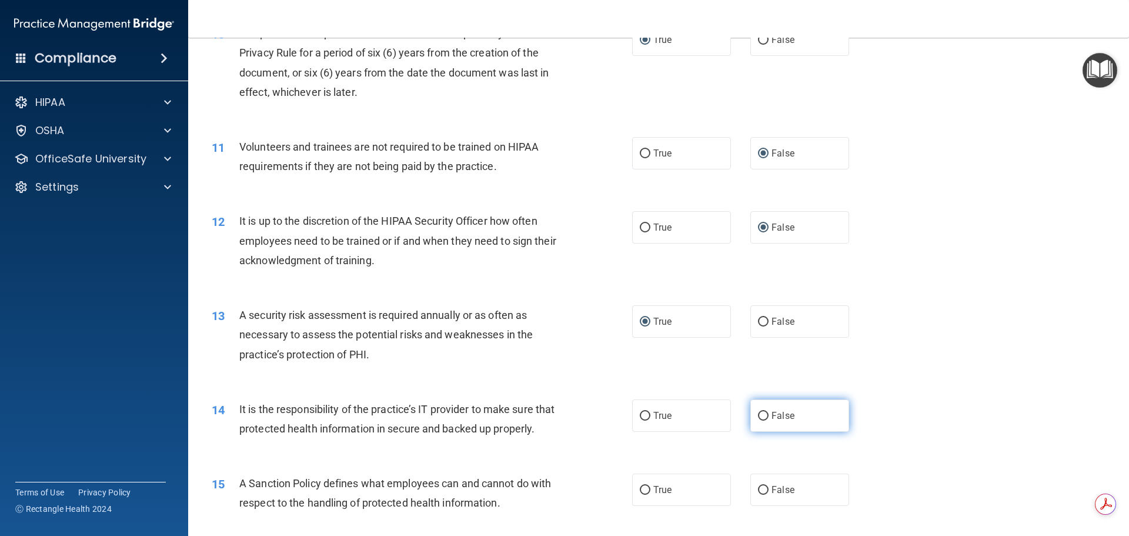
scroll to position [999, 0]
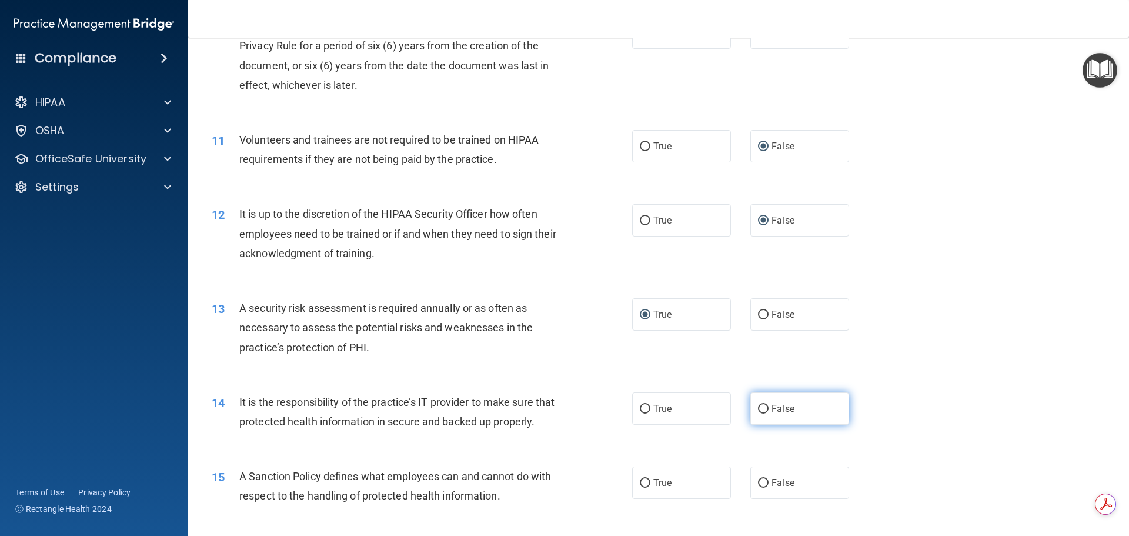
click at [758, 410] on input "False" at bounding box center [763, 408] width 11 height 9
radio input "true"
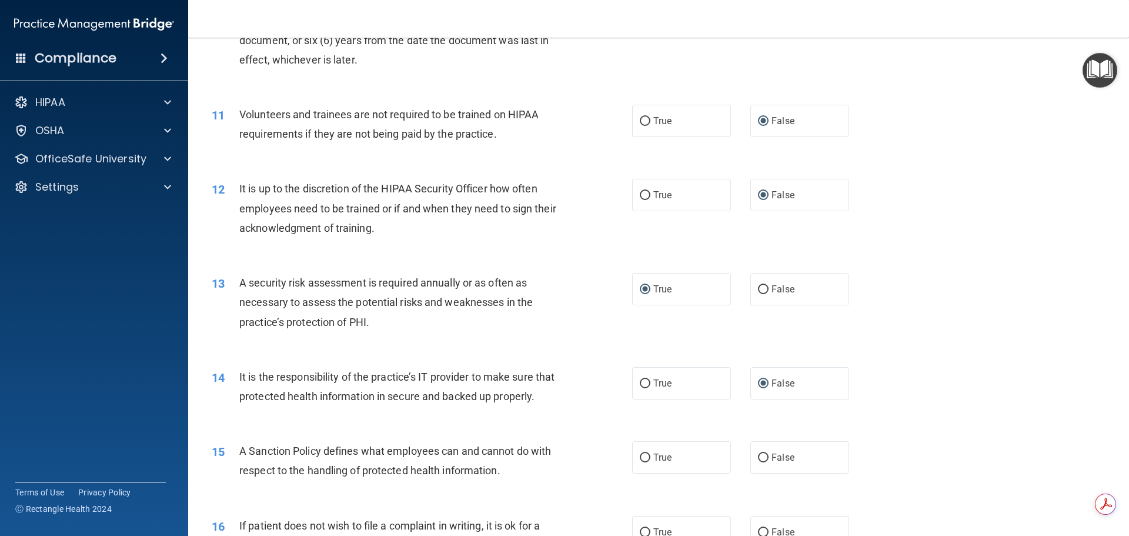
scroll to position [1102, 0]
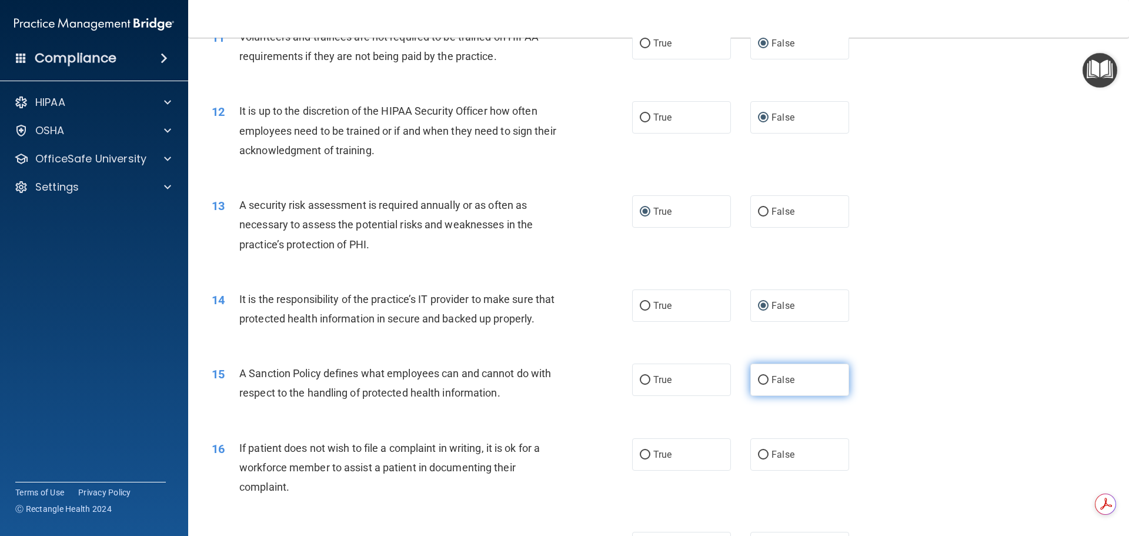
click at [758, 384] on input "False" at bounding box center [763, 380] width 11 height 9
radio input "true"
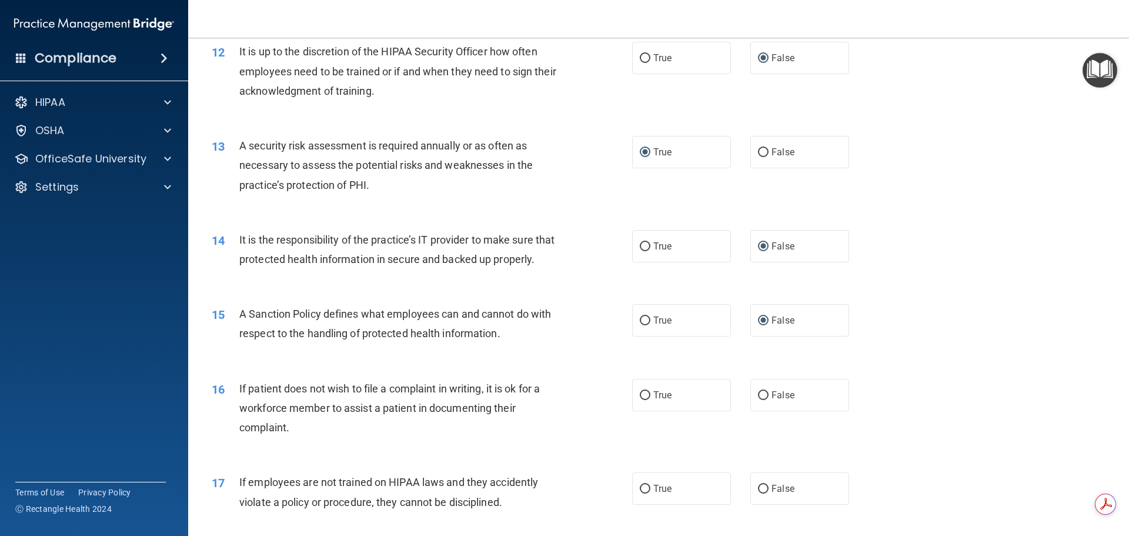
scroll to position [1176, 0]
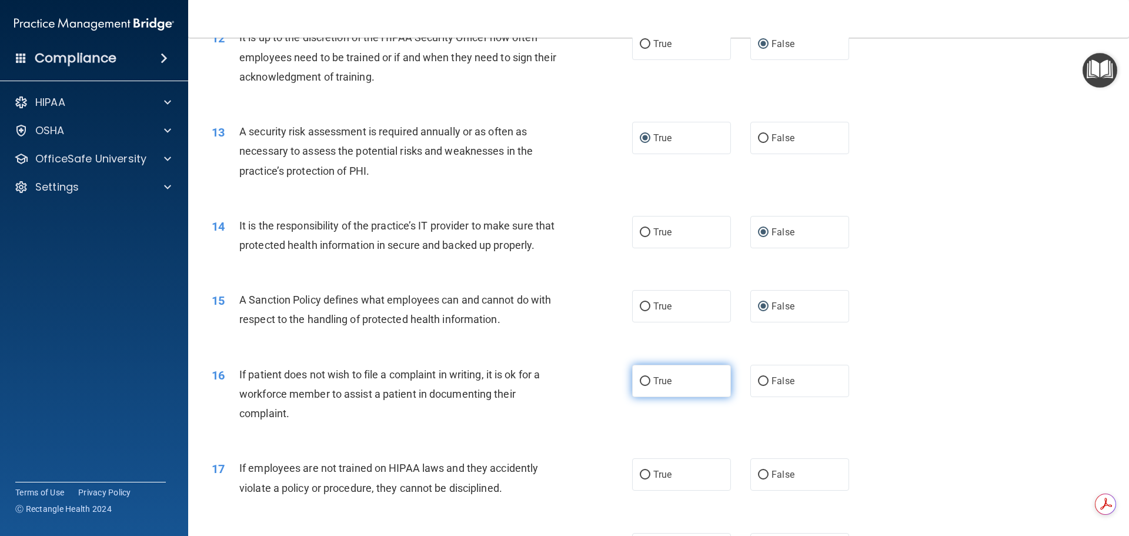
click at [640, 386] on input "True" at bounding box center [645, 381] width 11 height 9
radio input "true"
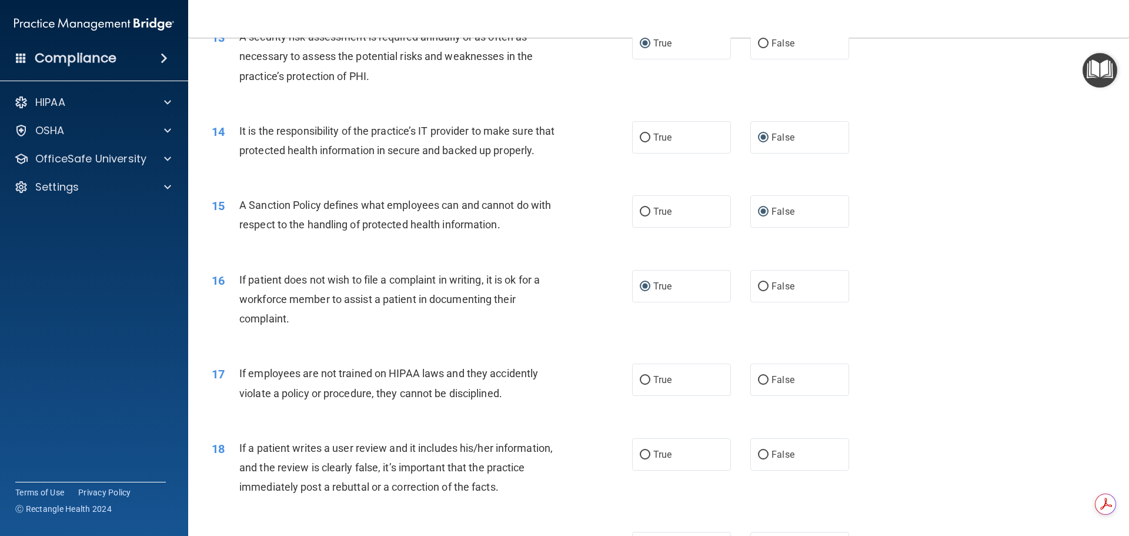
scroll to position [1279, 0]
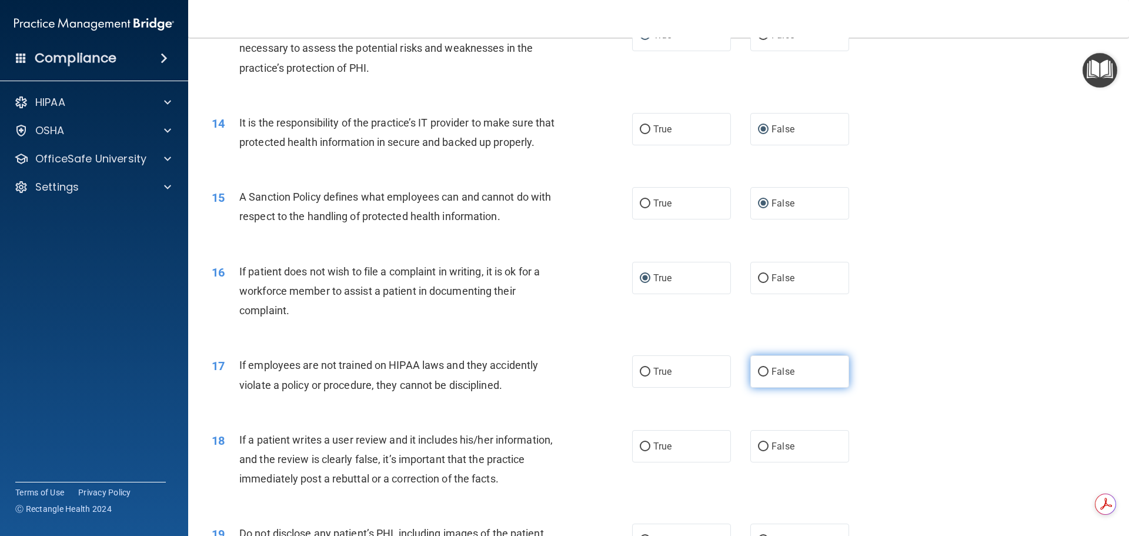
click at [759, 376] on input "False" at bounding box center [763, 371] width 11 height 9
radio input "true"
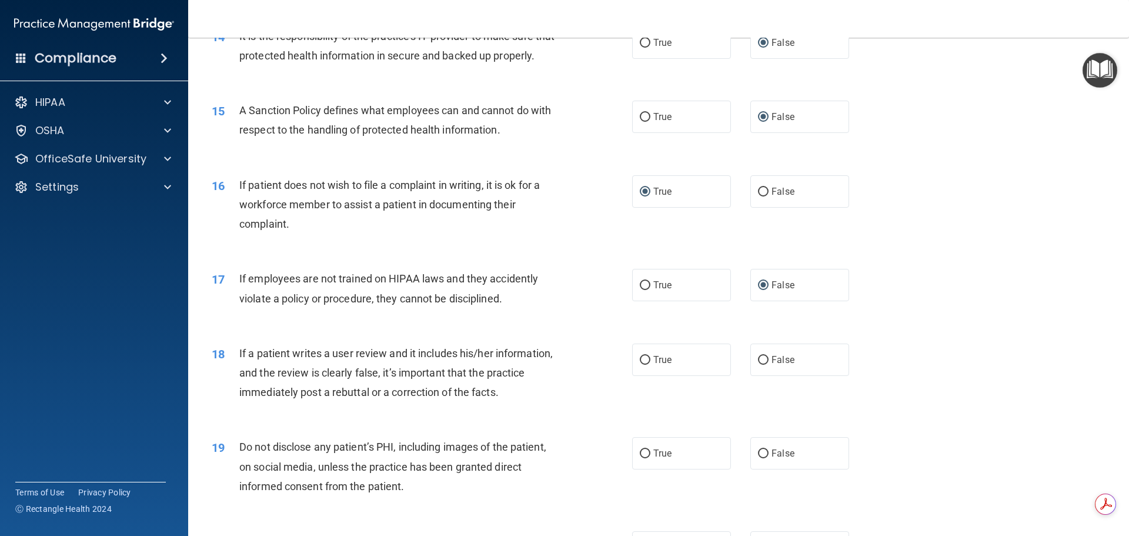
scroll to position [1367, 0]
click at [759, 363] on input "False" at bounding box center [763, 358] width 11 height 9
radio input "true"
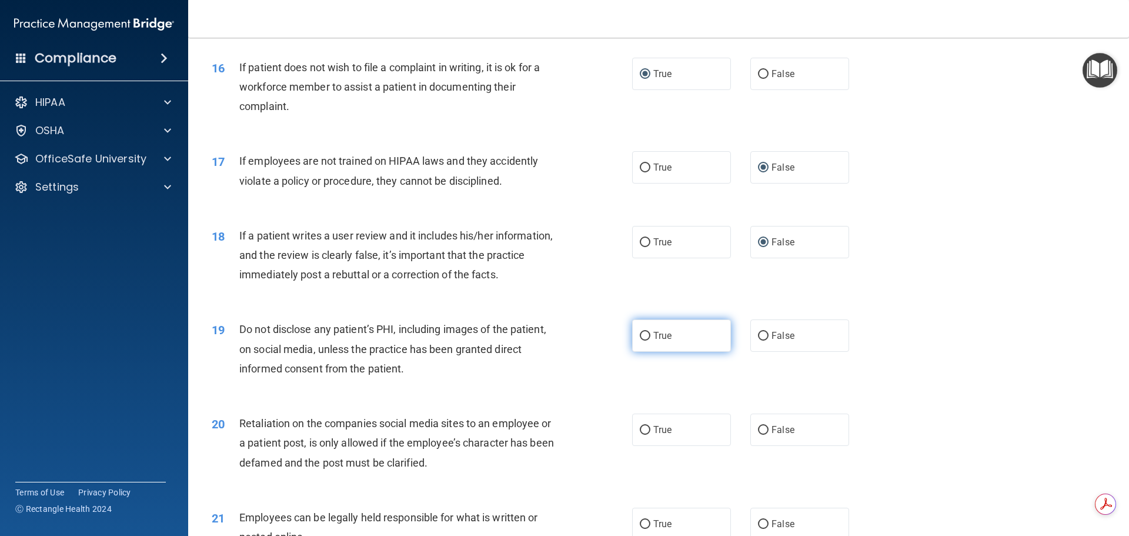
scroll to position [1484, 0]
click at [646, 350] on label "True" at bounding box center [681, 333] width 99 height 32
click at [646, 339] on input "True" at bounding box center [645, 334] width 11 height 9
radio input "true"
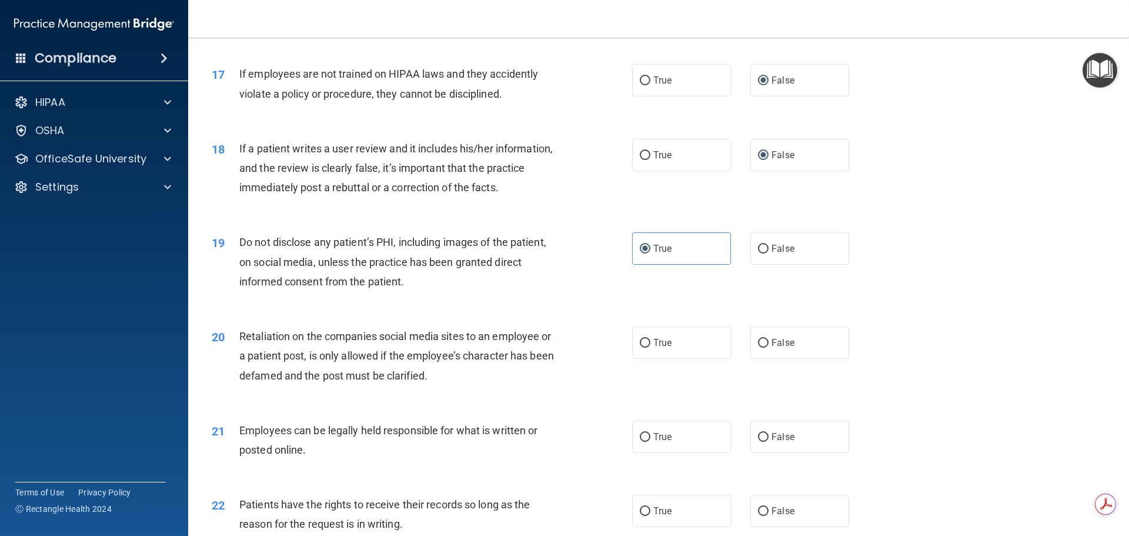
scroll to position [1572, 0]
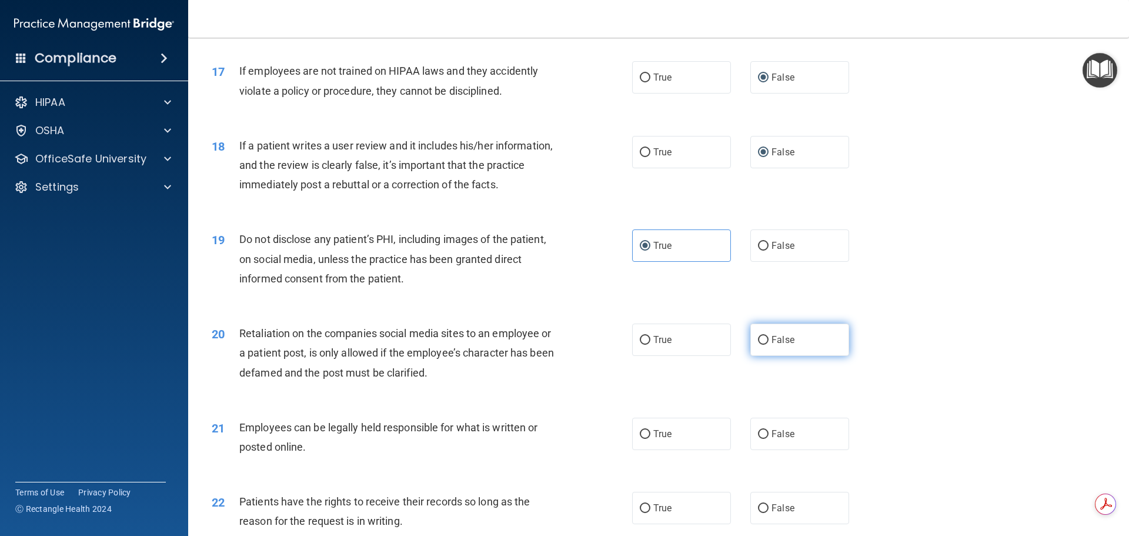
click at [760, 344] on input "False" at bounding box center [763, 340] width 11 height 9
radio input "true"
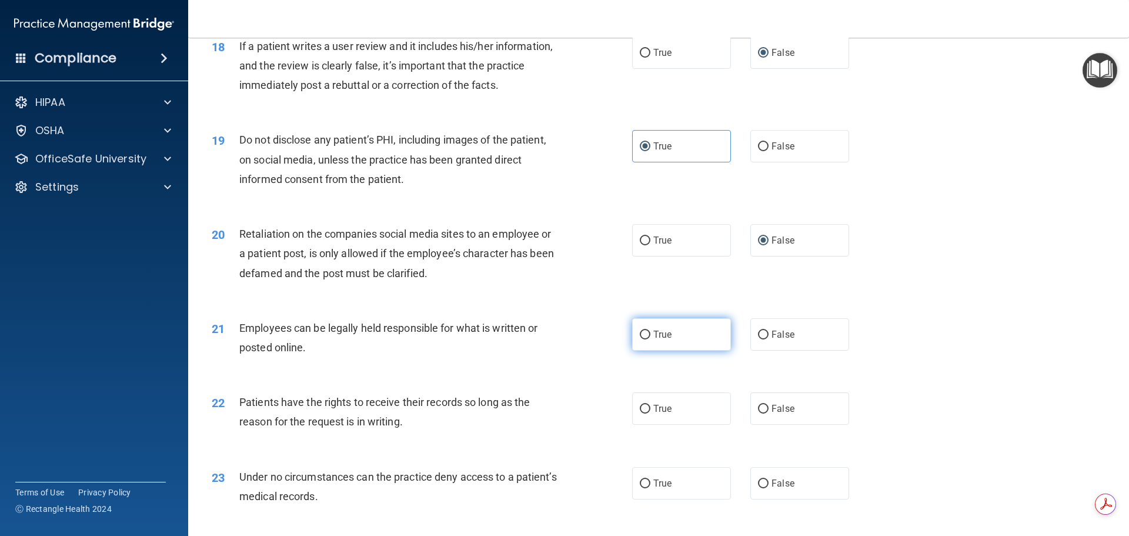
scroll to position [1675, 0]
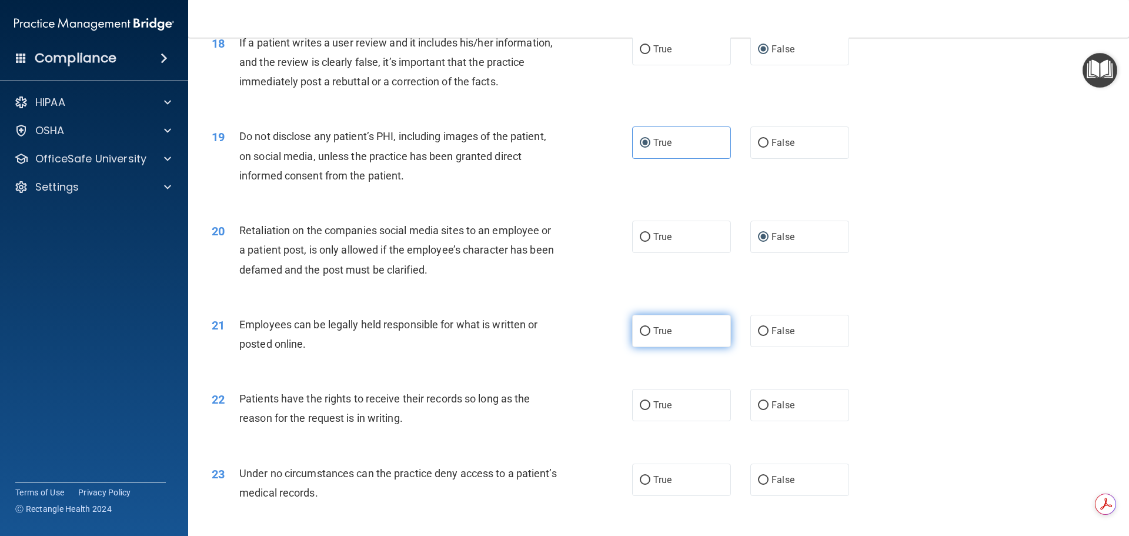
click at [640, 336] on input "True" at bounding box center [645, 331] width 11 height 9
radio input "true"
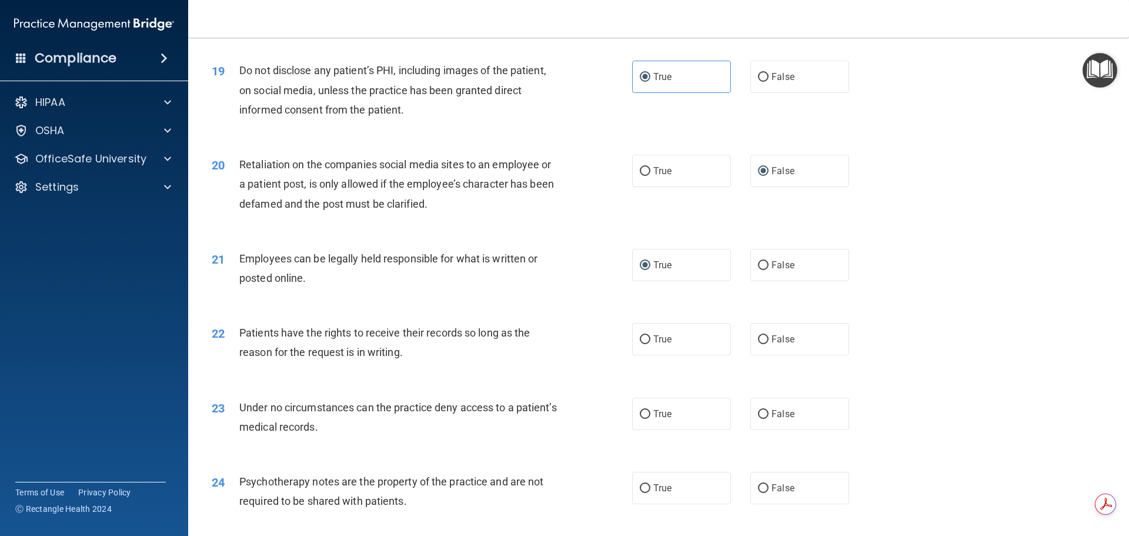
scroll to position [1749, 0]
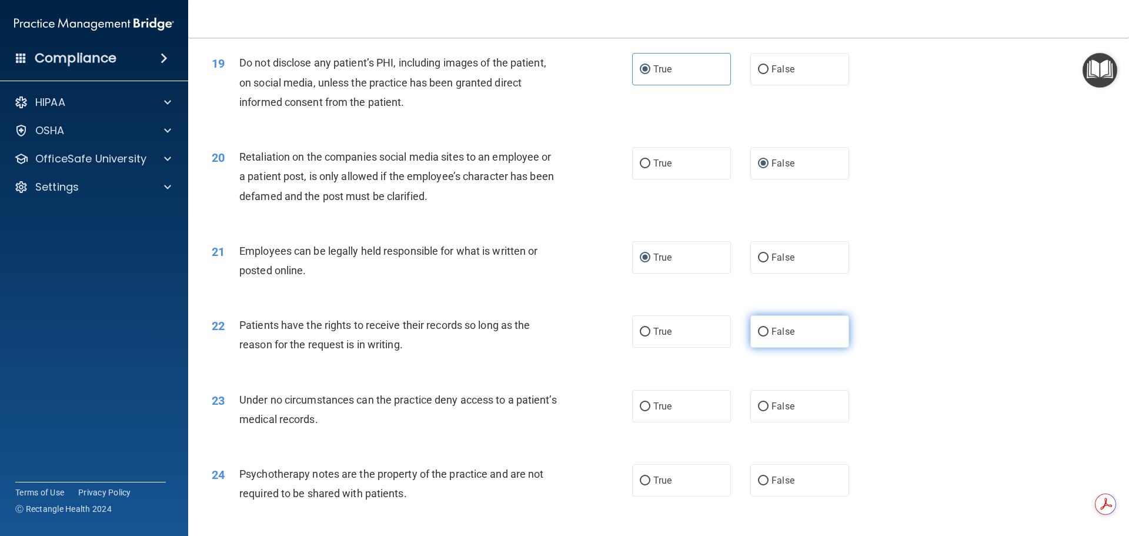
click at [758, 336] on input "False" at bounding box center [763, 331] width 11 height 9
radio input "true"
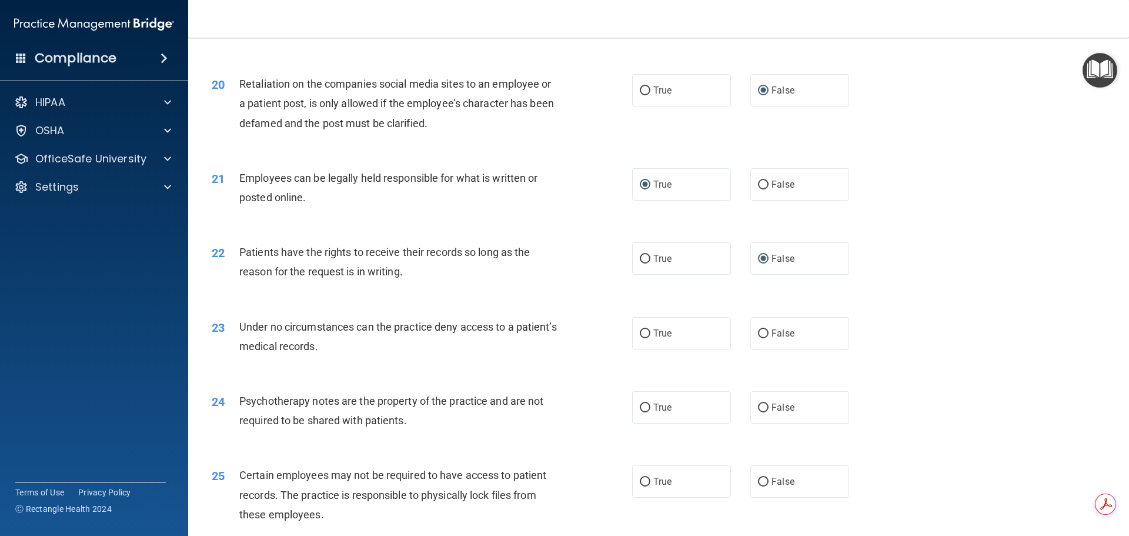
scroll to position [1822, 0]
click at [758, 337] on input "False" at bounding box center [763, 333] width 11 height 9
radio input "true"
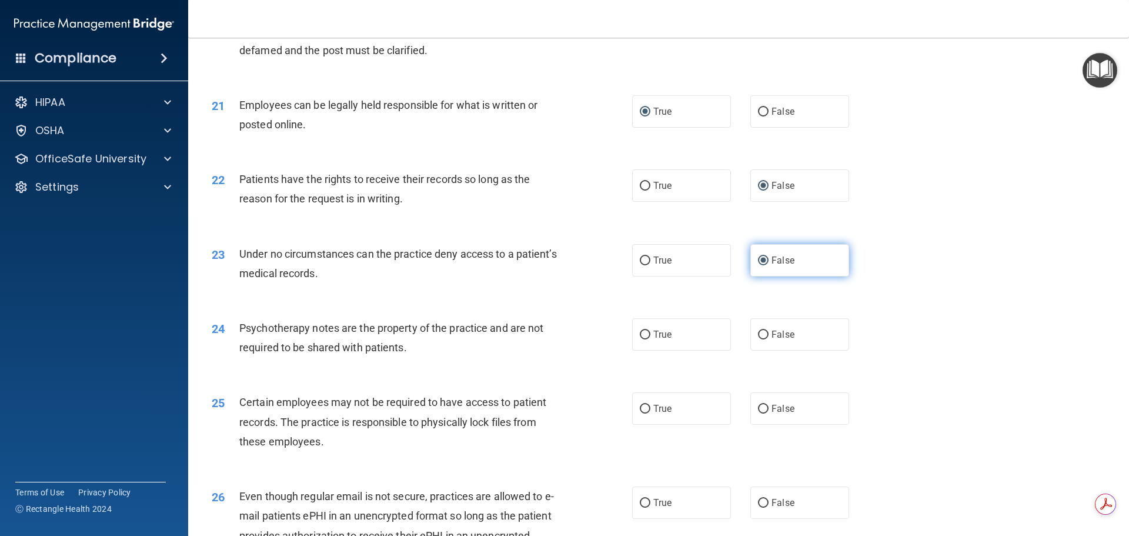
scroll to position [1896, 0]
click at [640, 338] on input "True" at bounding box center [645, 333] width 11 height 9
radio input "true"
click at [641, 412] on input "True" at bounding box center [645, 407] width 11 height 9
radio input "true"
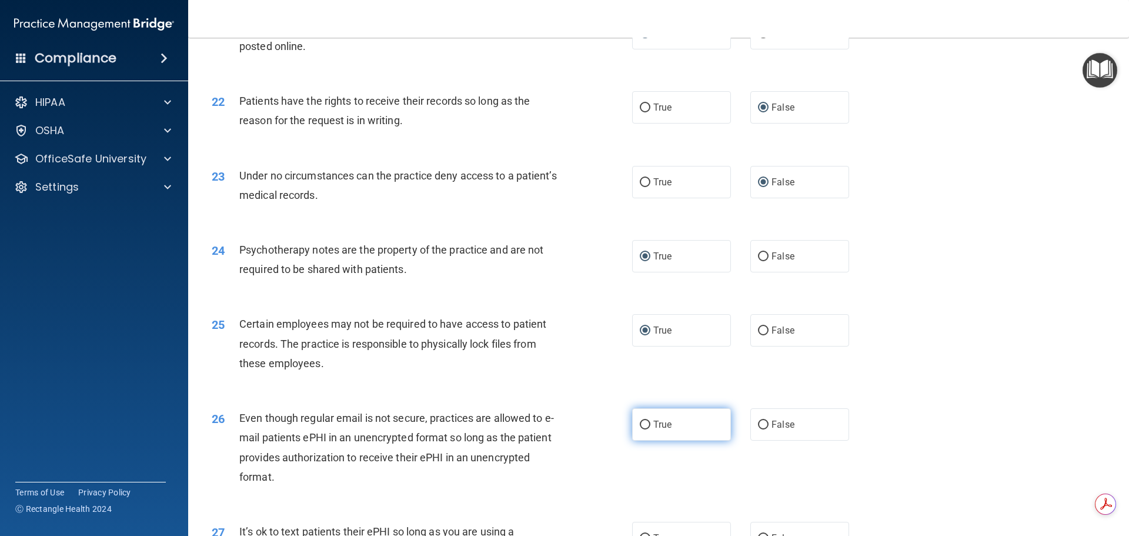
scroll to position [1984, 0]
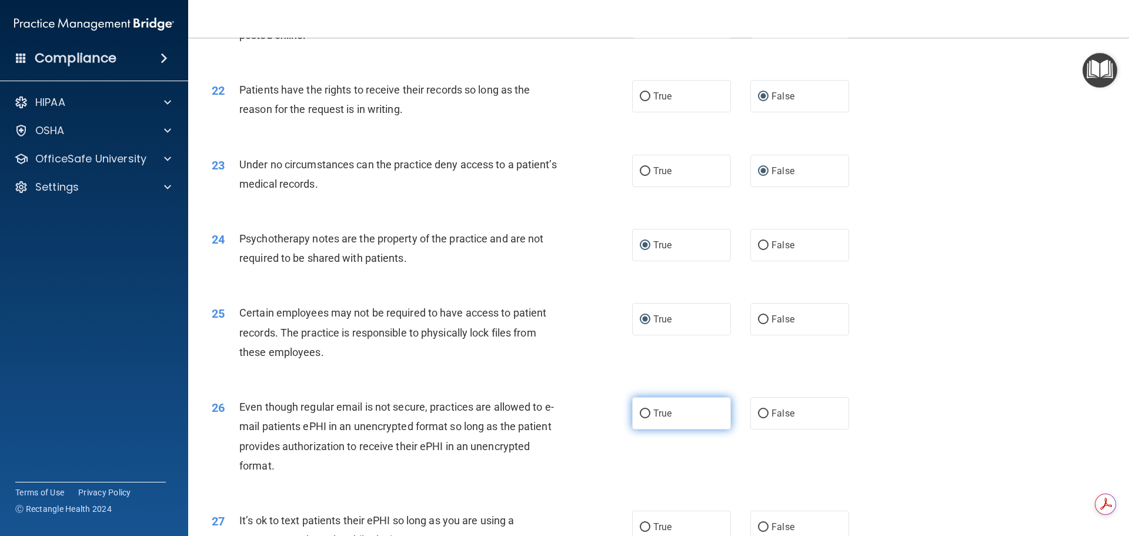
click at [645, 418] on input "True" at bounding box center [645, 413] width 11 height 9
radio input "true"
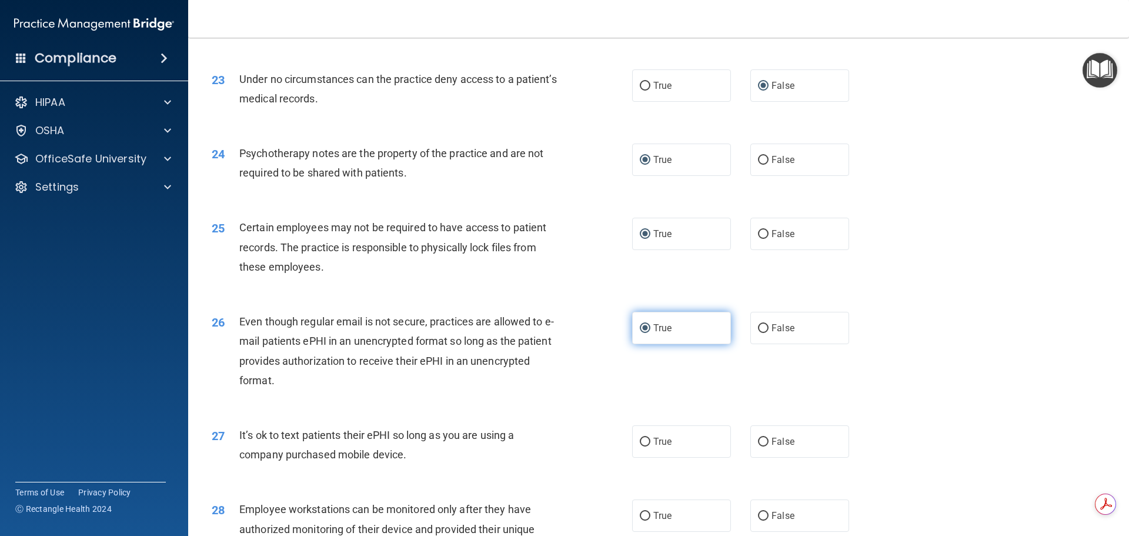
scroll to position [2101, 0]
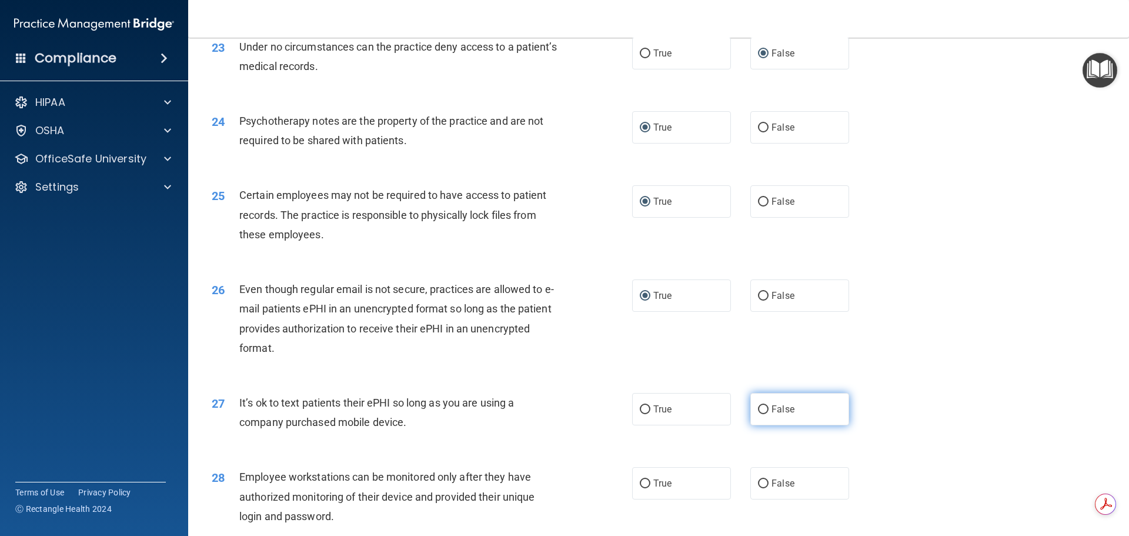
drag, startPoint x: 755, startPoint y: 427, endPoint x: 781, endPoint y: 420, distance: 27.4
click at [758, 414] on input "False" at bounding box center [763, 409] width 11 height 9
radio input "true"
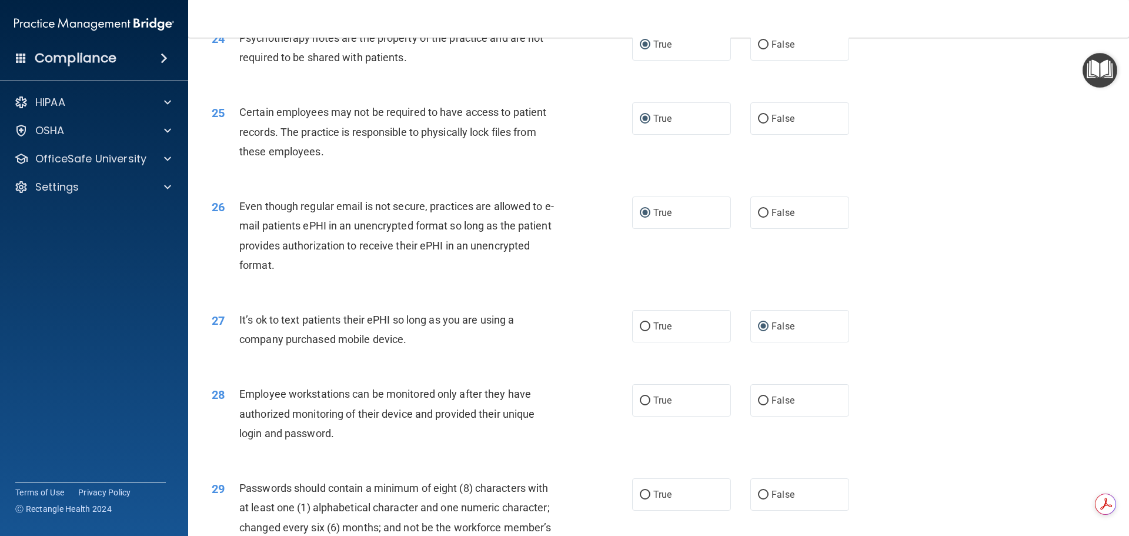
scroll to position [2204, 0]
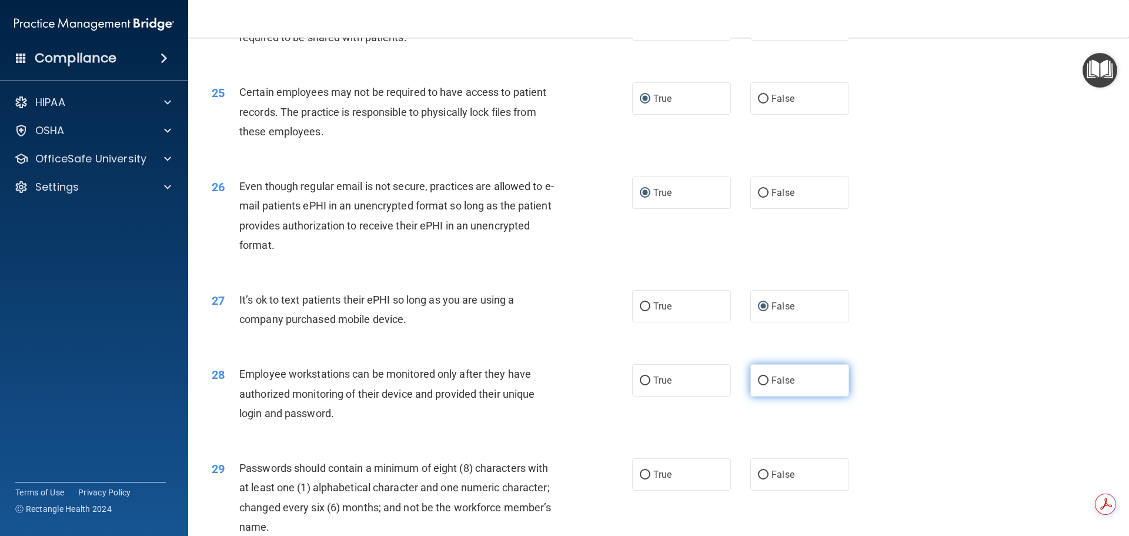
click at [759, 385] on input "False" at bounding box center [763, 380] width 11 height 9
radio input "true"
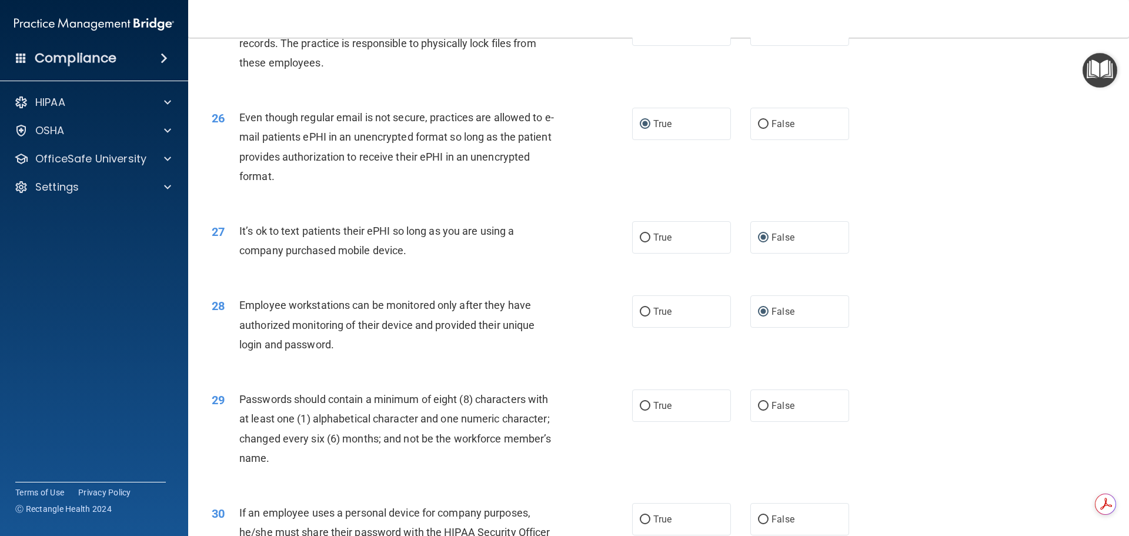
scroll to position [2322, 0]
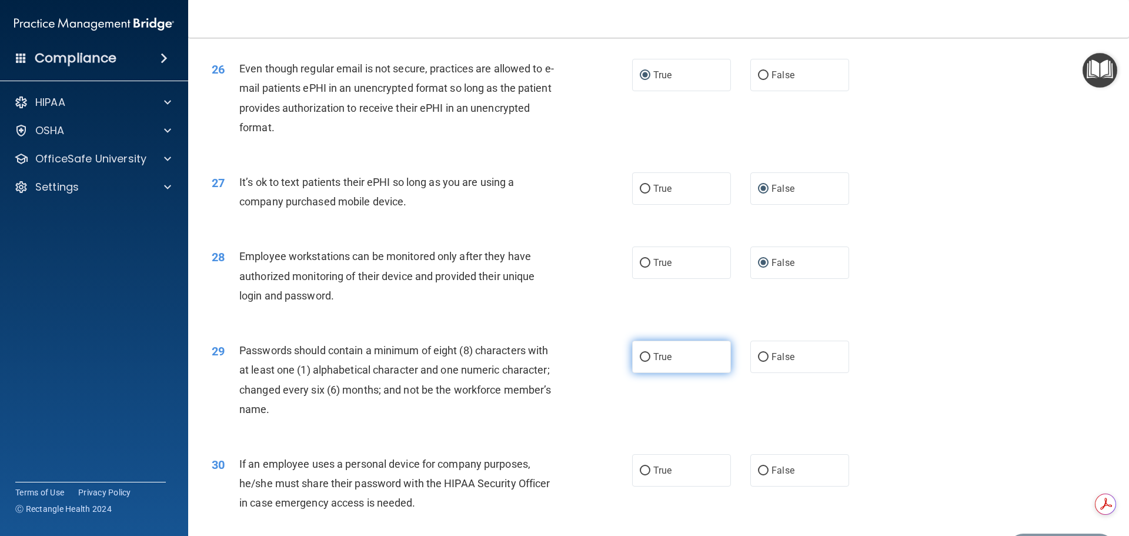
click at [640, 362] on input "True" at bounding box center [645, 357] width 11 height 9
radio input "true"
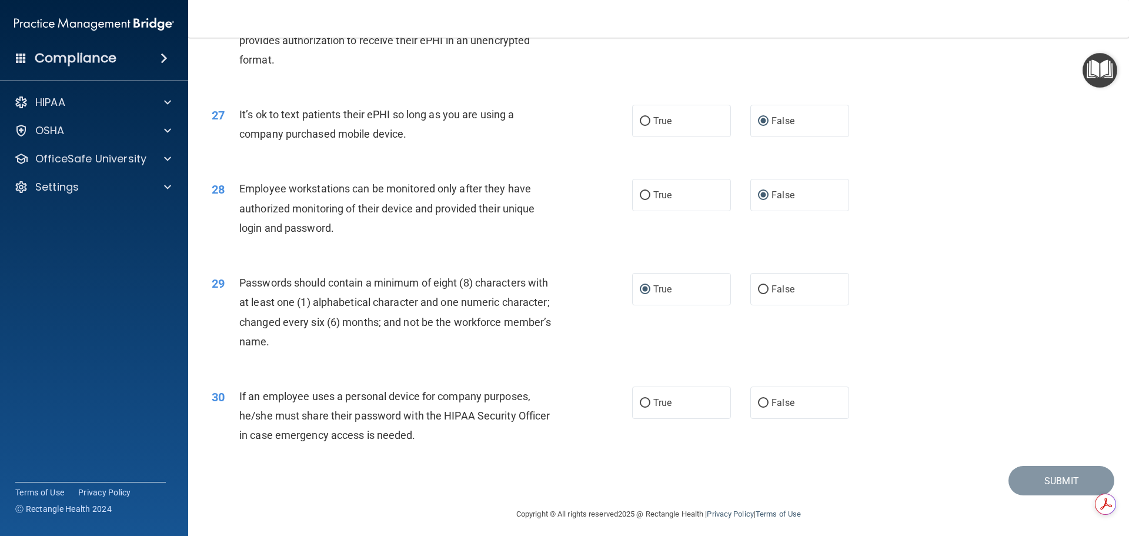
scroll to position [2415, 0]
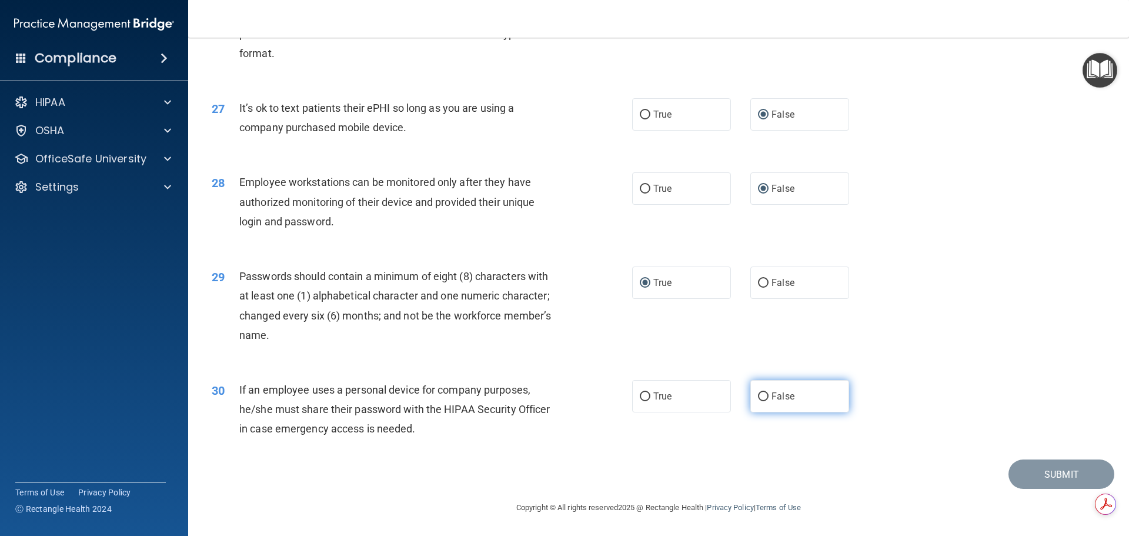
click at [758, 398] on input "False" at bounding box center [763, 396] width 11 height 9
radio input "true"
click at [1049, 470] on button "Submit" at bounding box center [1061, 474] width 106 height 30
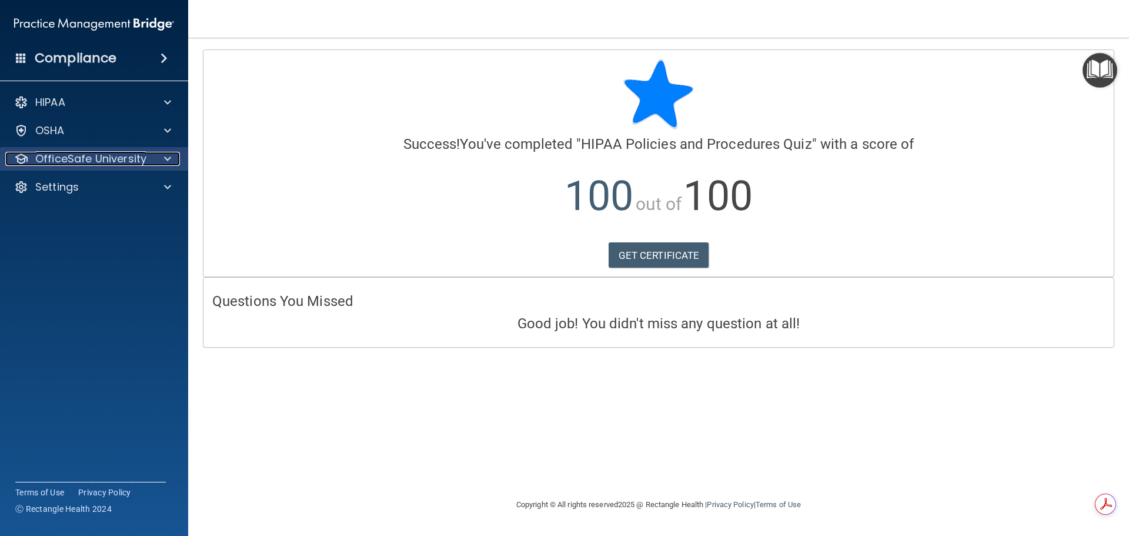
click at [102, 162] on p "OfficeSafe University" at bounding box center [90, 159] width 111 height 14
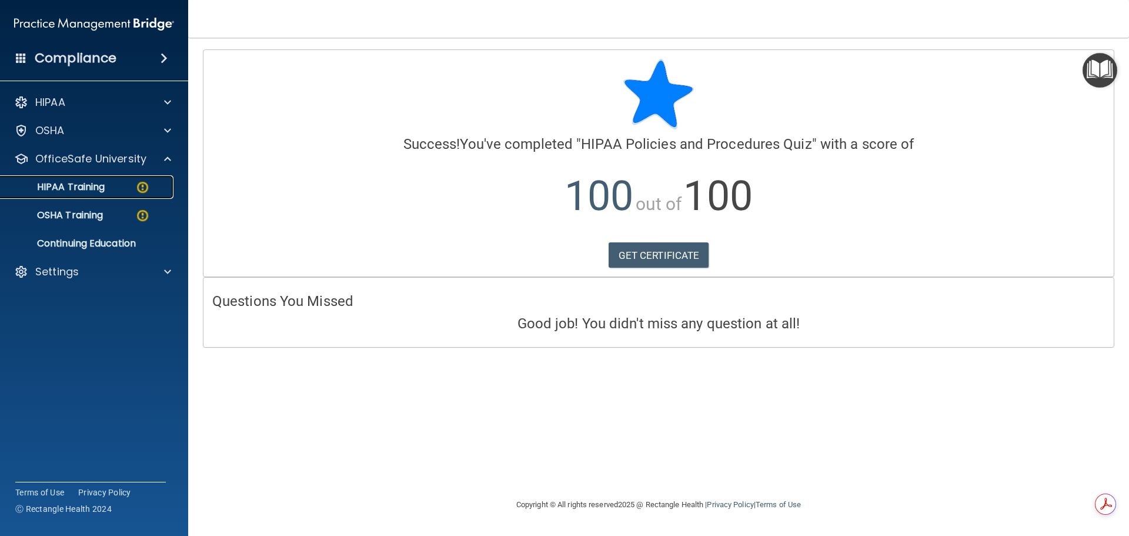
click at [101, 188] on p "HIPAA Training" at bounding box center [56, 187] width 97 height 12
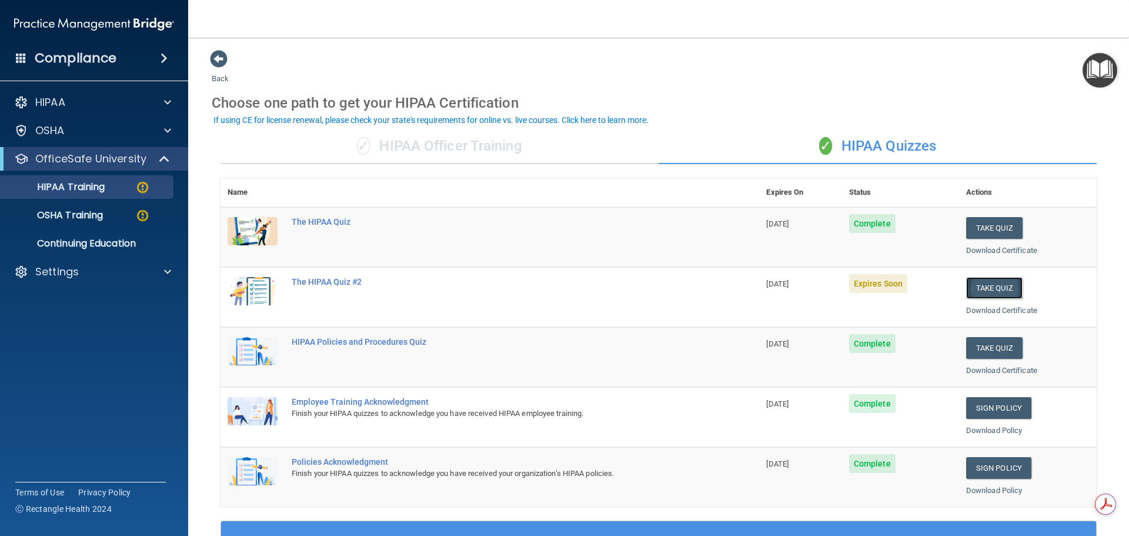
click at [971, 283] on button "Take Quiz" at bounding box center [994, 288] width 56 height 22
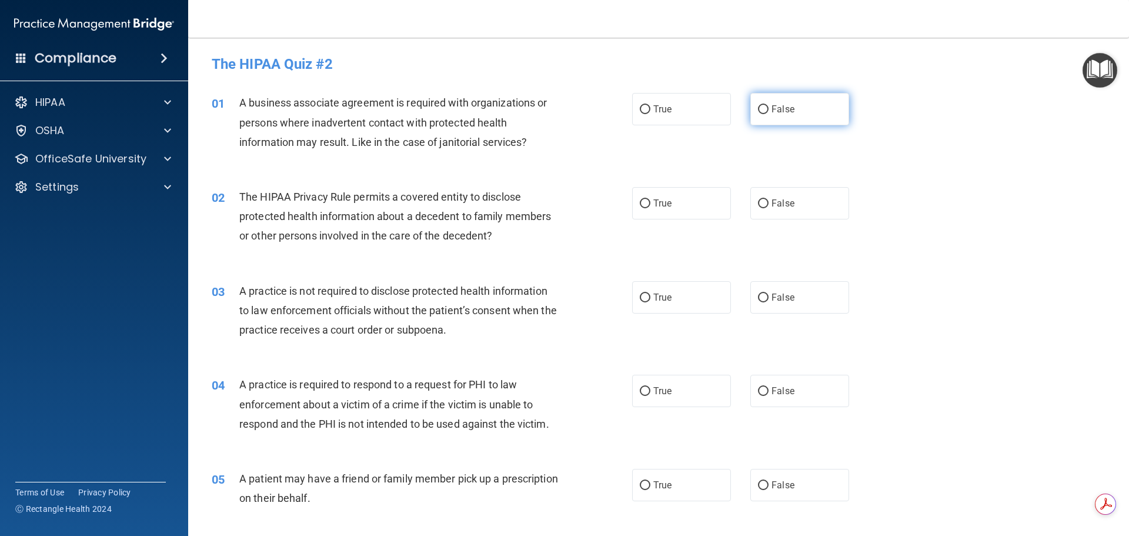
click at [758, 108] on input "False" at bounding box center [763, 109] width 11 height 9
radio input "true"
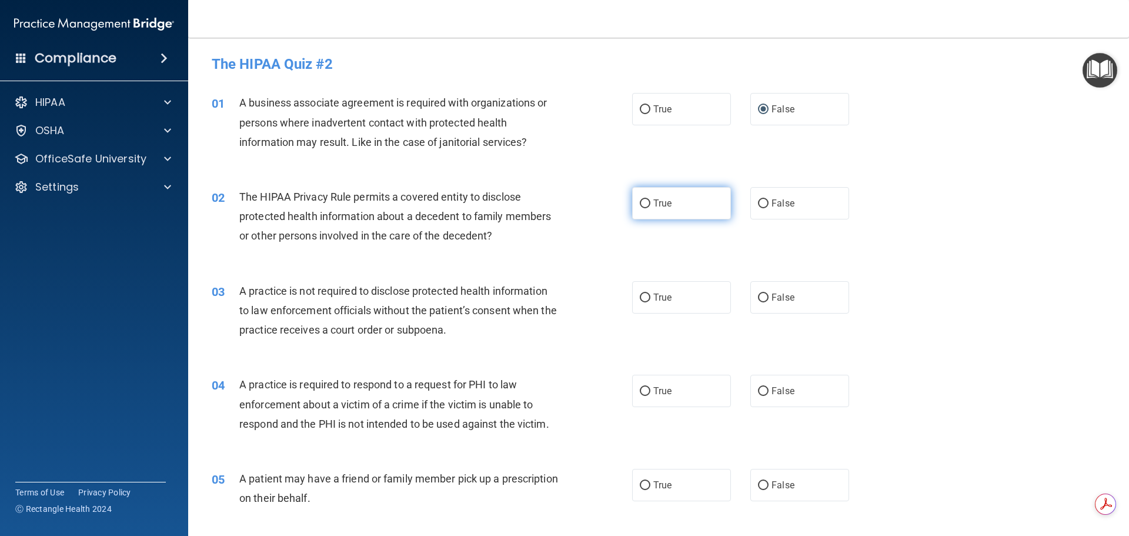
click at [633, 203] on label "True" at bounding box center [681, 203] width 99 height 32
click at [640, 203] on input "True" at bounding box center [645, 203] width 11 height 9
radio input "true"
click at [758, 297] on input "False" at bounding box center [763, 297] width 11 height 9
radio input "true"
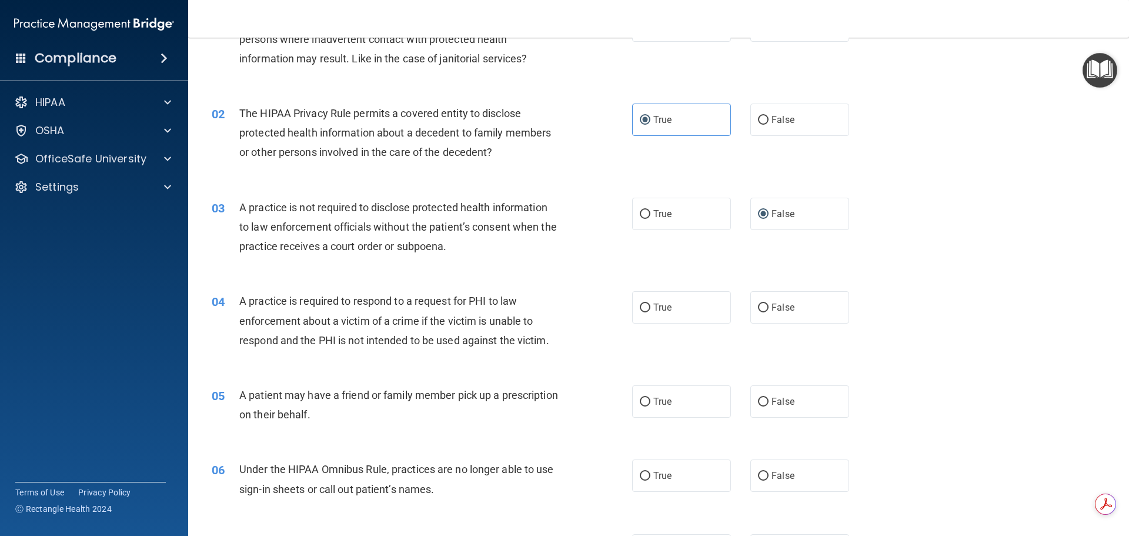
scroll to position [118, 0]
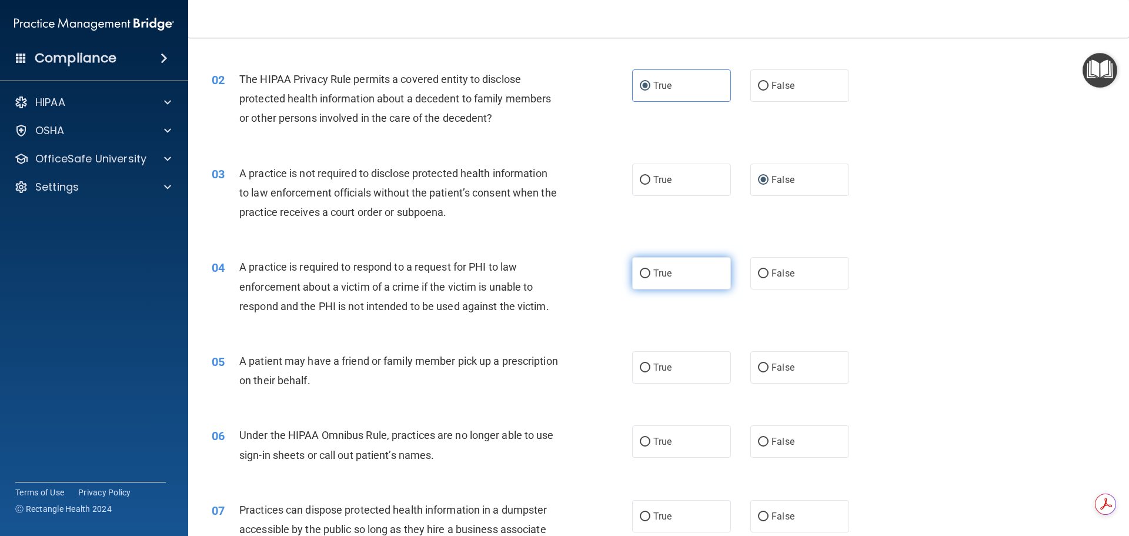
click at [640, 276] on input "True" at bounding box center [645, 273] width 11 height 9
radio input "true"
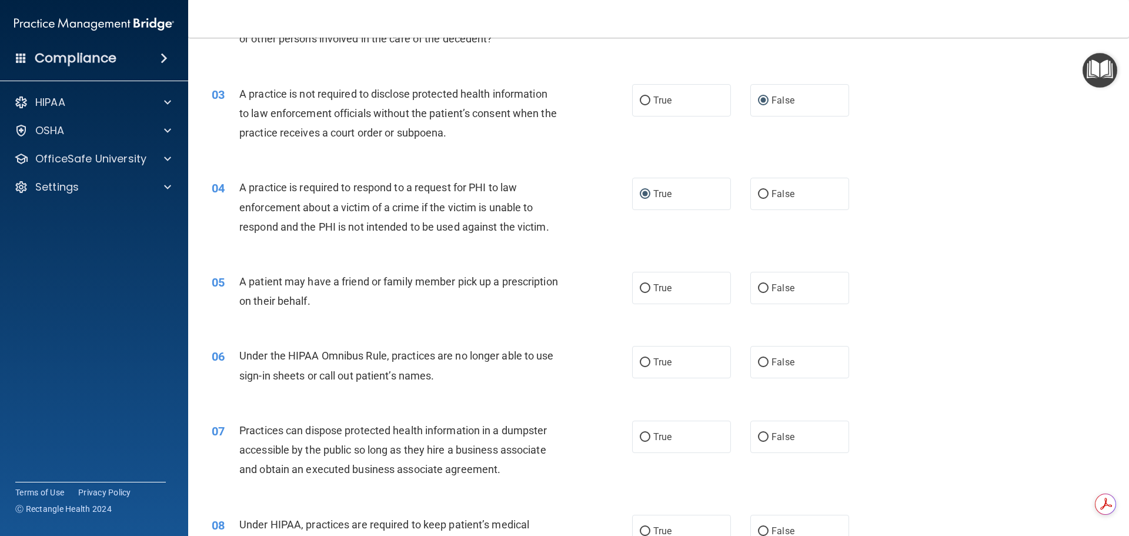
scroll to position [235, 0]
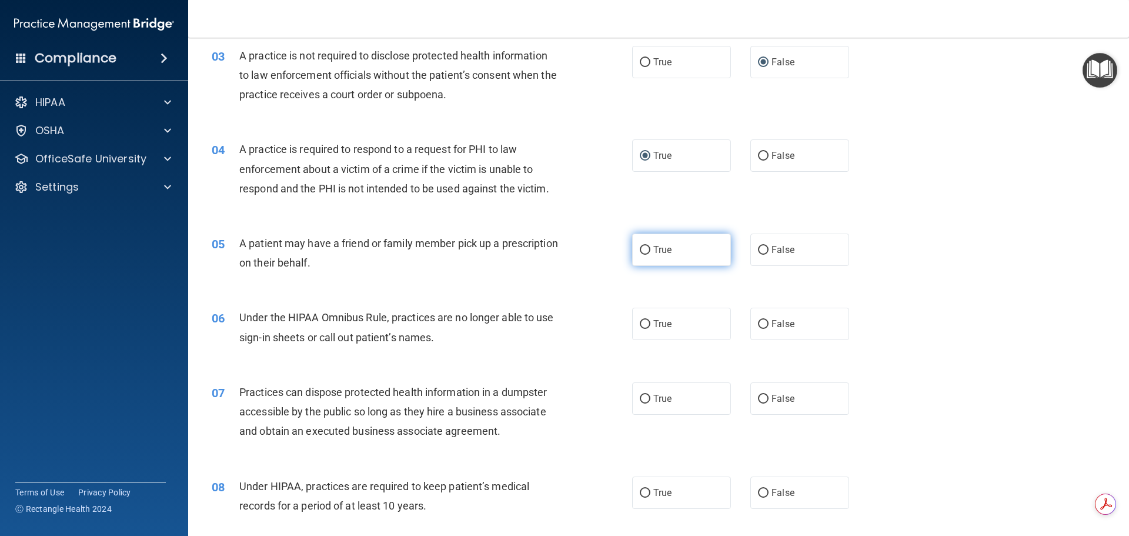
click at [640, 247] on input "True" at bounding box center [645, 250] width 11 height 9
radio input "true"
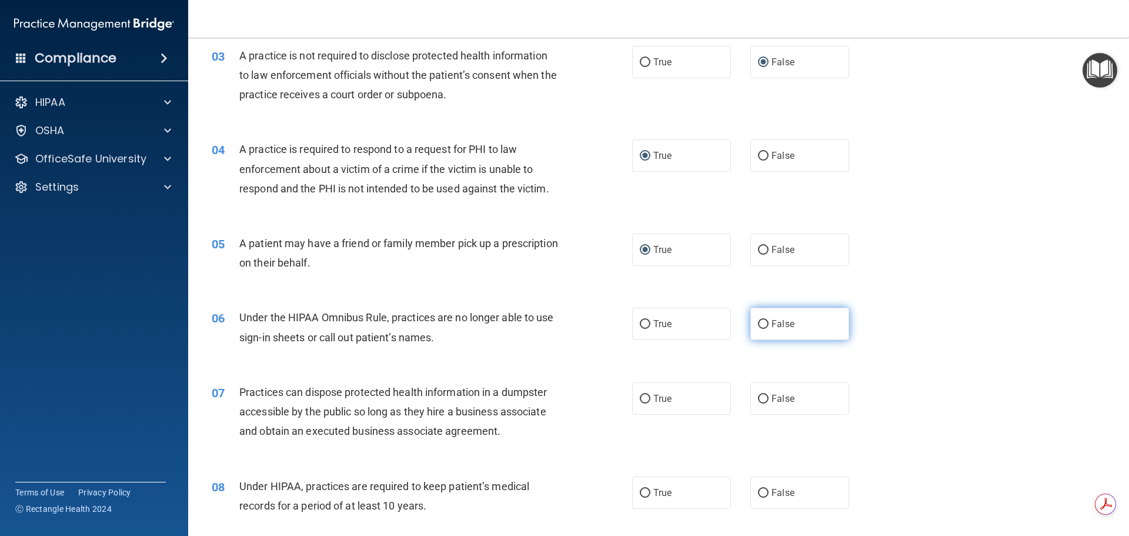
click at [763, 319] on label "False" at bounding box center [799, 323] width 99 height 32
click at [763, 320] on input "False" at bounding box center [763, 324] width 11 height 9
radio input "true"
click at [760, 398] on input "False" at bounding box center [763, 398] width 11 height 9
radio input "true"
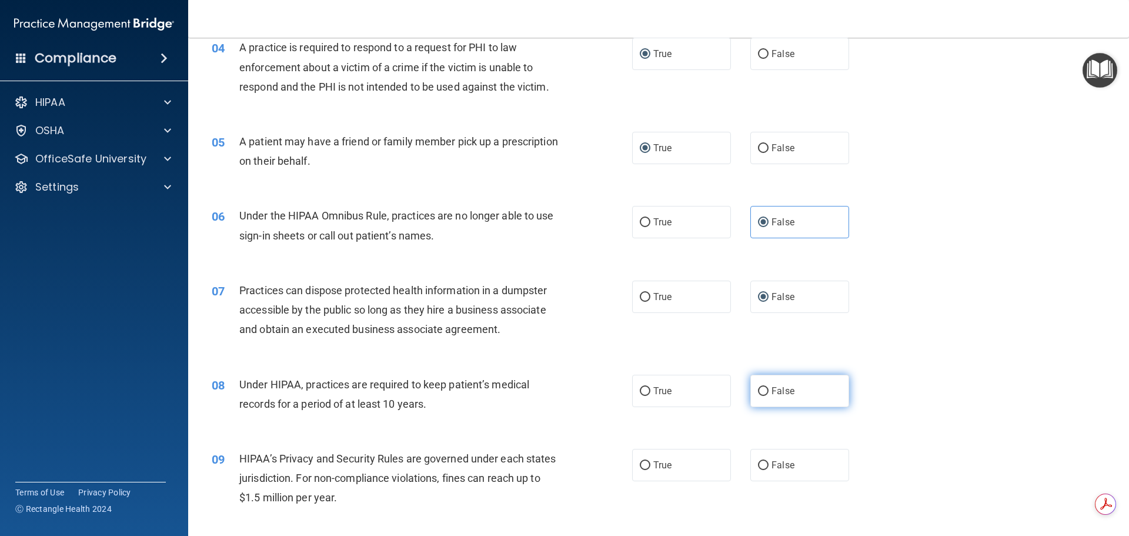
scroll to position [338, 0]
click at [758, 391] on input "False" at bounding box center [763, 390] width 11 height 9
radio input "true"
click at [758, 463] on input "False" at bounding box center [763, 464] width 11 height 9
radio input "true"
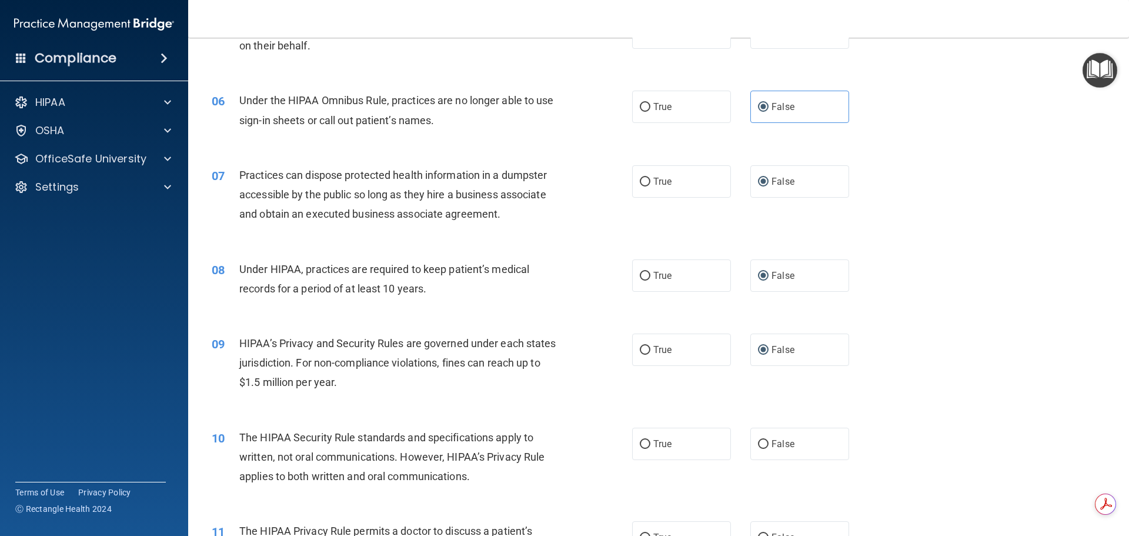
scroll to position [456, 0]
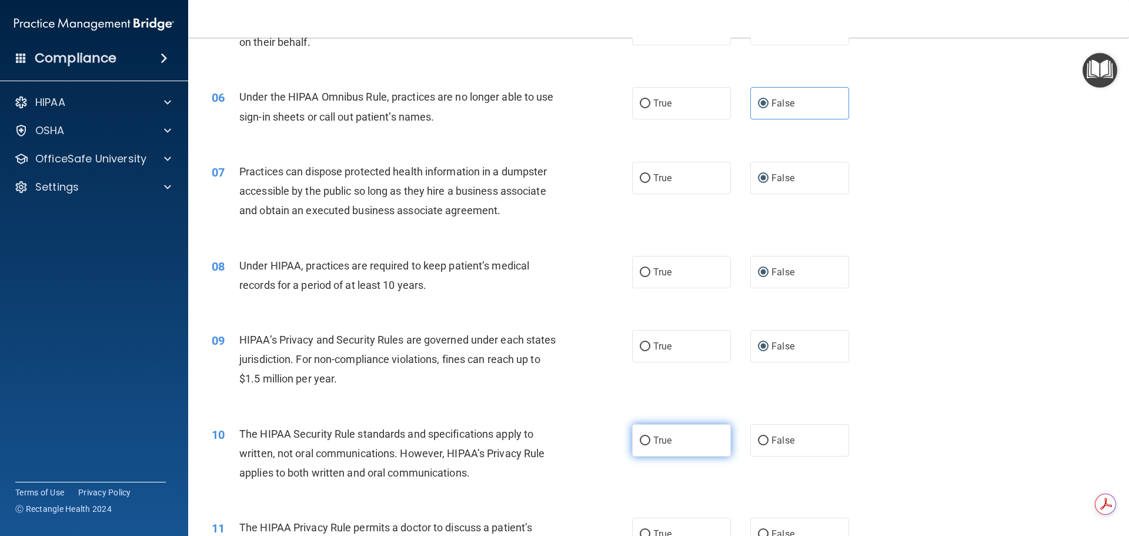
click at [645, 439] on input "True" at bounding box center [645, 440] width 11 height 9
radio input "true"
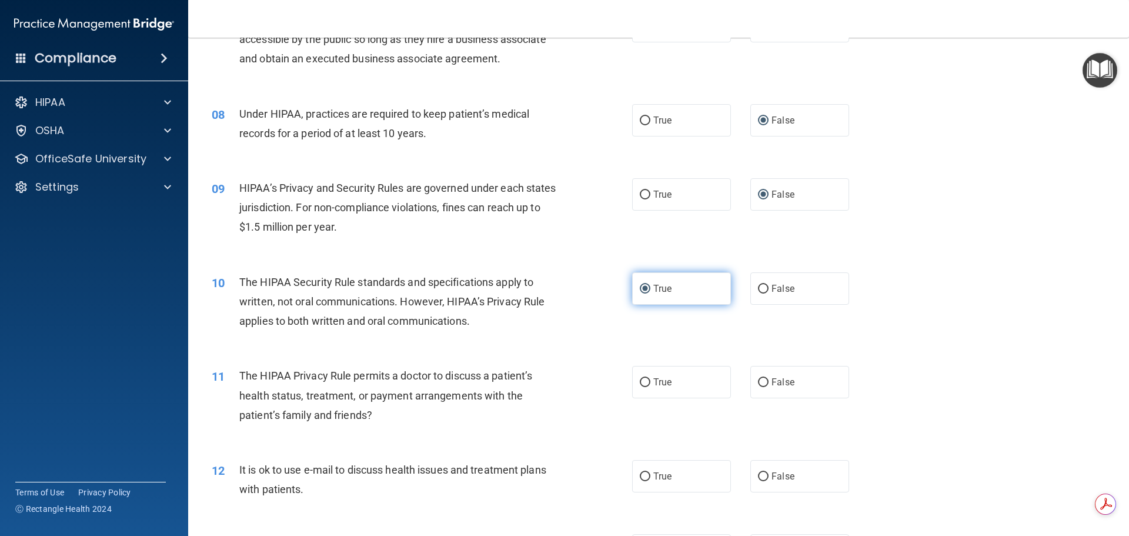
scroll to position [632, 0]
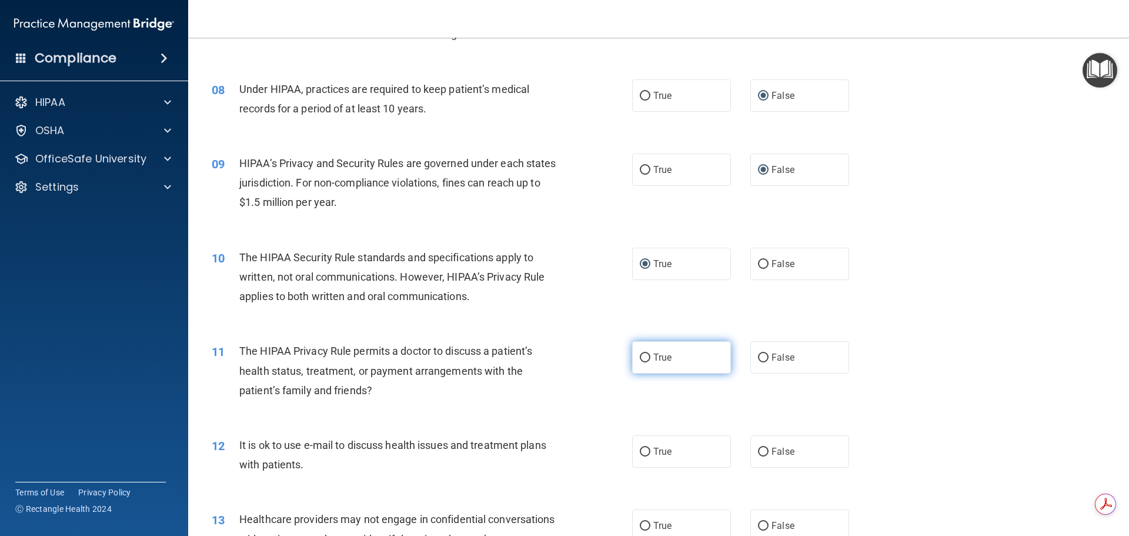
click at [641, 353] on input "True" at bounding box center [645, 357] width 11 height 9
radio input "true"
click at [640, 449] on input "True" at bounding box center [645, 451] width 11 height 9
radio input "true"
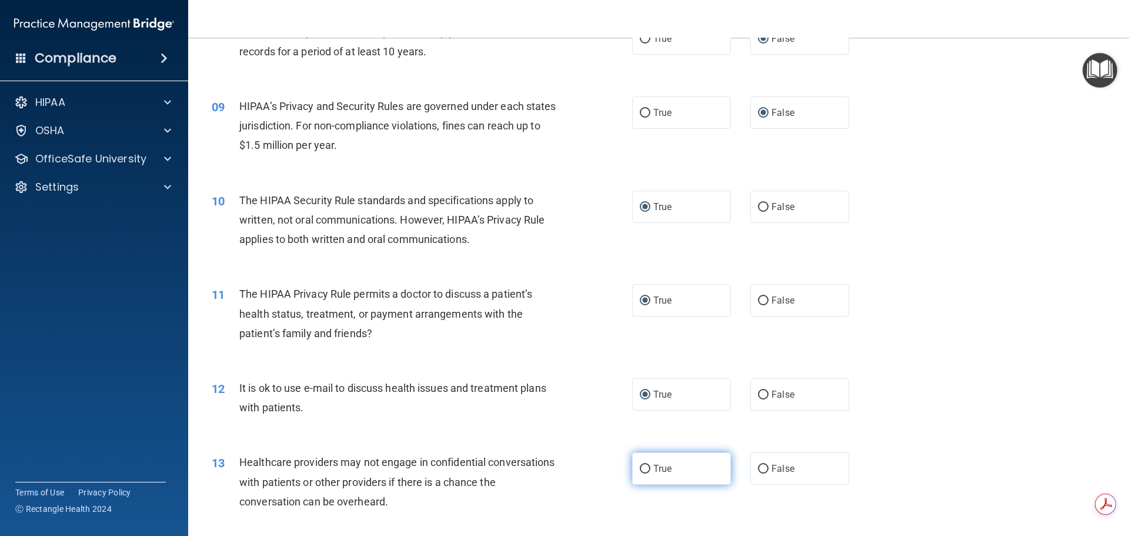
scroll to position [735, 0]
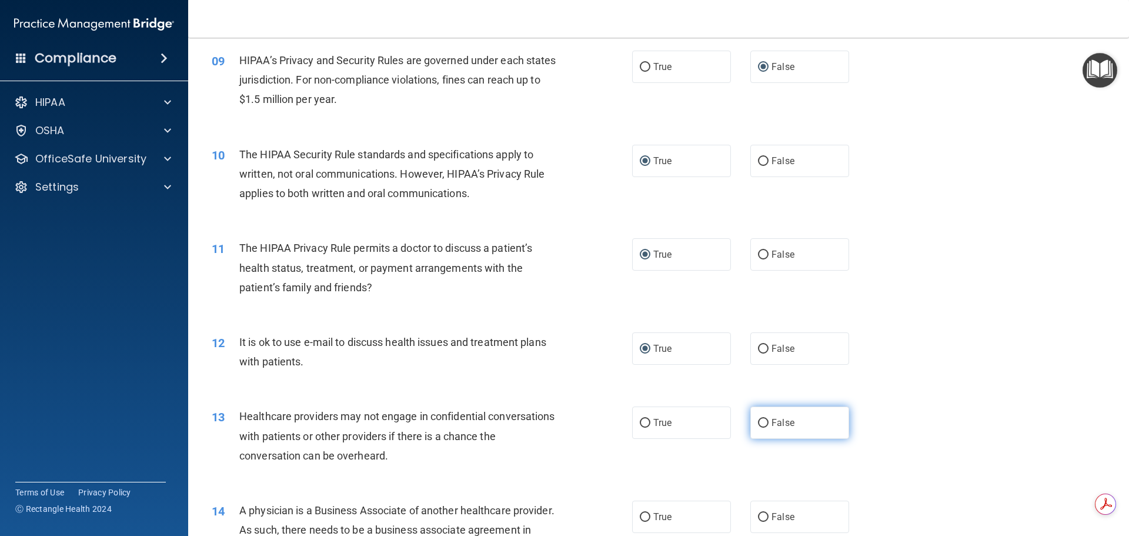
click at [758, 423] on input "False" at bounding box center [763, 423] width 11 height 9
radio input "true"
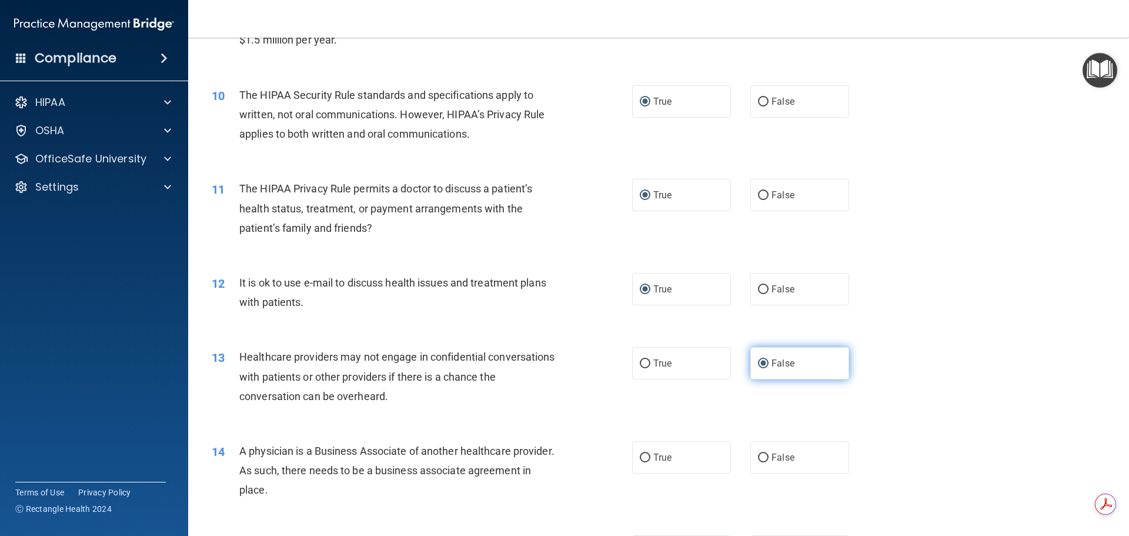
scroll to position [823, 0]
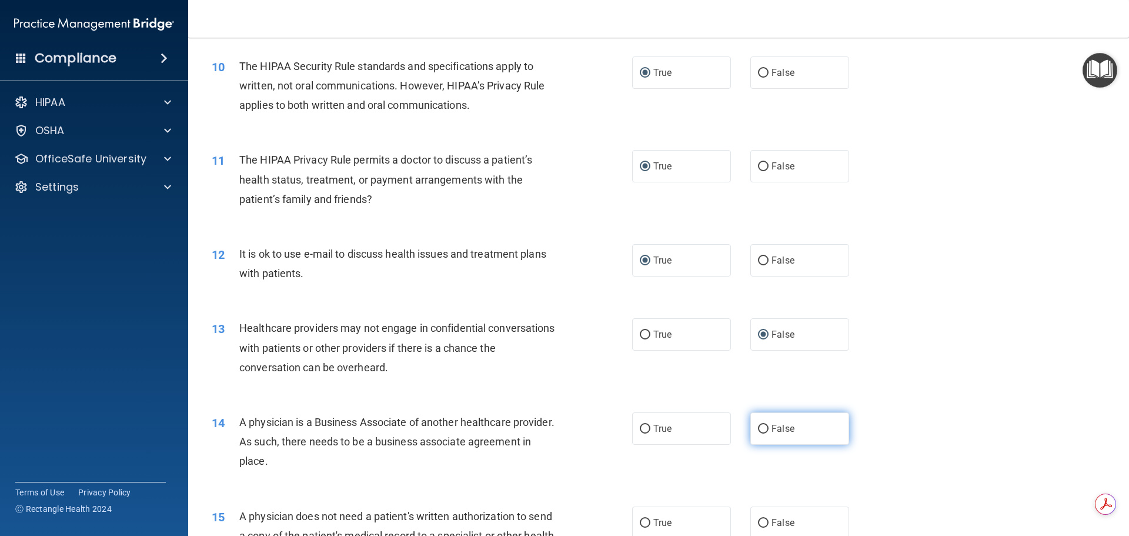
click at [758, 432] on input "False" at bounding box center [763, 428] width 11 height 9
radio input "true"
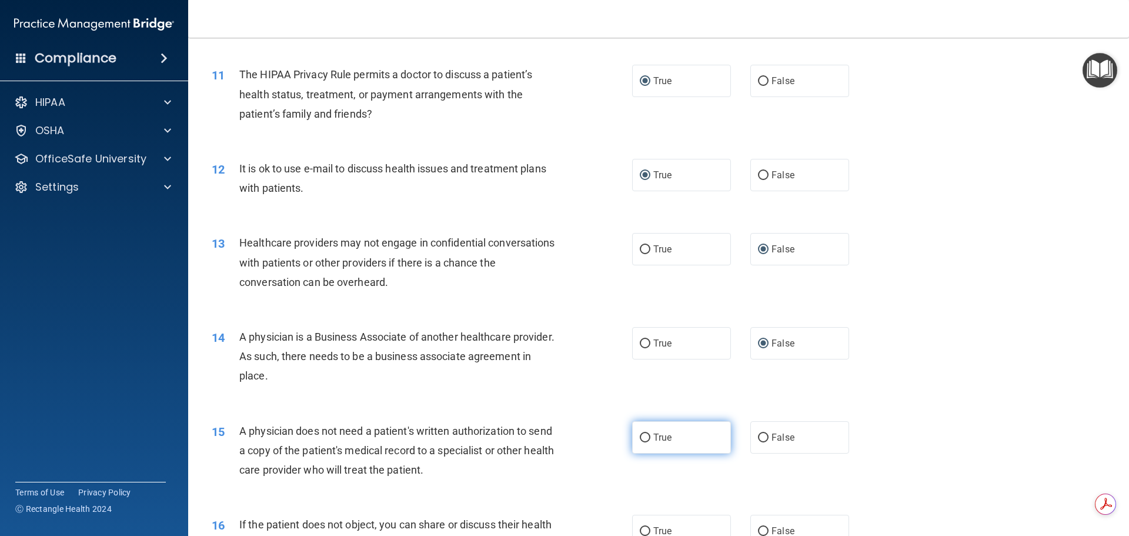
scroll to position [926, 0]
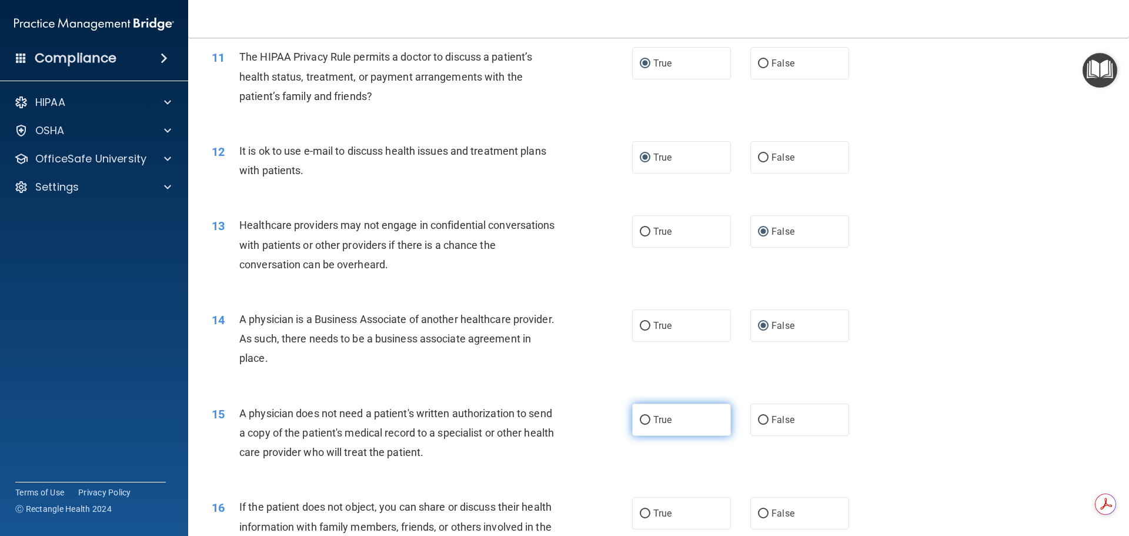
click at [640, 416] on input "True" at bounding box center [645, 420] width 11 height 9
radio input "true"
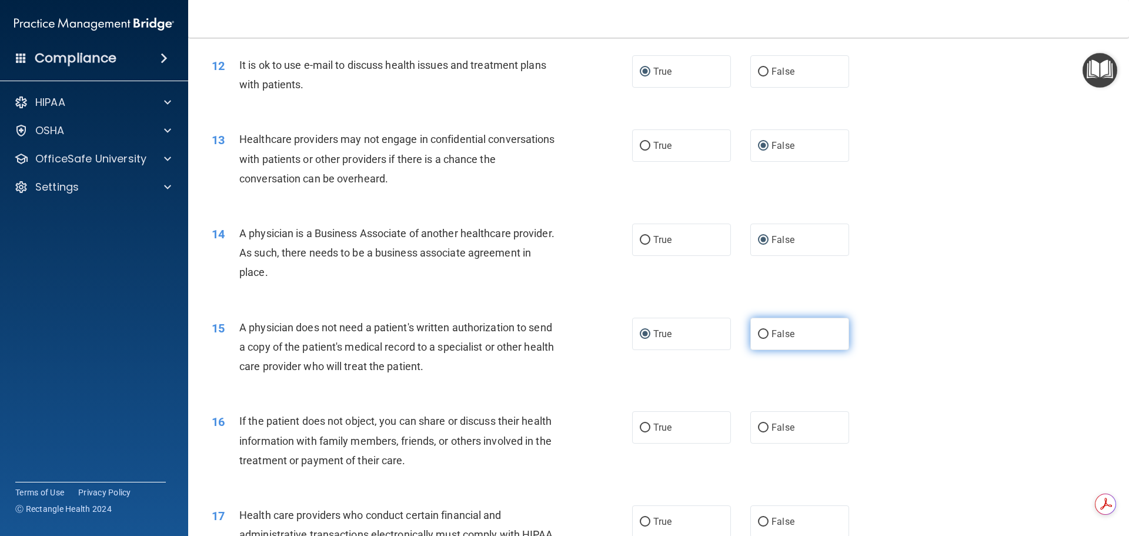
scroll to position [1029, 0]
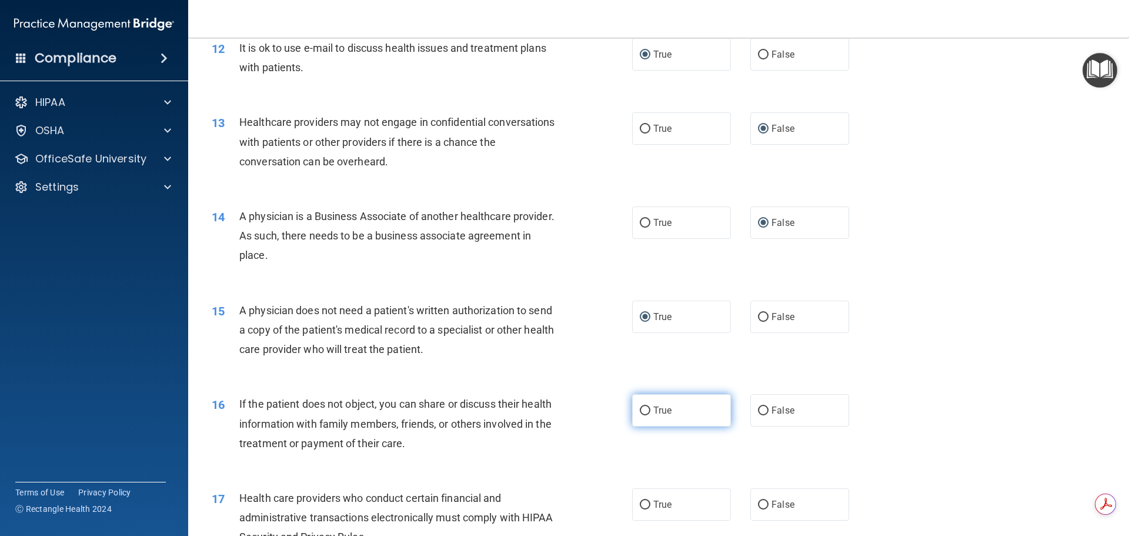
click at [653, 412] on span "True" at bounding box center [662, 409] width 18 height 11
click at [650, 412] on input "True" at bounding box center [645, 410] width 11 height 9
radio input "true"
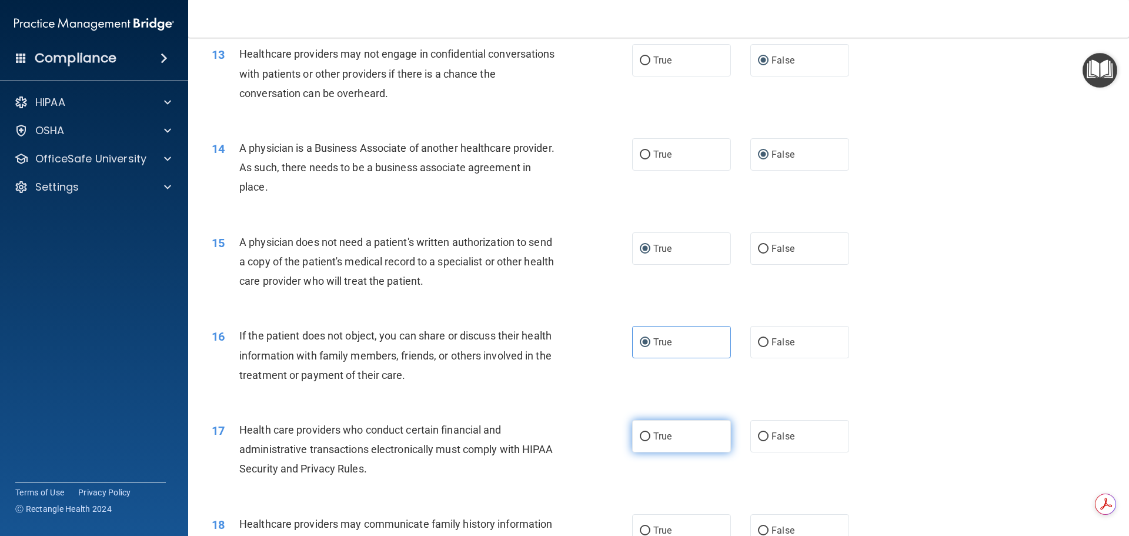
scroll to position [1102, 0]
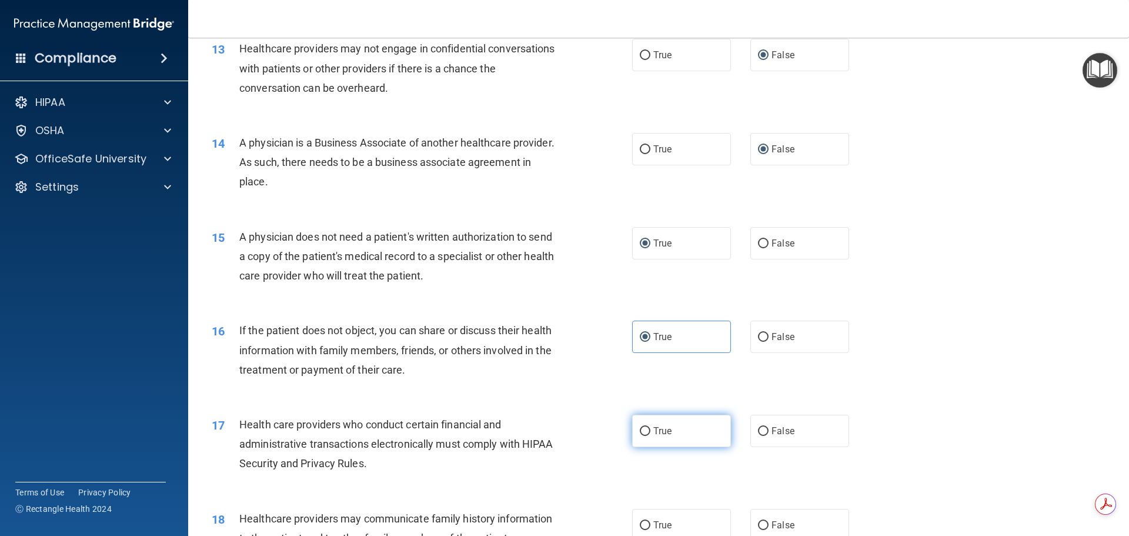
click at [640, 430] on input "True" at bounding box center [645, 431] width 11 height 9
radio input "true"
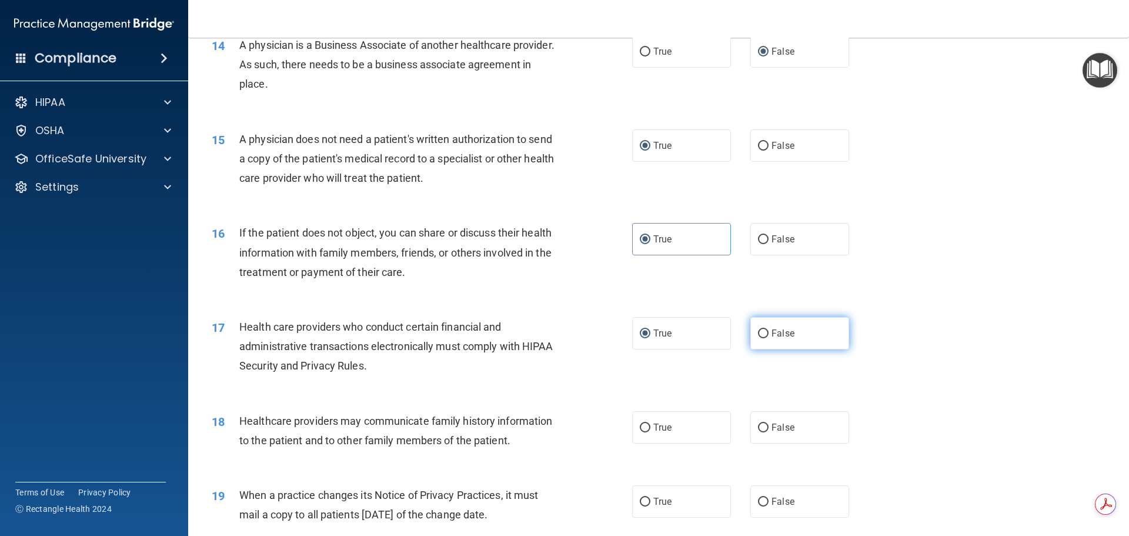
scroll to position [1205, 0]
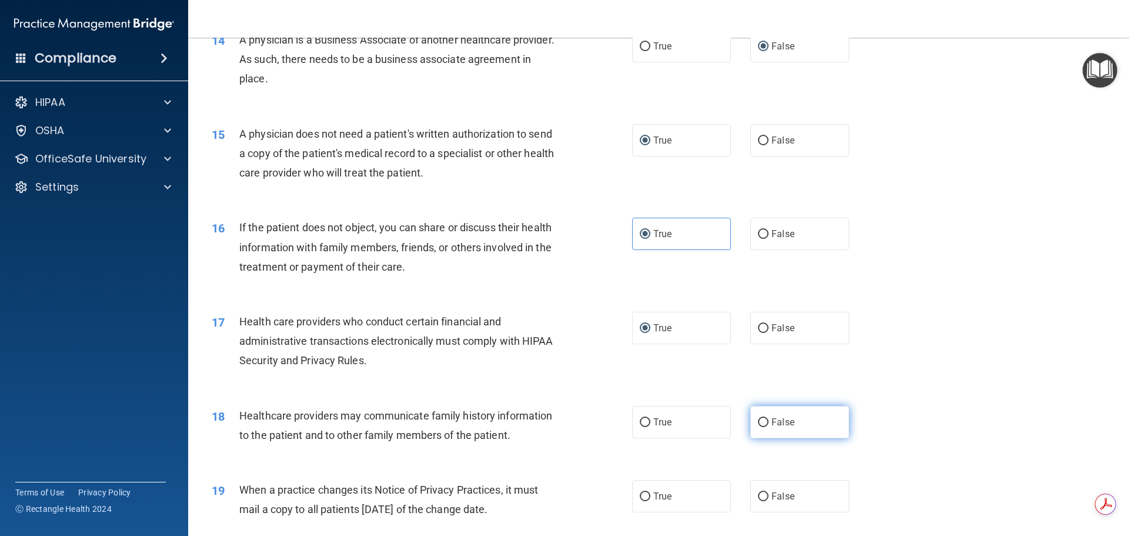
click at [759, 422] on input "False" at bounding box center [763, 422] width 11 height 9
radio input "true"
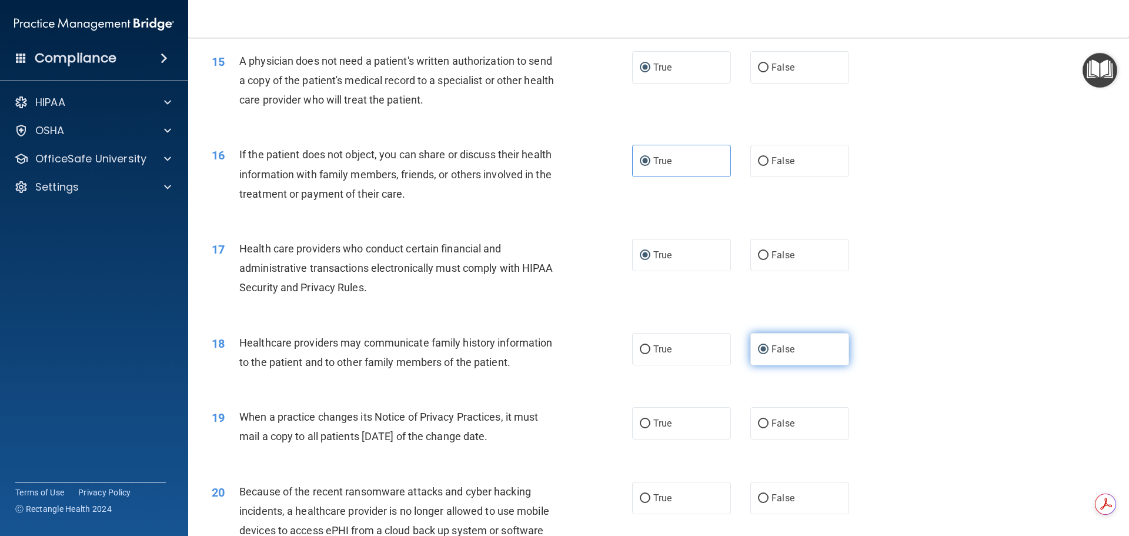
scroll to position [1293, 0]
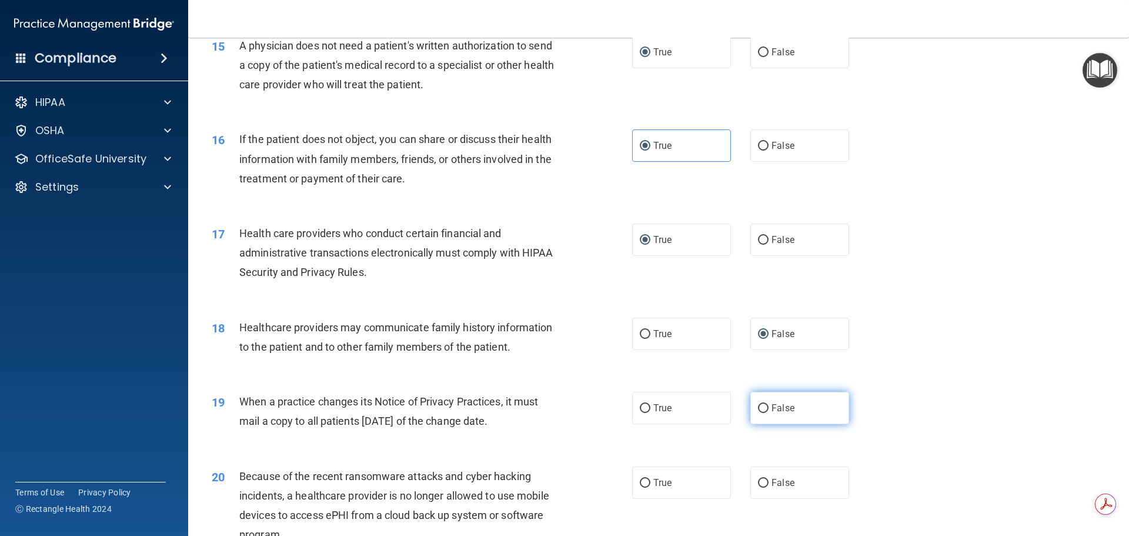
click at [758, 411] on input "False" at bounding box center [763, 408] width 11 height 9
radio input "true"
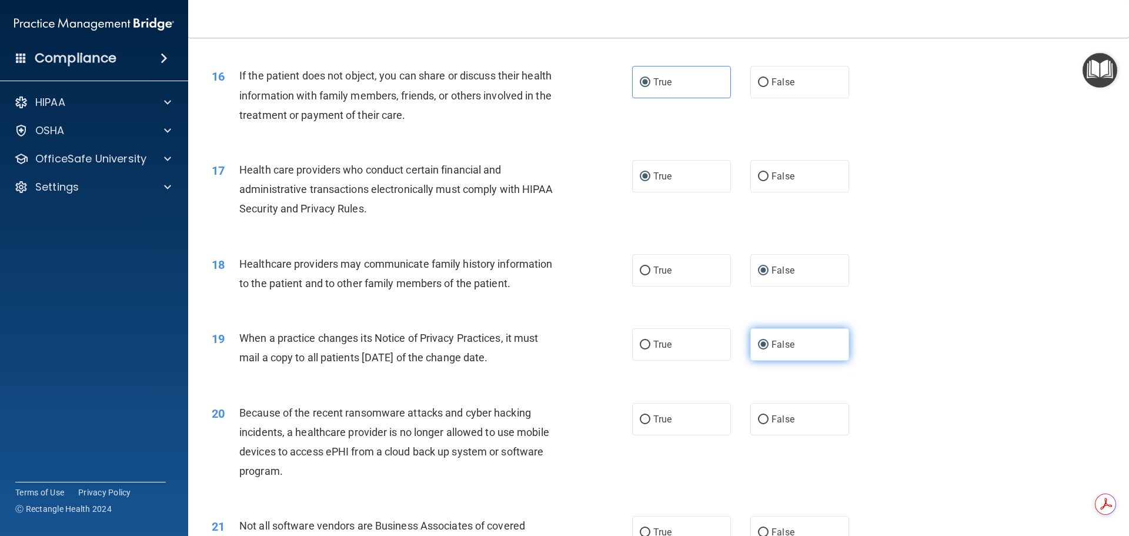
scroll to position [1381, 0]
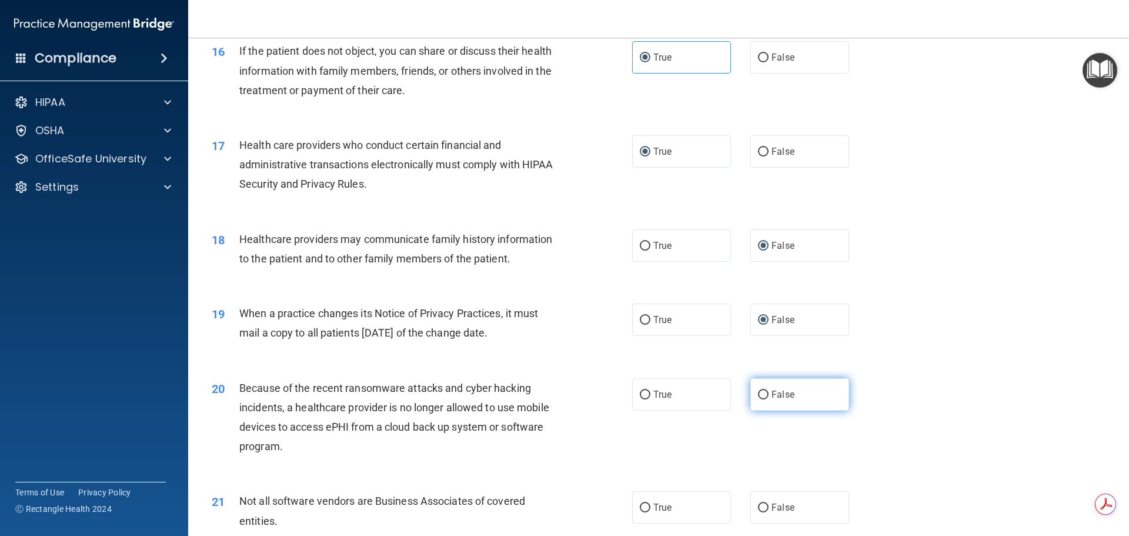
click at [758, 397] on input "False" at bounding box center [763, 394] width 11 height 9
radio input "true"
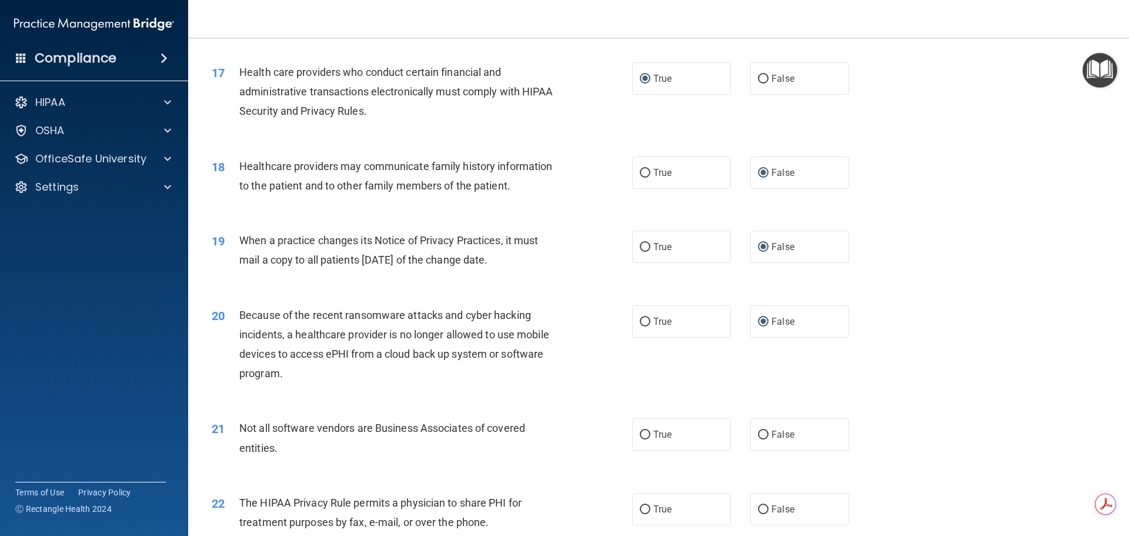
scroll to position [1484, 0]
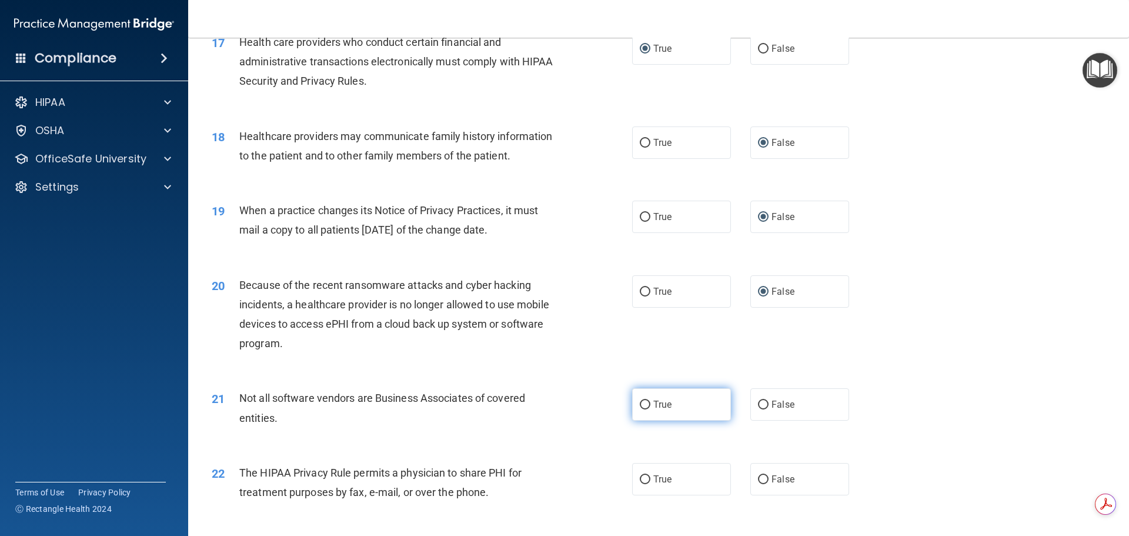
click at [633, 405] on label "True" at bounding box center [681, 404] width 99 height 32
click at [640, 405] on input "True" at bounding box center [645, 404] width 11 height 9
radio input "true"
click at [640, 475] on input "True" at bounding box center [645, 479] width 11 height 9
radio input "true"
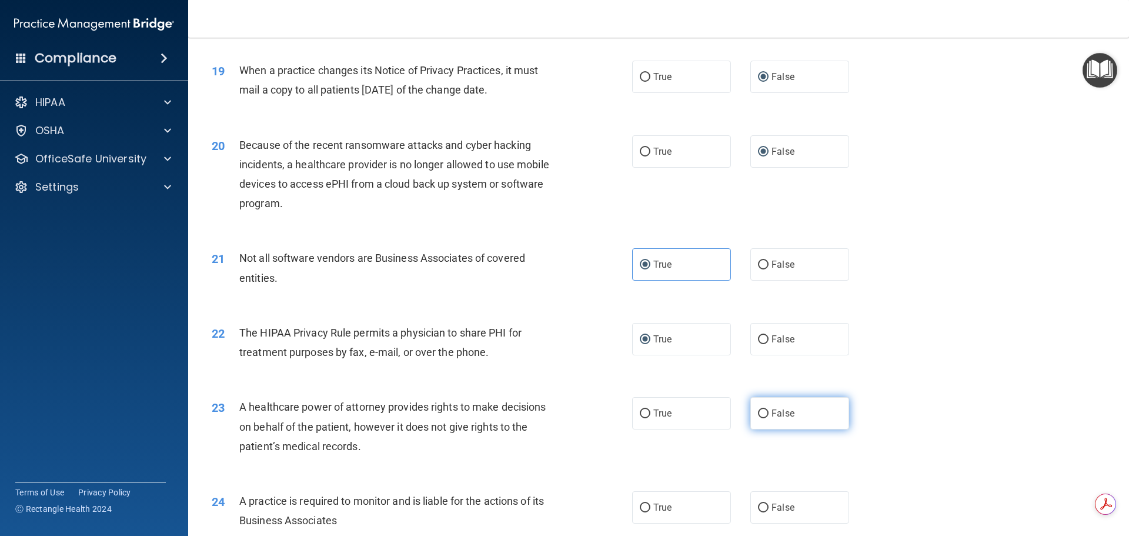
scroll to position [1631, 0]
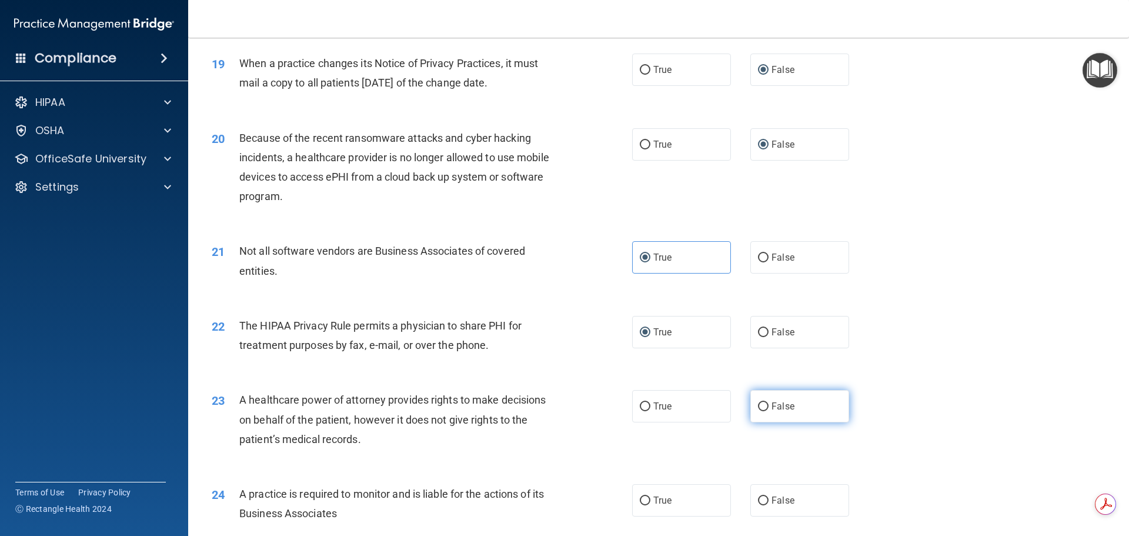
click at [758, 409] on input "False" at bounding box center [763, 406] width 11 height 9
radio input "true"
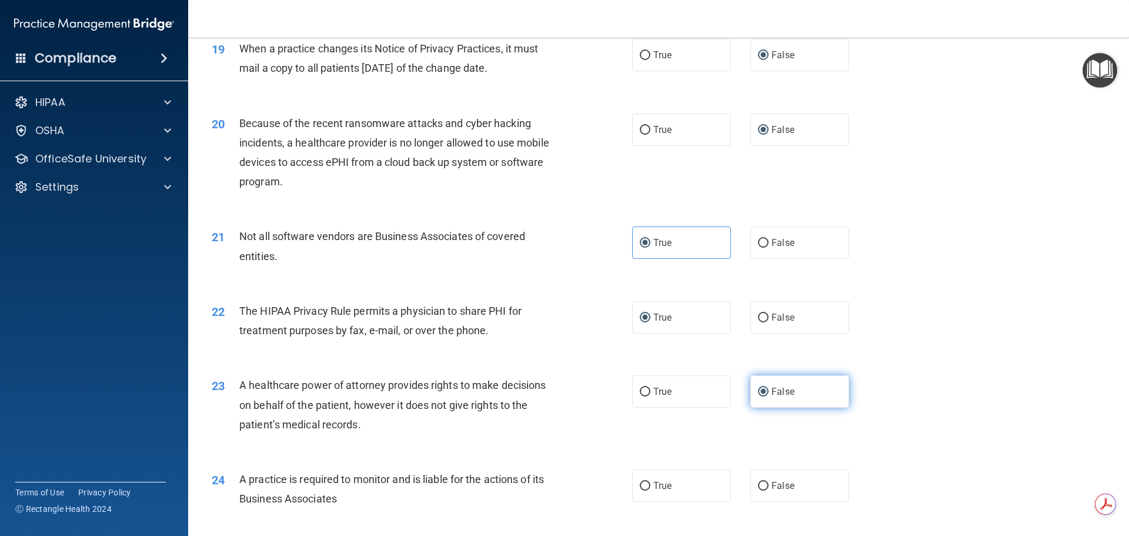
scroll to position [1661, 0]
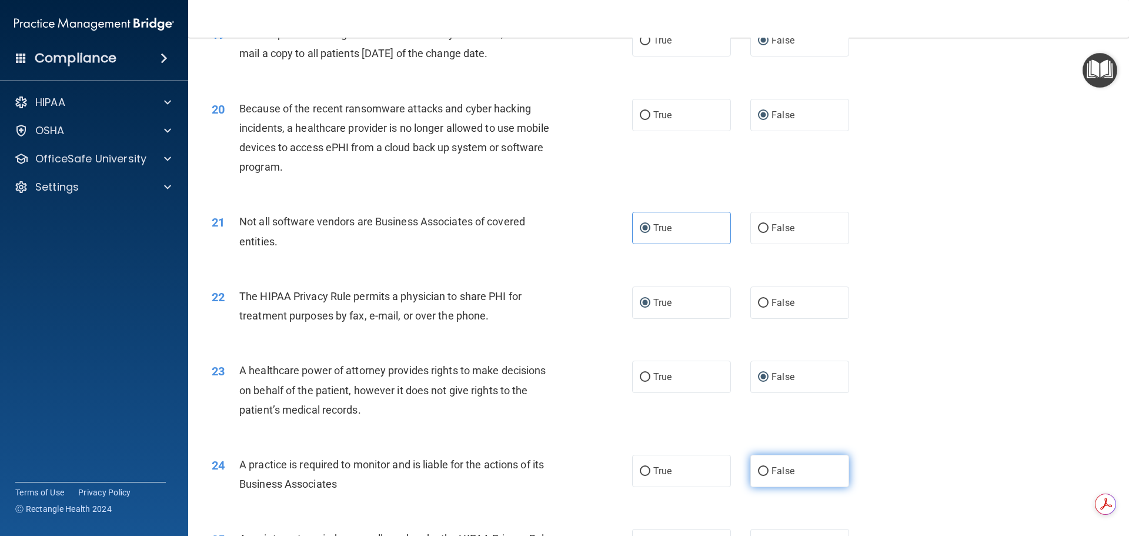
click at [756, 464] on label "False" at bounding box center [799, 470] width 99 height 32
click at [758, 467] on input "False" at bounding box center [763, 471] width 11 height 9
radio input "true"
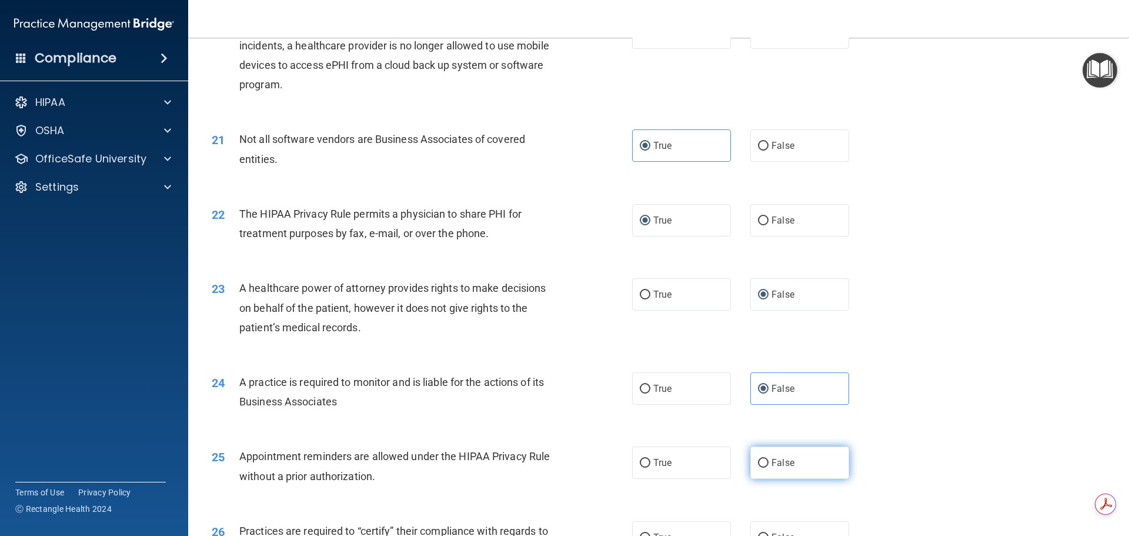
scroll to position [1749, 0]
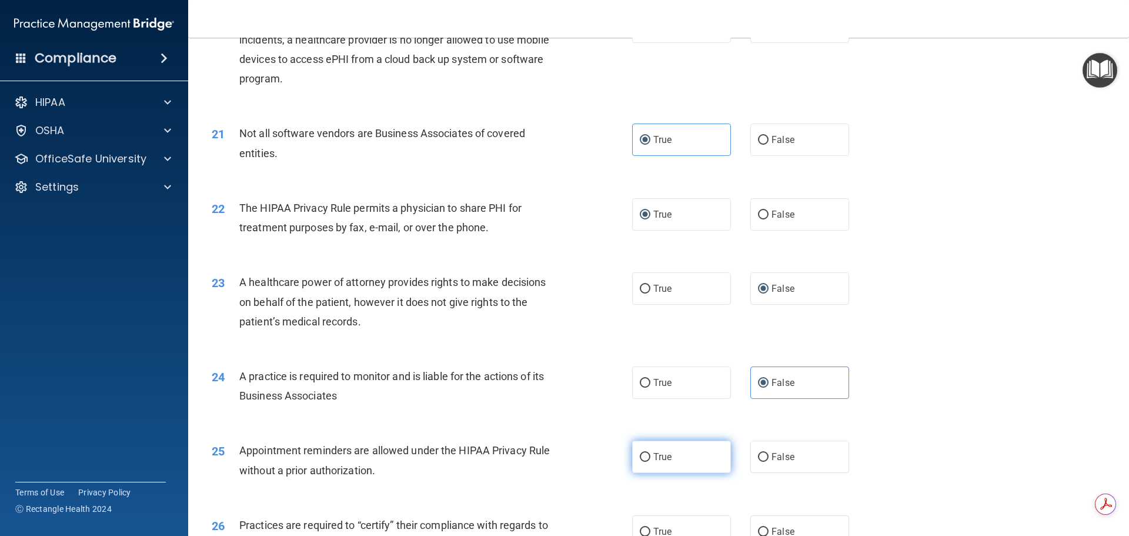
click at [641, 457] on input "True" at bounding box center [645, 457] width 11 height 9
radio input "true"
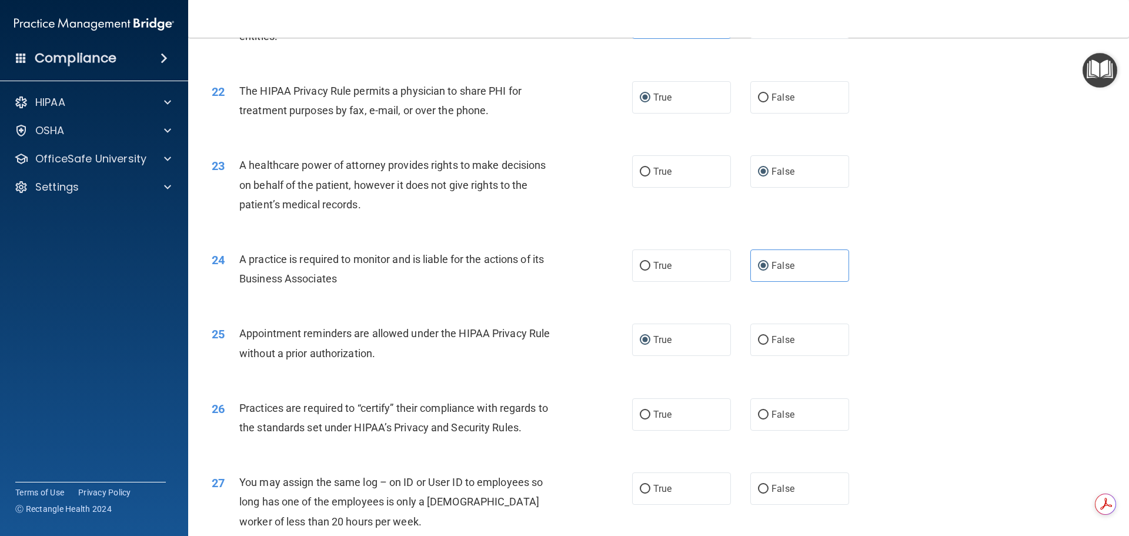
scroll to position [1866, 0]
click at [758, 417] on input "False" at bounding box center [763, 414] width 11 height 9
radio input "true"
click at [758, 487] on input "False" at bounding box center [763, 488] width 11 height 9
radio input "true"
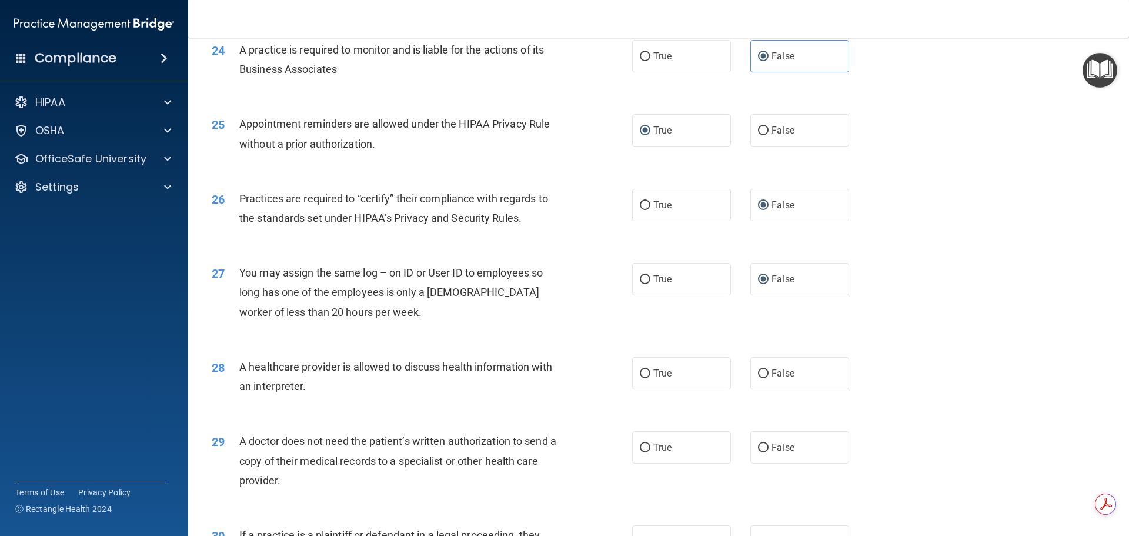
scroll to position [2101, 0]
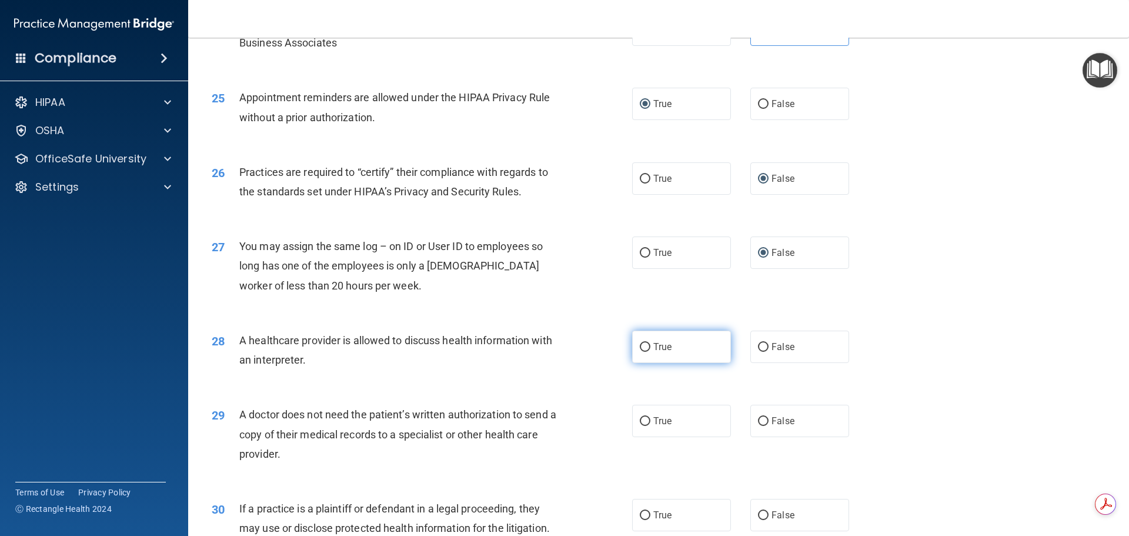
click at [641, 343] on input "True" at bounding box center [645, 347] width 11 height 9
radio input "true"
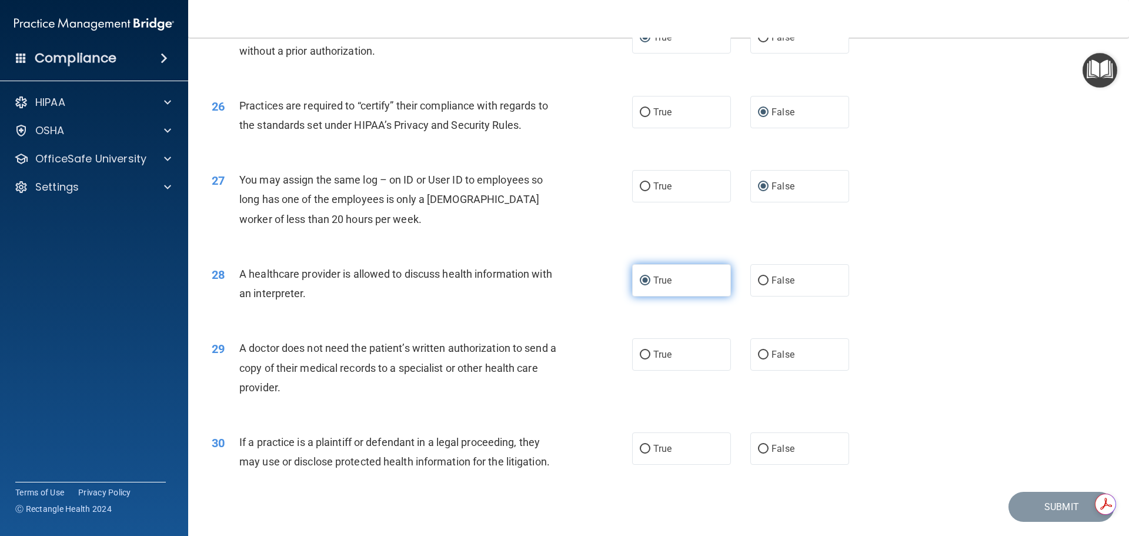
scroll to position [2175, 0]
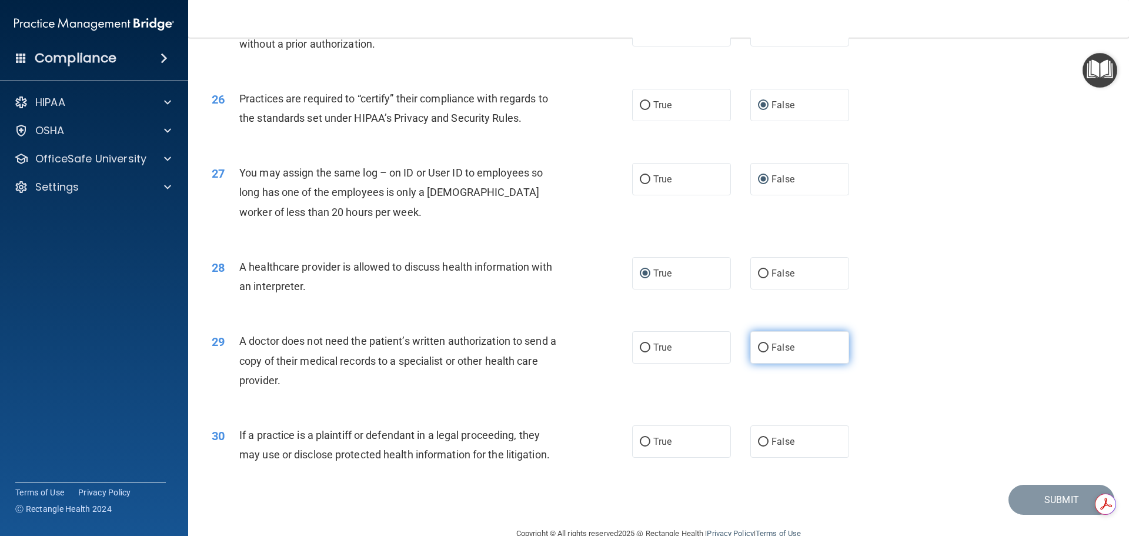
click at [758, 345] on input "False" at bounding box center [763, 347] width 11 height 9
radio input "true"
click at [642, 436] on label "True" at bounding box center [681, 441] width 99 height 32
click at [643, 437] on input "True" at bounding box center [645, 441] width 11 height 9
radio input "true"
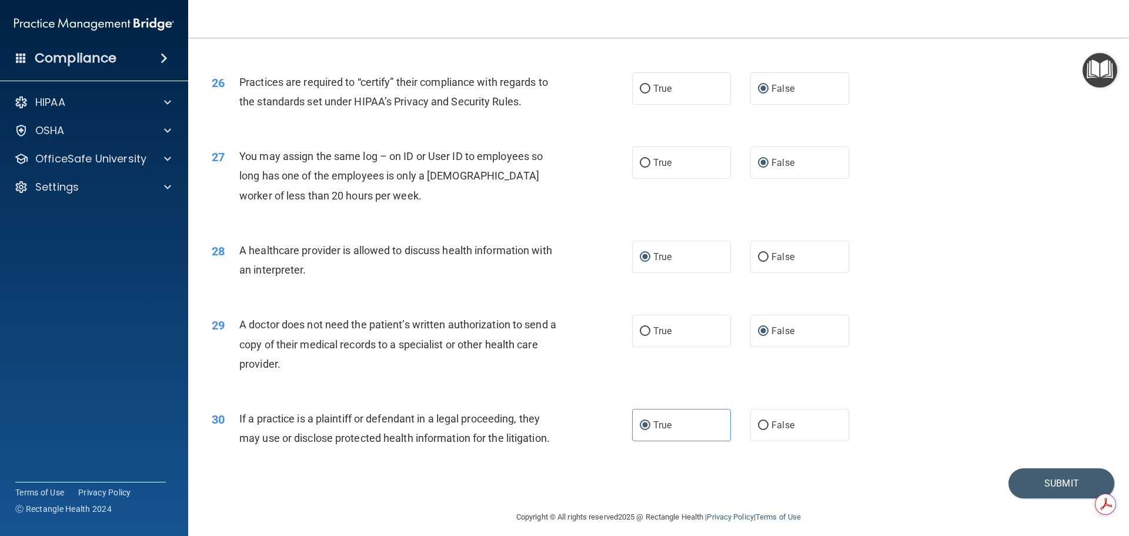
scroll to position [2201, 0]
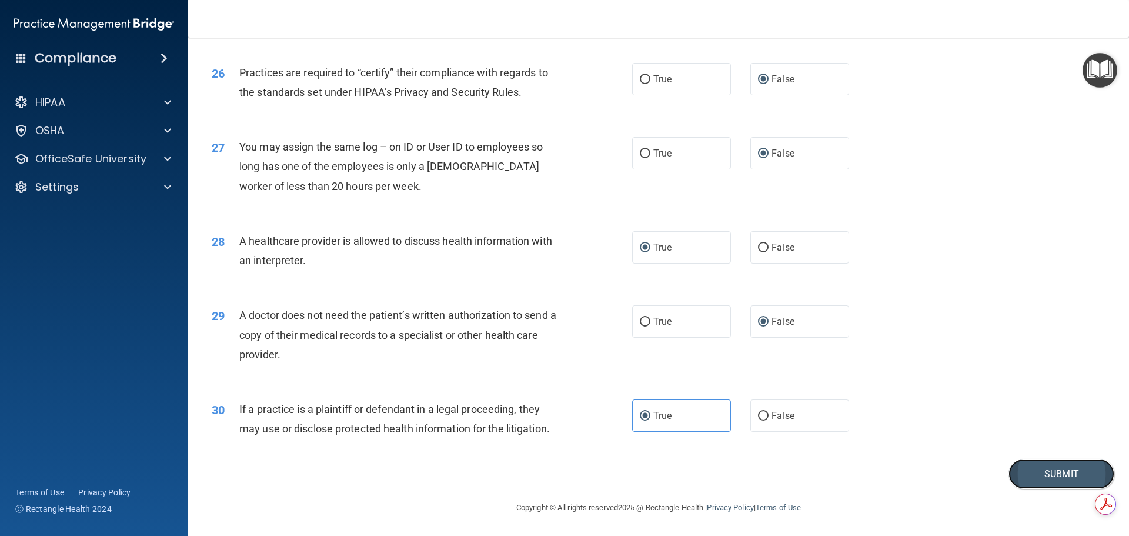
click at [1036, 470] on button "Submit" at bounding box center [1061, 474] width 106 height 30
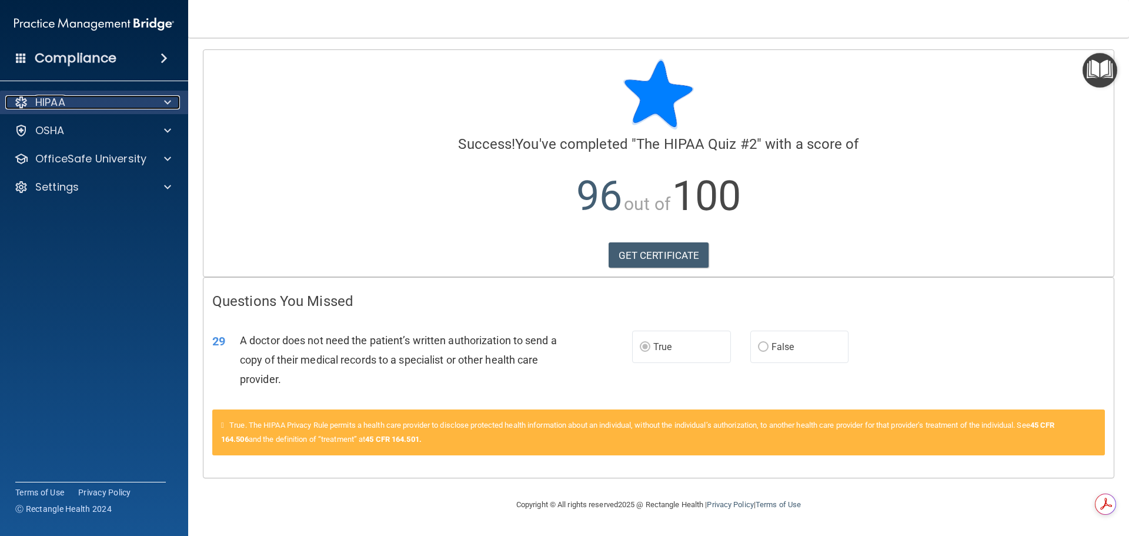
click at [78, 99] on div "HIPAA" at bounding box center [78, 102] width 146 height 14
click at [72, 102] on div "HIPAA" at bounding box center [78, 102] width 146 height 14
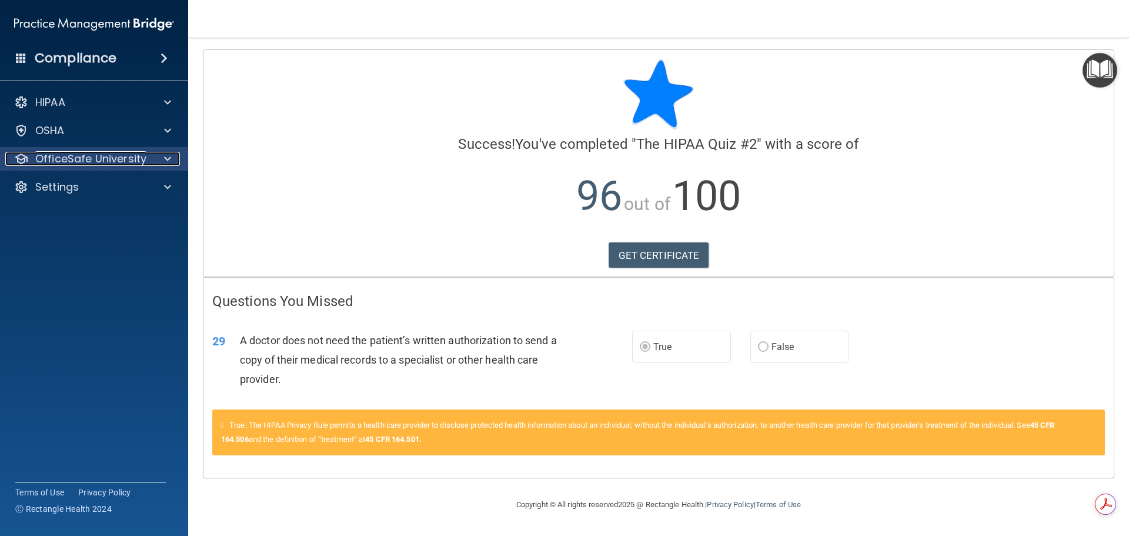
click at [95, 155] on p "OfficeSafe University" at bounding box center [90, 159] width 111 height 14
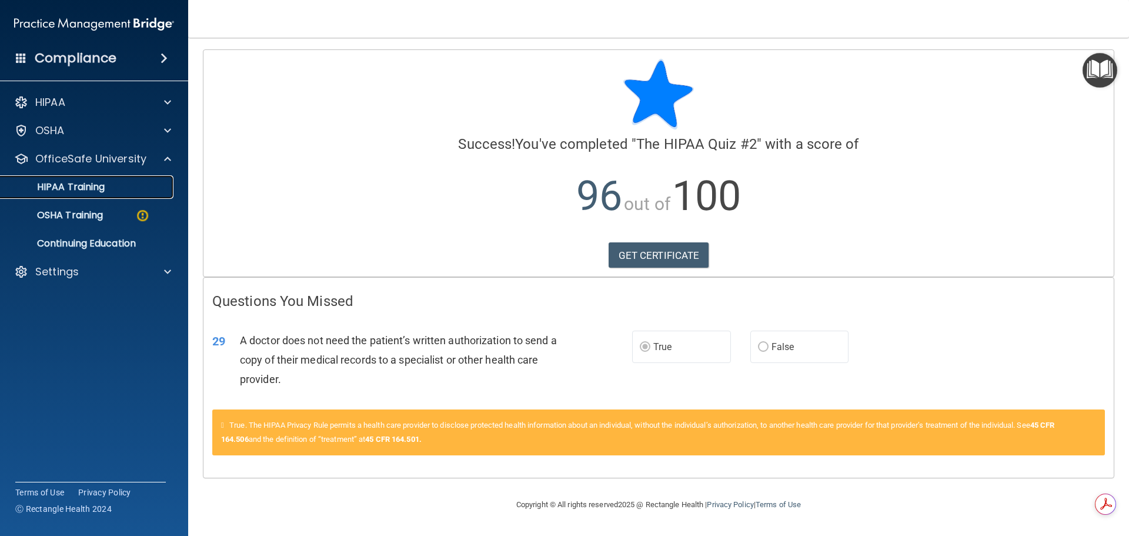
click at [99, 186] on p "HIPAA Training" at bounding box center [56, 187] width 97 height 12
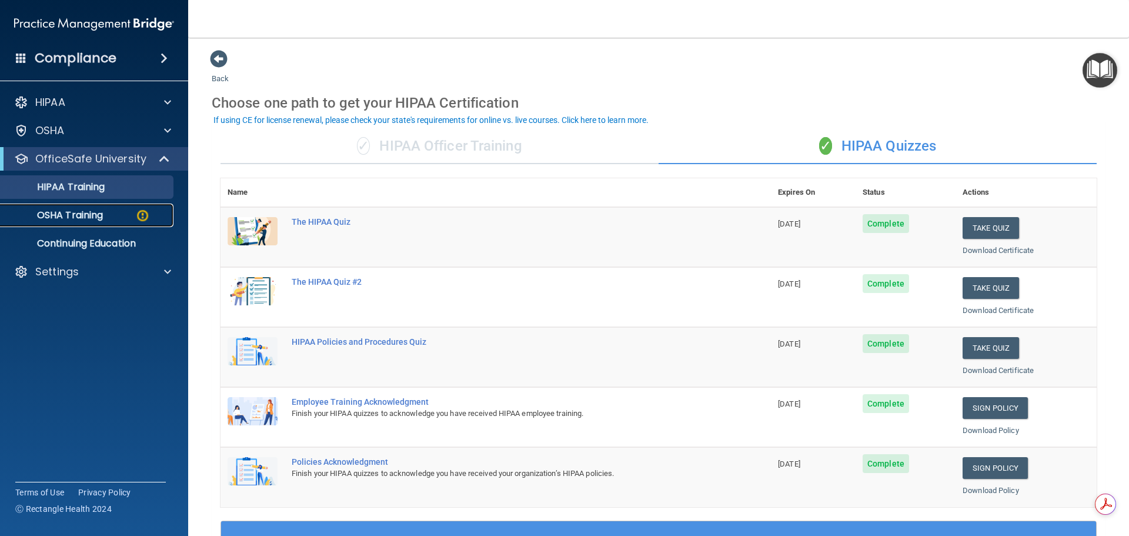
click at [99, 212] on p "OSHA Training" at bounding box center [55, 215] width 95 height 12
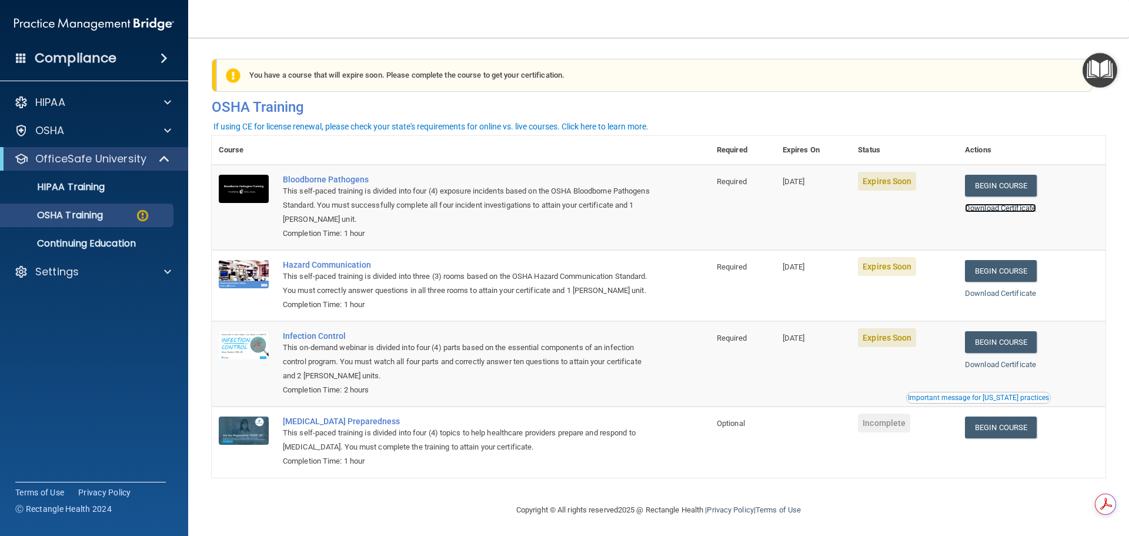
click at [999, 208] on link "Download Certificate" at bounding box center [1000, 207] width 71 height 9
click at [988, 186] on link "Begin Course" at bounding box center [1001, 186] width 72 height 22
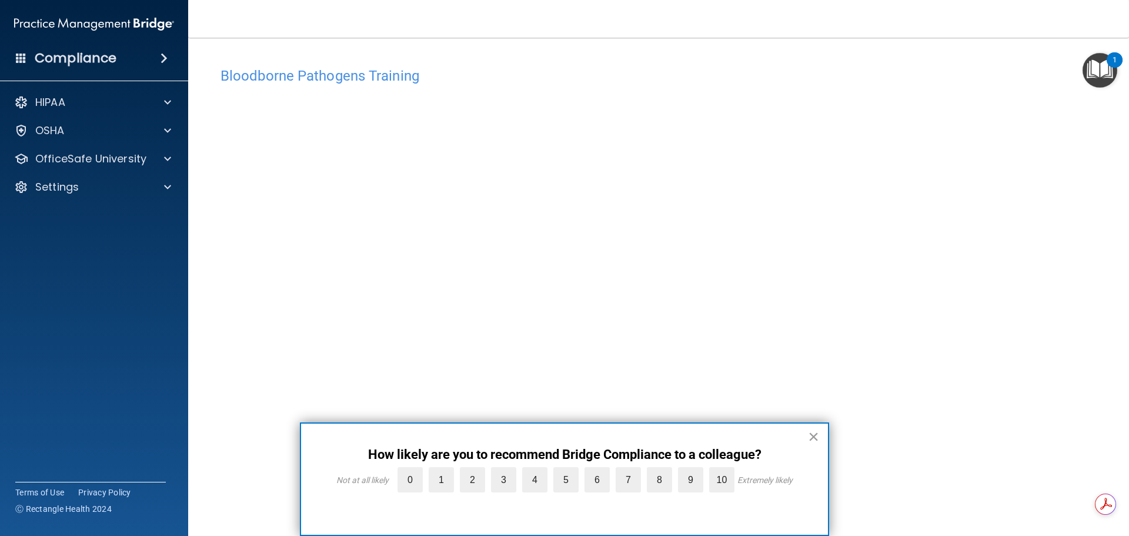
click at [818, 434] on button "×" at bounding box center [813, 436] width 11 height 19
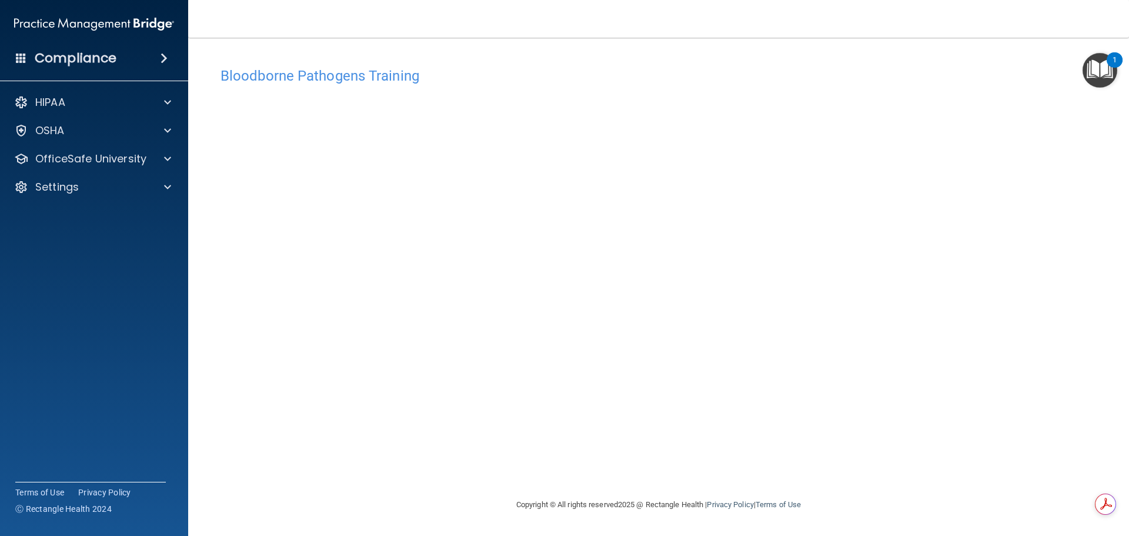
click at [888, 463] on div "Bloodborne Pathogens Training This course doesn’t expire until [DATE]. Are you …" at bounding box center [658, 279] width 893 height 436
click at [836, 483] on div "Bloodborne Pathogens Training This course doesn’t expire until [DATE]. Are you …" at bounding box center [658, 279] width 893 height 436
click at [61, 63] on h4 "Compliance" at bounding box center [76, 58] width 82 height 16
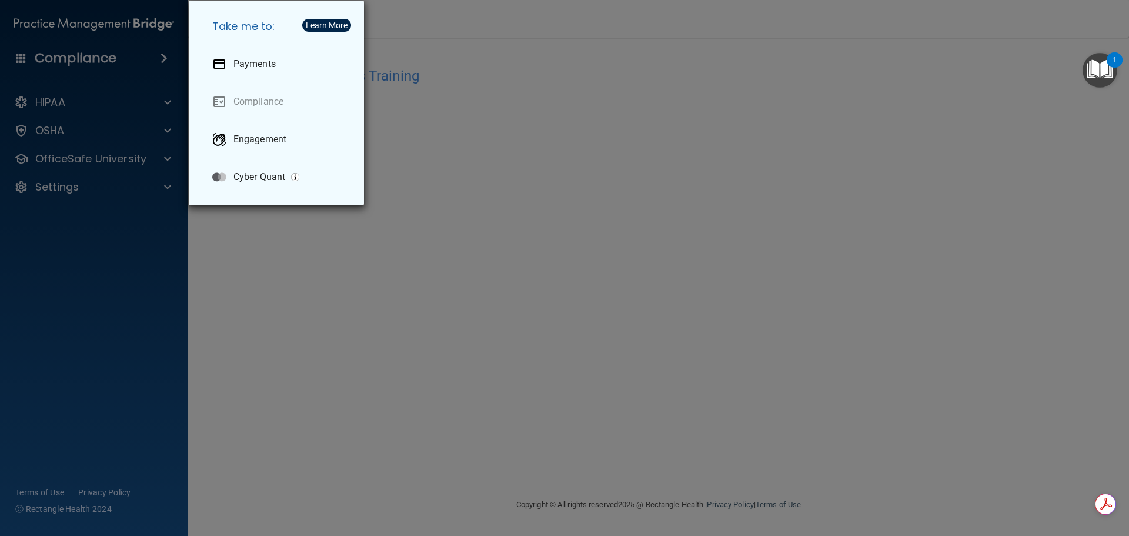
click at [28, 67] on div "Take me to: Payments Compliance Engagement Cyber Quant" at bounding box center [564, 268] width 1129 height 536
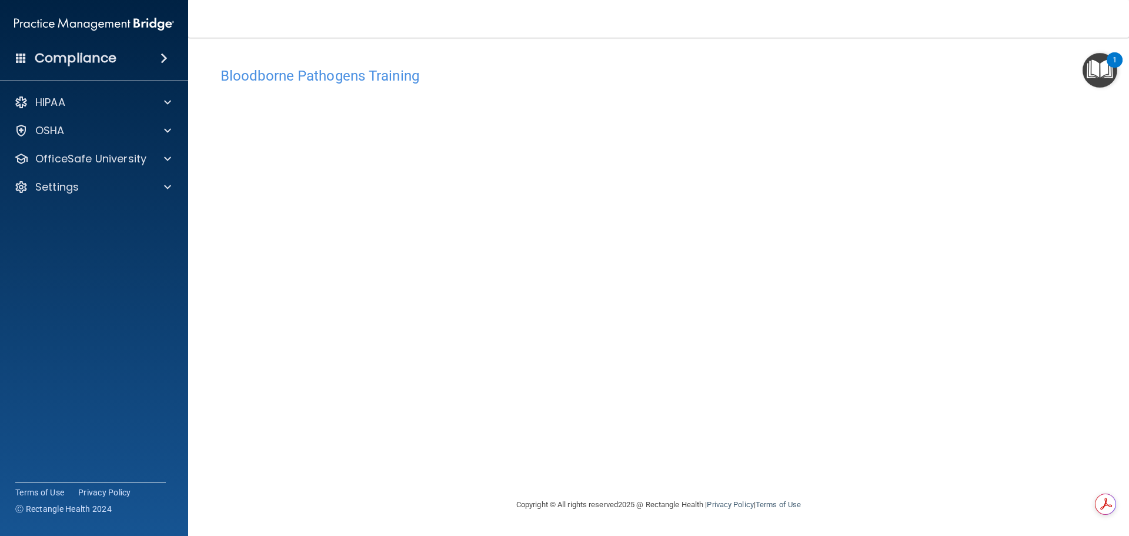
click at [19, 60] on span at bounding box center [21, 57] width 11 height 11
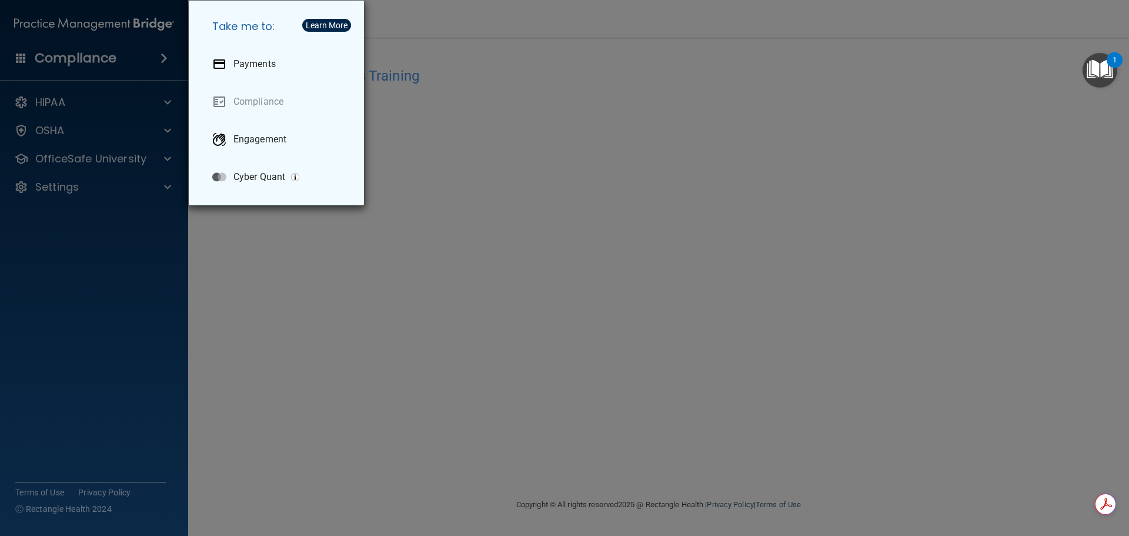
drag, startPoint x: 224, startPoint y: 379, endPoint x: 143, endPoint y: 342, distance: 88.9
click at [223, 379] on div "Take me to: Payments Compliance Engagement Cyber Quant" at bounding box center [564, 268] width 1129 height 536
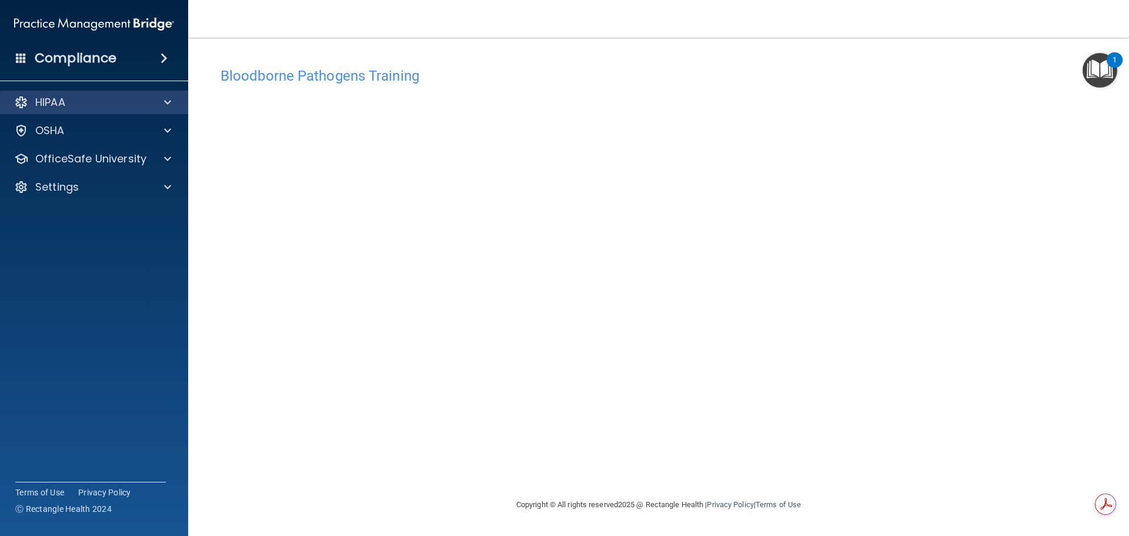
click at [62, 111] on div "HIPAA" at bounding box center [94, 103] width 189 height 24
click at [51, 101] on p "HIPAA" at bounding box center [50, 102] width 30 height 14
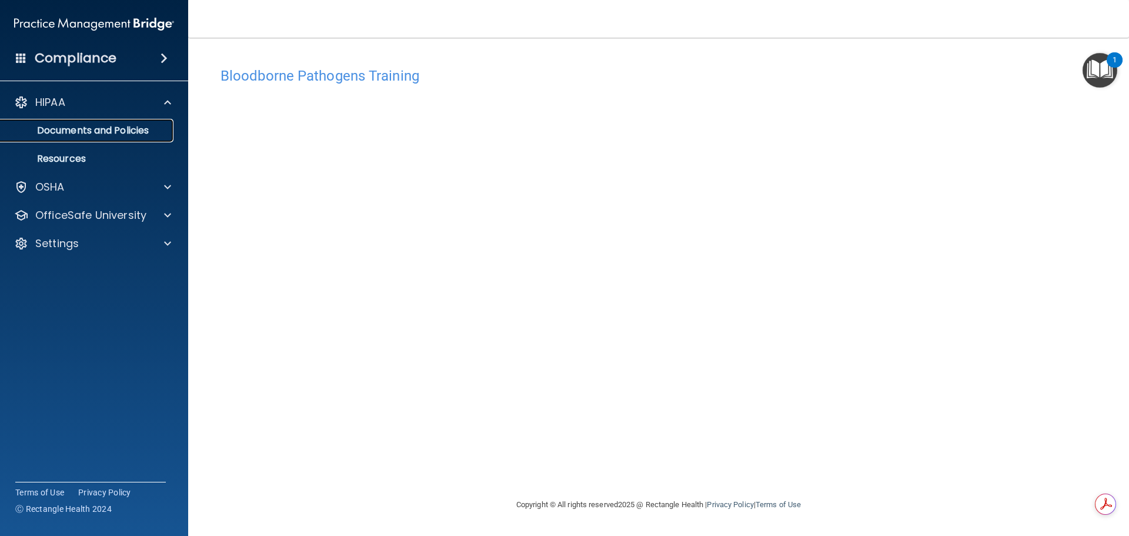
click at [78, 125] on p "Documents and Policies" at bounding box center [88, 131] width 160 height 12
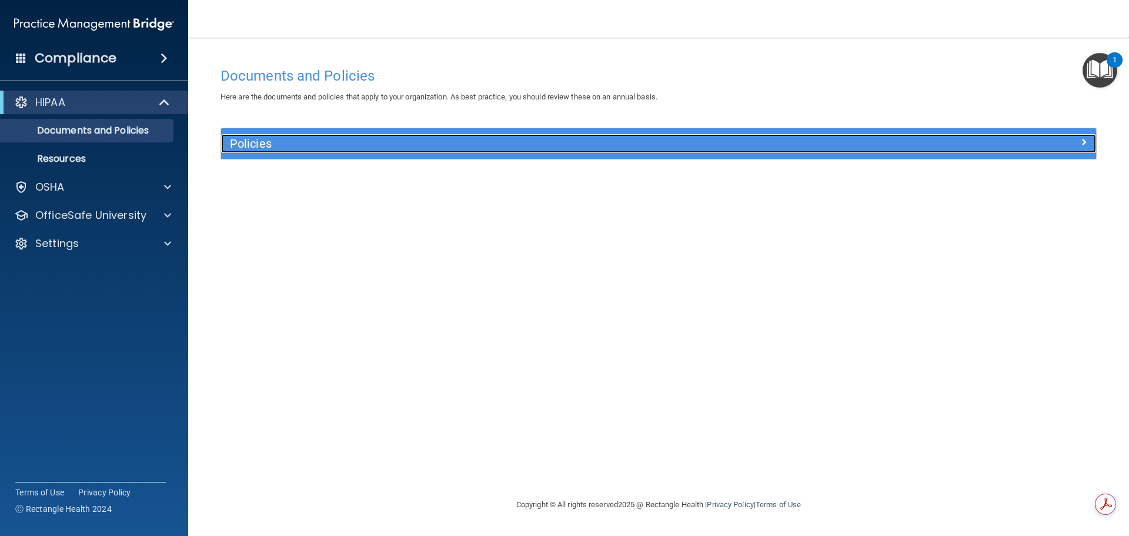
click at [316, 137] on h5 "Policies" at bounding box center [549, 143] width 638 height 13
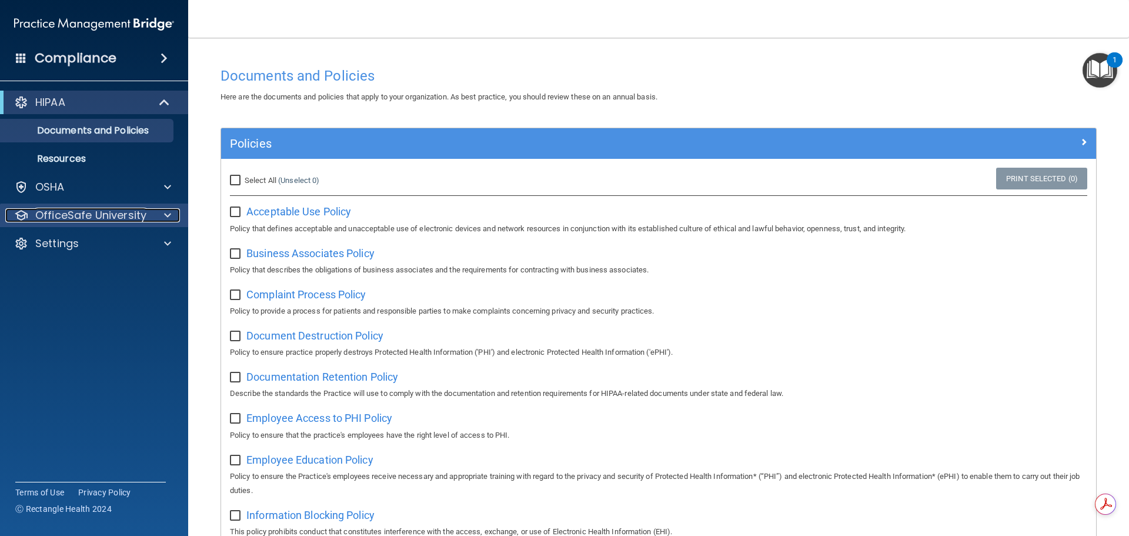
click at [56, 212] on p "OfficeSafe University" at bounding box center [90, 215] width 111 height 14
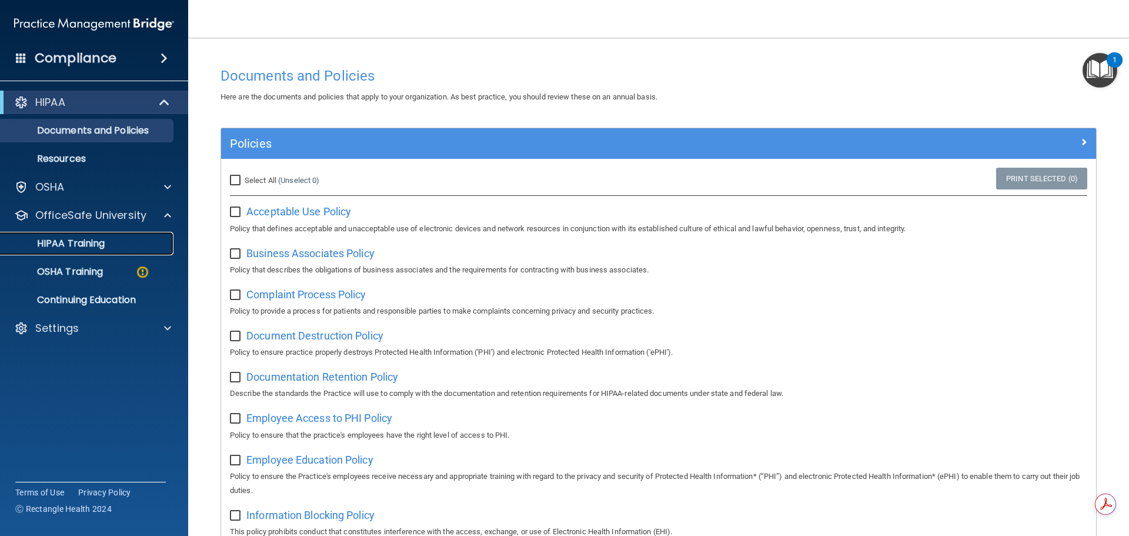
click at [74, 242] on p "HIPAA Training" at bounding box center [56, 243] width 97 height 12
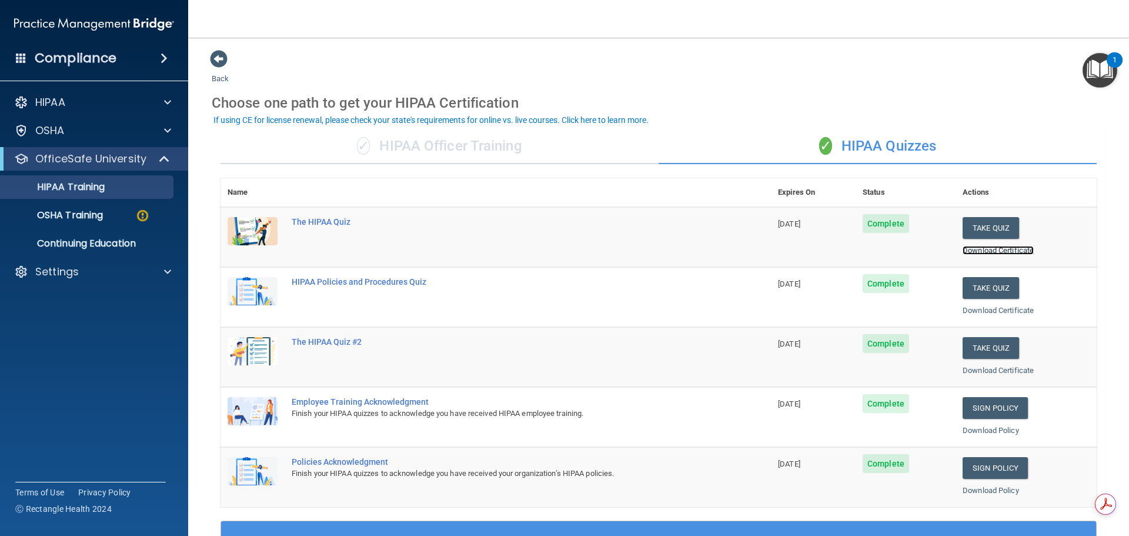
click at [970, 246] on link "Download Certificate" at bounding box center [997, 250] width 71 height 9
click at [98, 221] on p "OSHA Training" at bounding box center [55, 215] width 95 height 12
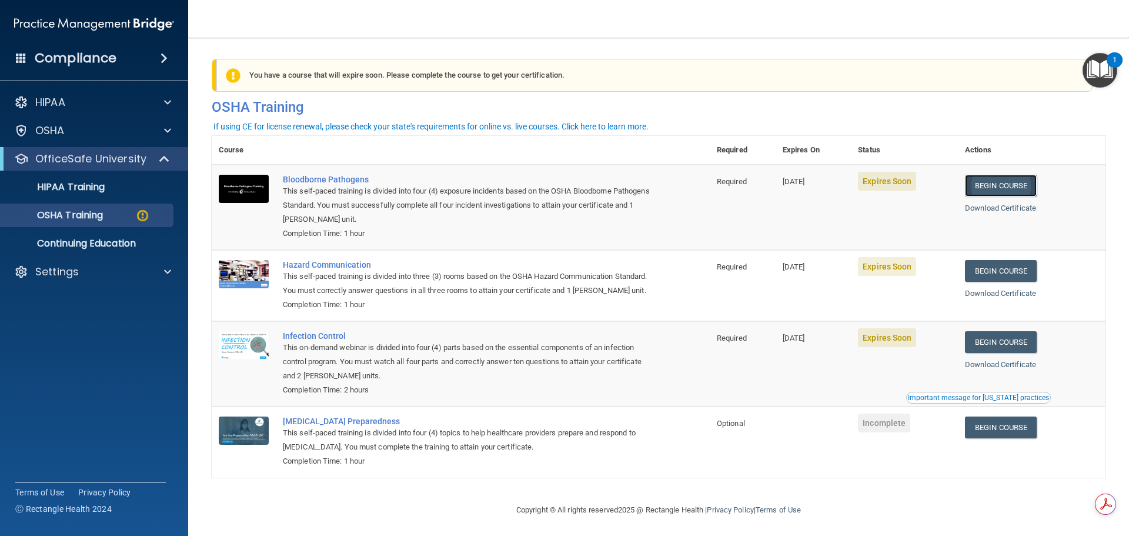
click at [971, 179] on link "Begin Course" at bounding box center [1001, 186] width 72 height 22
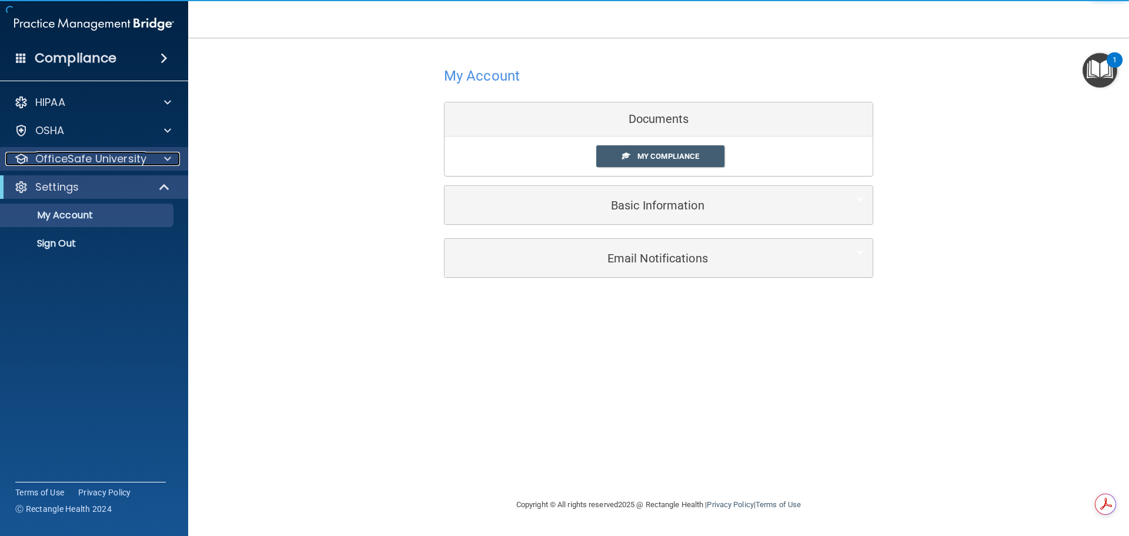
click at [90, 160] on p "OfficeSafe University" at bounding box center [90, 159] width 111 height 14
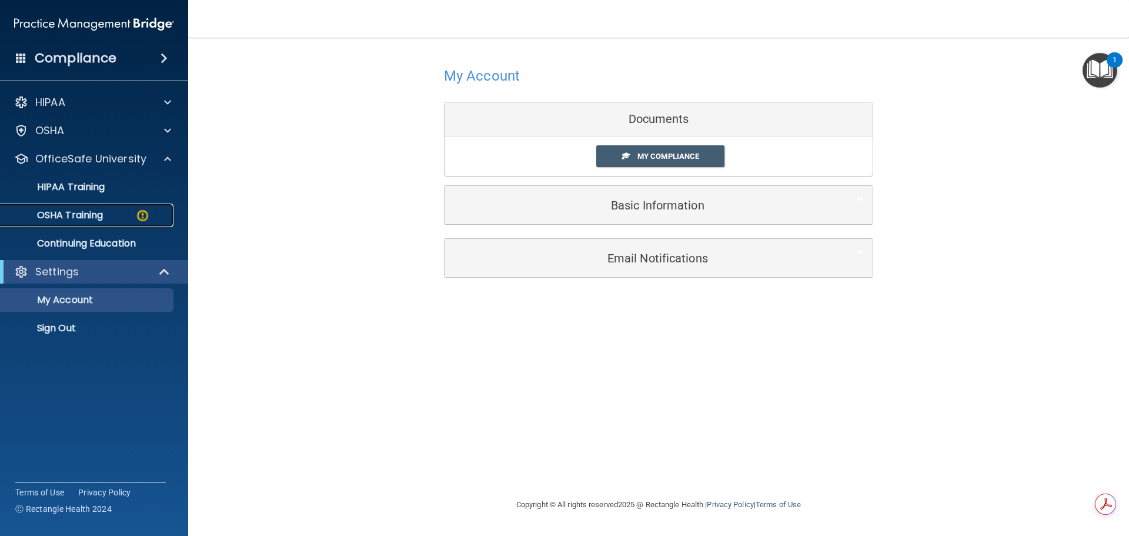
click at [103, 209] on p "OSHA Training" at bounding box center [55, 215] width 95 height 12
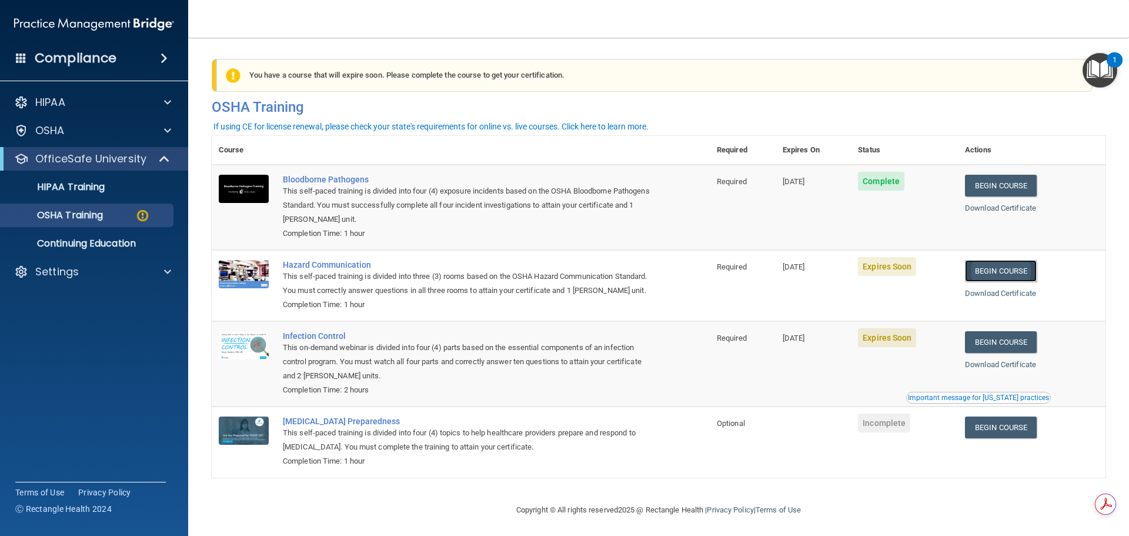
click at [985, 270] on link "Begin Course" at bounding box center [1001, 271] width 72 height 22
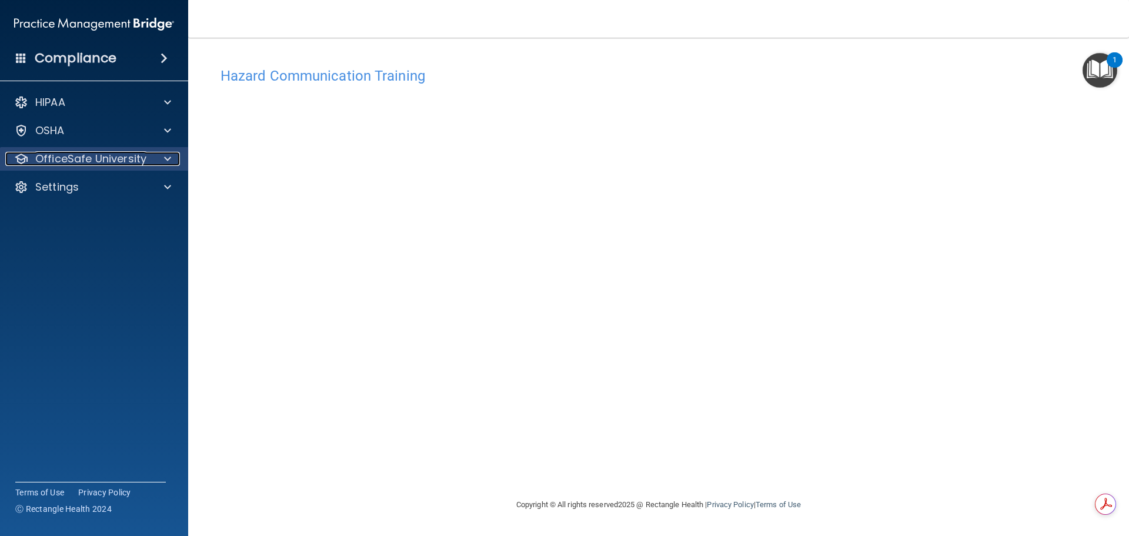
click at [111, 154] on p "OfficeSafe University" at bounding box center [90, 159] width 111 height 14
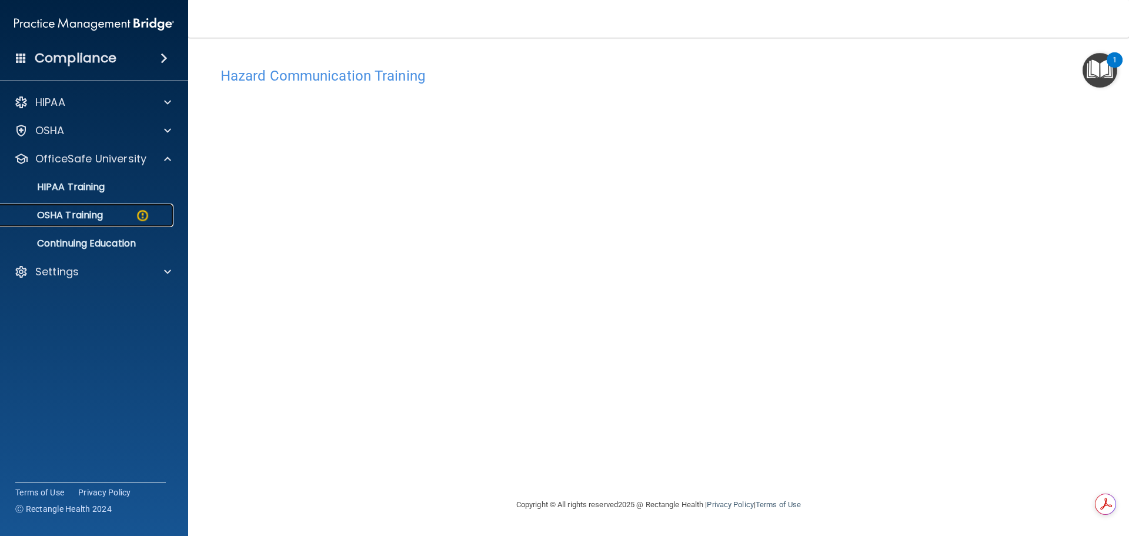
click at [91, 214] on p "OSHA Training" at bounding box center [55, 215] width 95 height 12
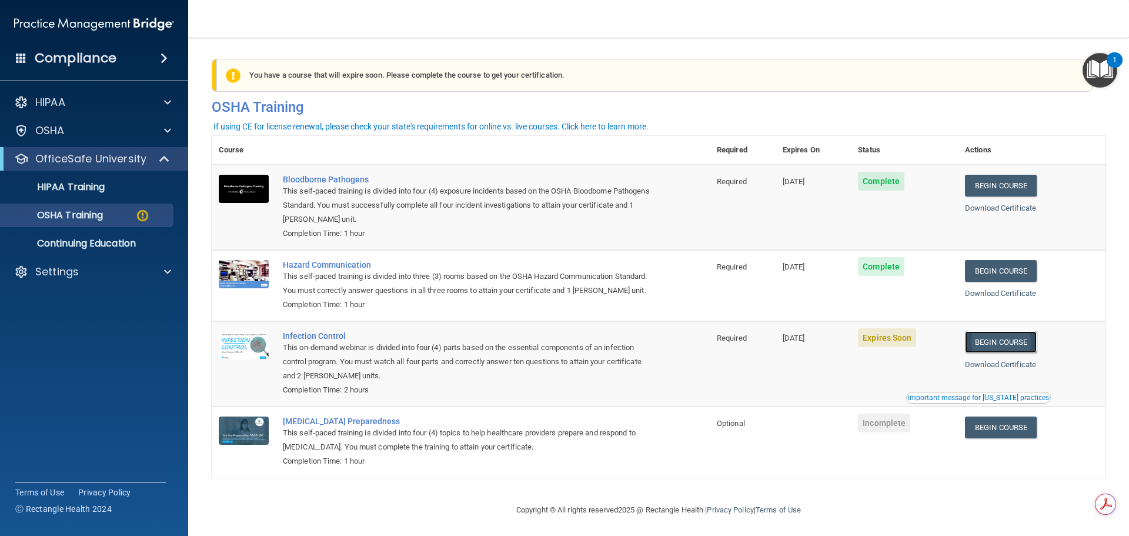
click at [998, 353] on link "Begin Course" at bounding box center [1001, 342] width 72 height 22
